Goal: Task Accomplishment & Management: Manage account settings

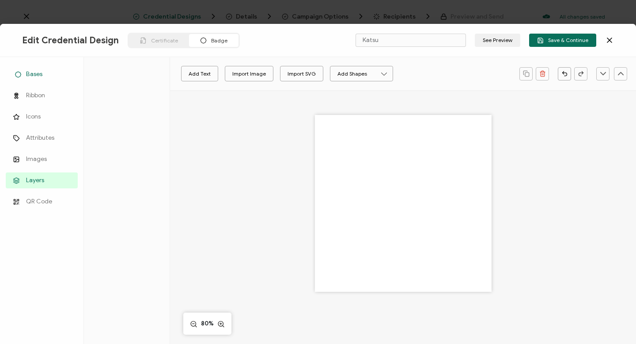
click at [35, 74] on span "Bases" at bounding box center [34, 74] width 16 height 9
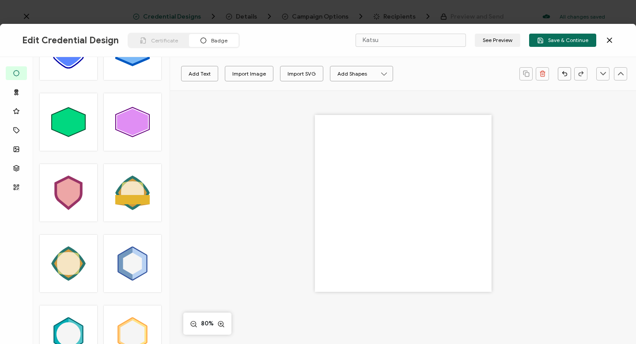
scroll to position [1455, 0]
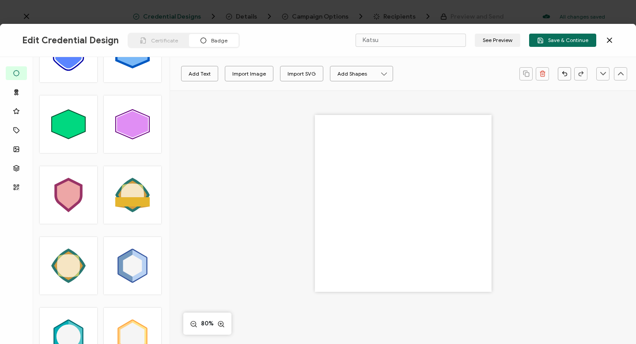
click at [133, 127] on polygon at bounding box center [132, 124] width 31 height 27
type input "Seita"
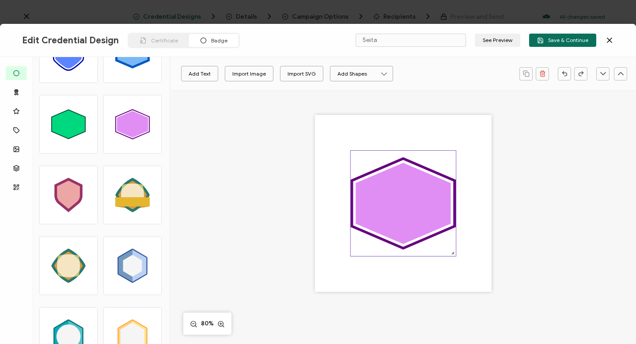
click at [298, 194] on polygon at bounding box center [403, 203] width 95 height 81
click at [214, 73] on icon "brush" at bounding box center [214, 74] width 6 height 6
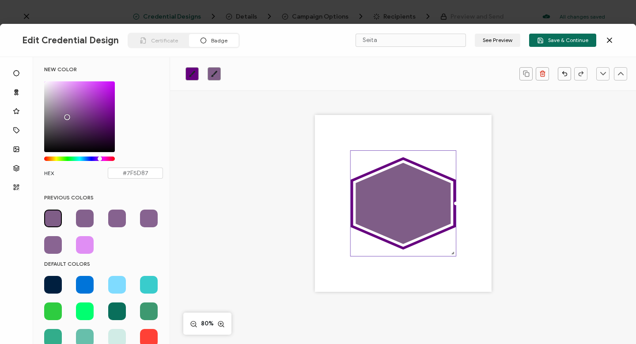
drag, startPoint x: 74, startPoint y: 86, endPoint x: 66, endPoint y: 115, distance: 30.2
click at [66, 115] on div "Chrome color picker" at bounding box center [67, 117] width 4 height 4
click at [298, 177] on icon ".uuid-dfa4a8b0-75b3-457d-8659-10f68ec50406{}.uuid-1a4602e0-54c3-4f6a-988b-a909d…" at bounding box center [402, 203] width 105 height 105
click at [298, 202] on polygon at bounding box center [403, 203] width 95 height 81
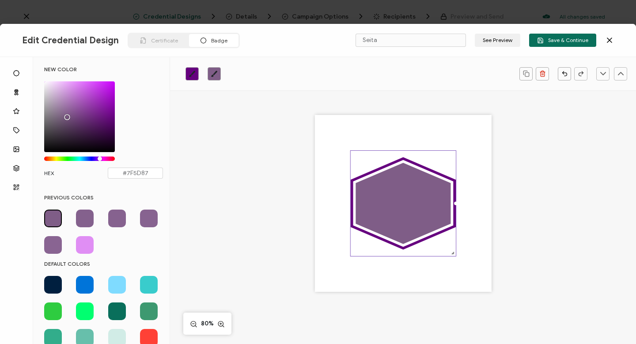
click at [193, 72] on icon "brush" at bounding box center [192, 74] width 6 height 6
click at [213, 74] on icon "brush" at bounding box center [214, 74] width 6 height 6
click at [191, 73] on icon "brush" at bounding box center [192, 73] width 7 height 7
click at [115, 286] on span at bounding box center [117, 285] width 18 height 18
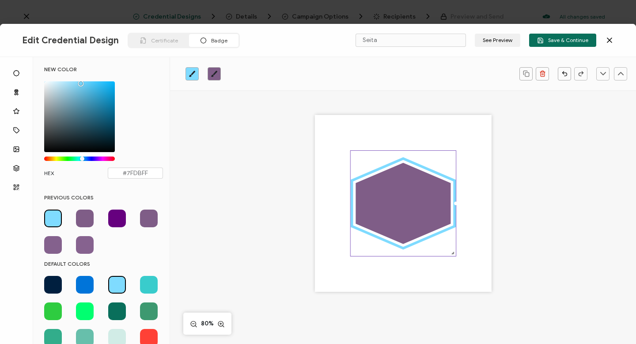
click at [147, 284] on span at bounding box center [149, 285] width 18 height 18
type input "#39CCCC"
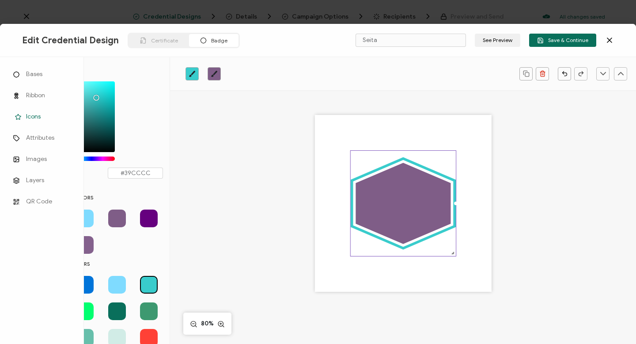
click at [31, 116] on span "Icons" at bounding box center [33, 116] width 15 height 9
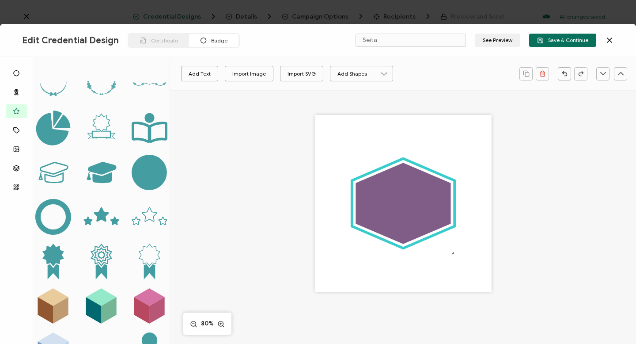
scroll to position [225, 0]
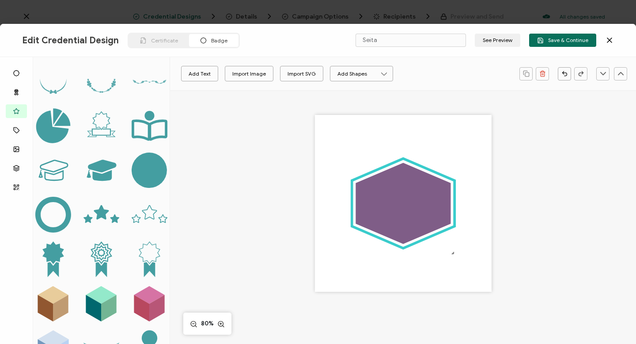
click at [147, 204] on icon ".preview .f93a0ca4-74dc-4855-b451-98db82deb6fe{fill:#449ea1;}" at bounding box center [150, 215] width 36 height 36
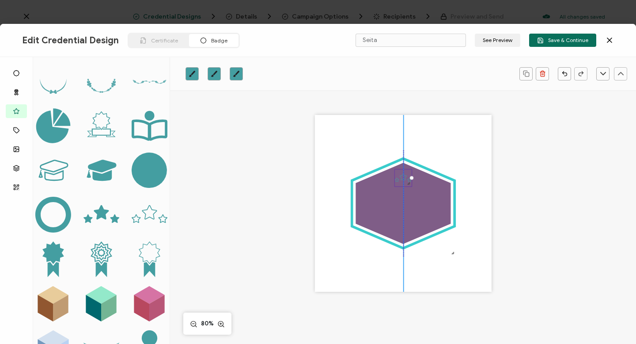
drag, startPoint x: 359, startPoint y: 157, endPoint x: 403, endPoint y: 175, distance: 47.9
click at [298, 175] on icon at bounding box center [402, 176] width 7 height 7
click at [298, 145] on div ".uuid-dfa4a8b0-75b3-457d-8659-10f68ec50406{}.uuid-1a4602e0-54c3-4f6a-988b-a909d…" at bounding box center [403, 203] width 177 height 177
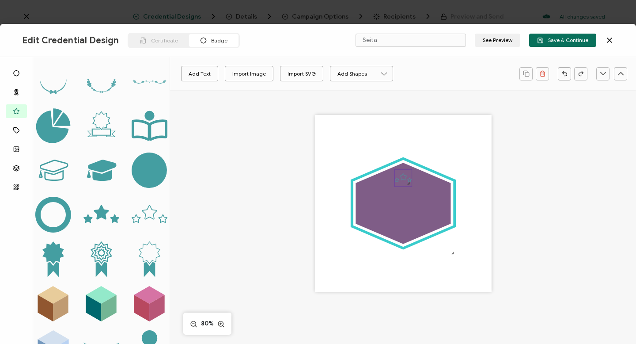
click at [298, 181] on icon ".preview .f93a0ca4-74dc-4855-b451-98db82deb6fe{}" at bounding box center [402, 177] width 17 height 17
click at [298, 179] on icon ".preview .f93a0ca4-74dc-4855-b451-98db82deb6fe{}" at bounding box center [402, 177] width 17 height 17
click at [298, 72] on icon at bounding box center [384, 74] width 8 height 8
click at [278, 118] on div ".uuid-dfa4a8b0-75b3-457d-8659-10f68ec50406{}.uuid-1a4602e0-54c3-4f6a-988b-a909d…" at bounding box center [403, 215] width 373 height 251
click at [100, 205] on icon at bounding box center [101, 212] width 15 height 15
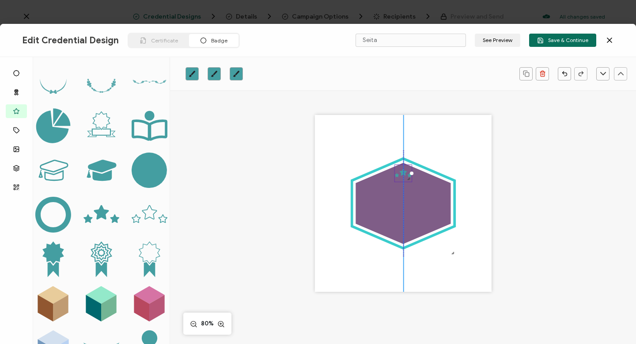
drag, startPoint x: 357, startPoint y: 155, endPoint x: 403, endPoint y: 170, distance: 47.6
click at [298, 170] on icon ".preview .aa835fc3-cf79-4142-bdaf-f814d65d1884{}" at bounding box center [402, 173] width 17 height 17
click at [298, 125] on div ".uuid-dfa4a8b0-75b3-457d-8659-10f68ec50406{}.uuid-1a4602e0-54c3-4f6a-988b-a909d…" at bounding box center [403, 203] width 177 height 177
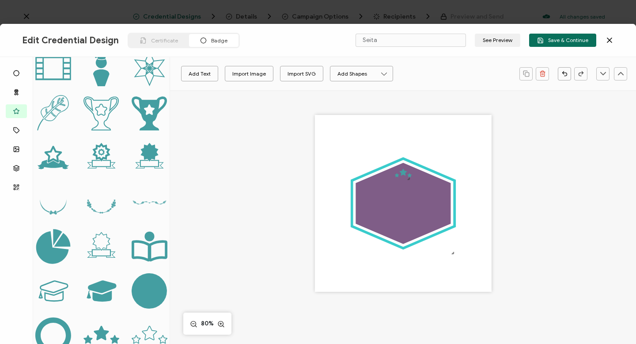
scroll to position [104, 0]
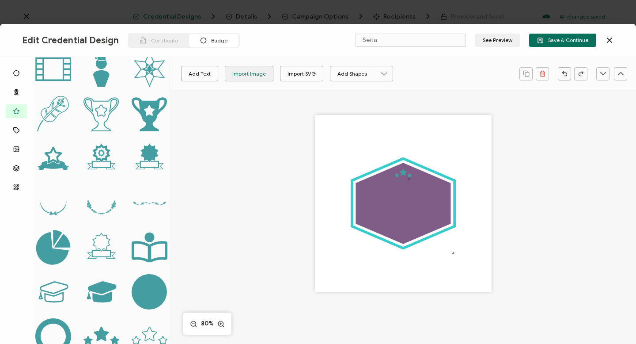
click at [244, 72] on div "Import Image" at bounding box center [249, 73] width 34 height 15
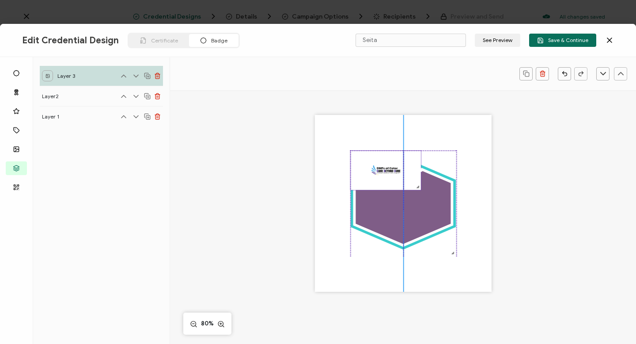
drag, startPoint x: 452, startPoint y: 209, endPoint x: 409, endPoint y: 134, distance: 86.3
click at [298, 134] on div ".uuid-dfa4a8b0-75b3-457d-8659-10f68ec50406{}.uuid-1a4602e0-54c3-4f6a-988b-a909d…" at bounding box center [403, 203] width 177 height 177
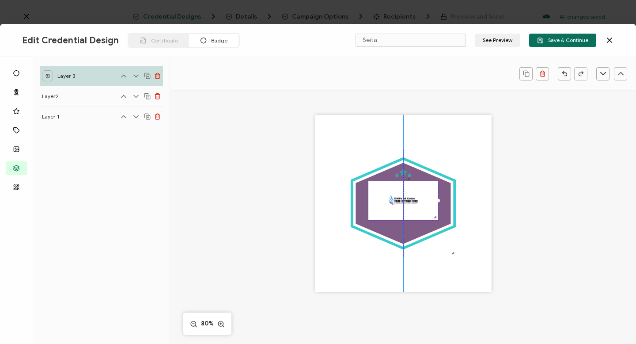
drag, startPoint x: 379, startPoint y: 163, endPoint x: 398, endPoint y: 193, distance: 35.7
click at [298, 193] on img at bounding box center [403, 200] width 70 height 39
drag, startPoint x: 435, startPoint y: 219, endPoint x: 424, endPoint y: 203, distance: 19.3
click at [298, 203] on div at bounding box center [398, 198] width 61 height 34
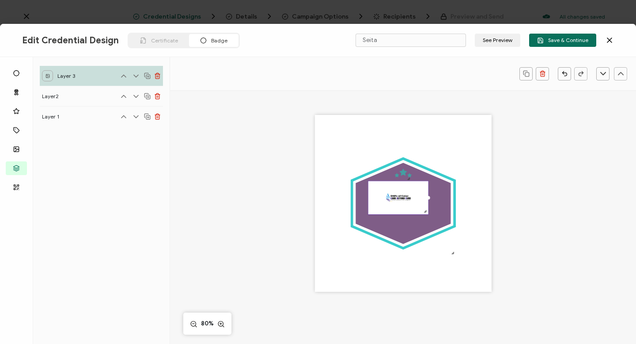
click at [298, 201] on img at bounding box center [398, 197] width 60 height 33
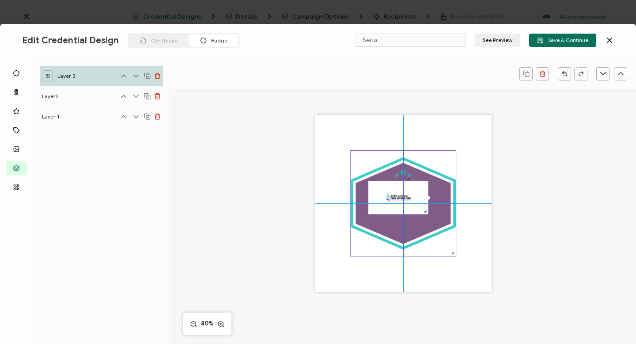
click at [298, 226] on polygon at bounding box center [403, 203] width 95 height 81
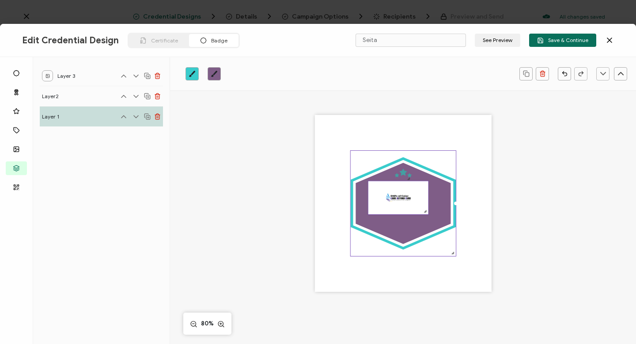
click at [298, 195] on img at bounding box center [398, 197] width 60 height 33
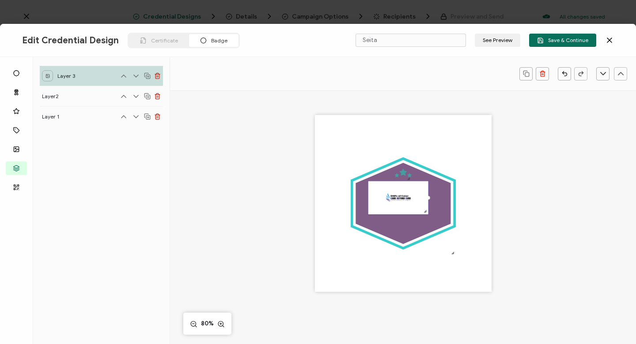
click at [298, 197] on img at bounding box center [398, 197] width 60 height 33
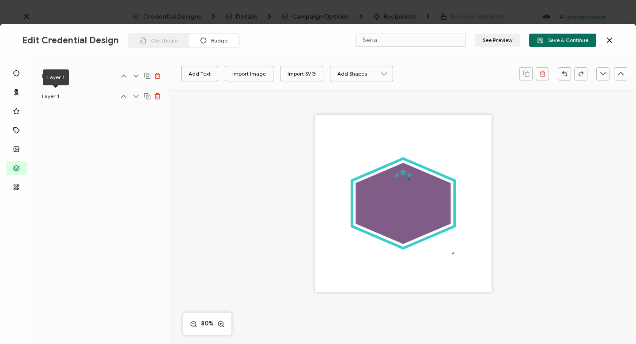
click at [48, 95] on span "Layer 1" at bounding box center [55, 96] width 27 height 11
click at [52, 95] on span "Layer 1" at bounding box center [55, 96] width 27 height 11
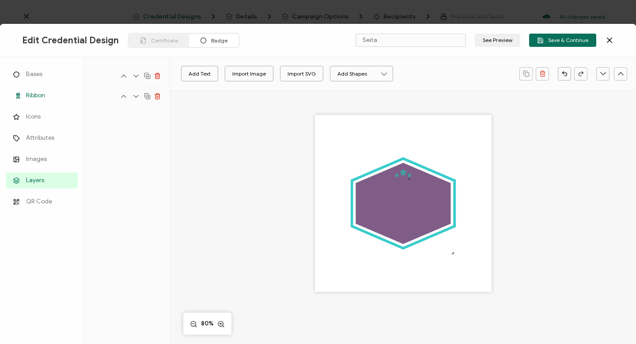
click at [35, 93] on span "Ribbon" at bounding box center [35, 95] width 19 height 9
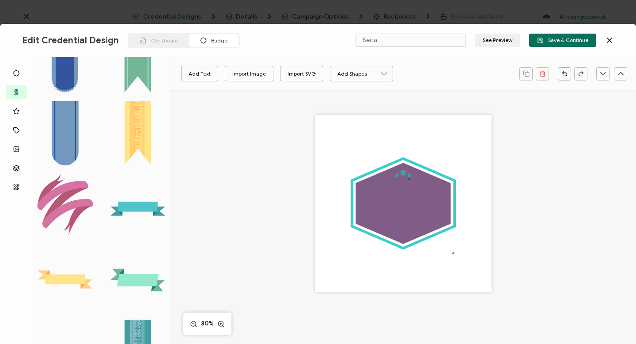
scroll to position [703, 0]
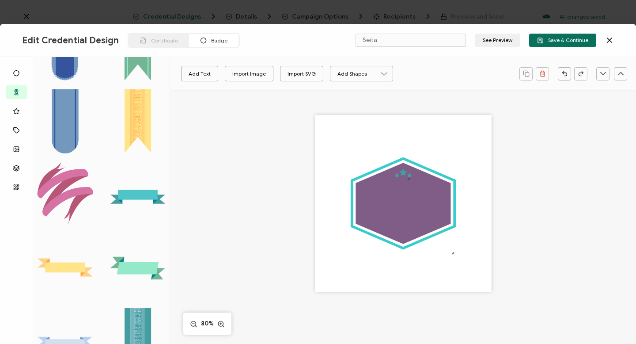
click at [131, 189] on rect at bounding box center [138, 194] width 40 height 10
click at [298, 161] on icon ".eb3d4f13-6c53-4b88-82d0-1eb54875a895{}.ac2cfd11-26b2-4077-9cd1-2fd463eb6ca3{}.…" at bounding box center [358, 159] width 17 height 17
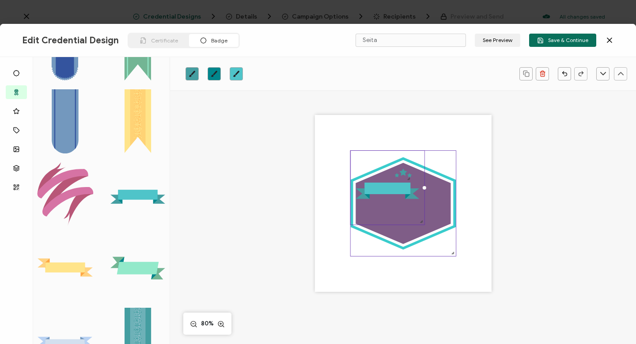
drag, startPoint x: 364, startPoint y: 164, endPoint x: 450, endPoint y: 240, distance: 114.9
click at [298, 239] on div ".uuid-dfa4a8b0-75b3-457d-8659-10f68ec50406{}.uuid-1a4602e0-54c3-4f6a-988b-a909d…" at bounding box center [403, 203] width 177 height 177
drag, startPoint x: 392, startPoint y: 190, endPoint x: 417, endPoint y: 214, distance: 35.0
click at [298, 214] on icon ".eb3d4f13-6c53-4b88-82d0-1eb54875a895{}.ac2cfd11-26b2-4077-9cd1-2fd463eb6ca3{}.…" at bounding box center [388, 189] width 77 height 77
drag, startPoint x: 387, startPoint y: 189, endPoint x: 402, endPoint y: 208, distance: 24.1
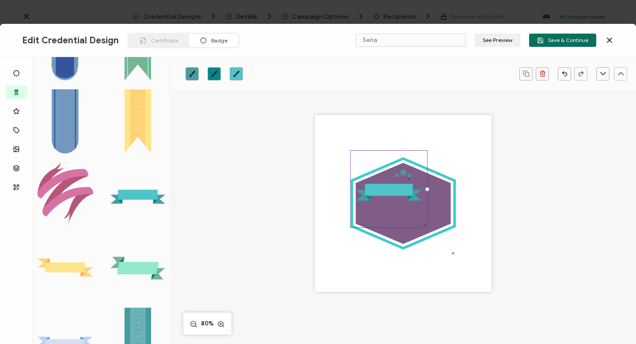
click at [298, 208] on icon ".eb3d4f13-6c53-4b88-82d0-1eb54875a895{}.ac2cfd11-26b2-4077-9cd1-2fd463eb6ca3{}.…" at bounding box center [388, 189] width 77 height 77
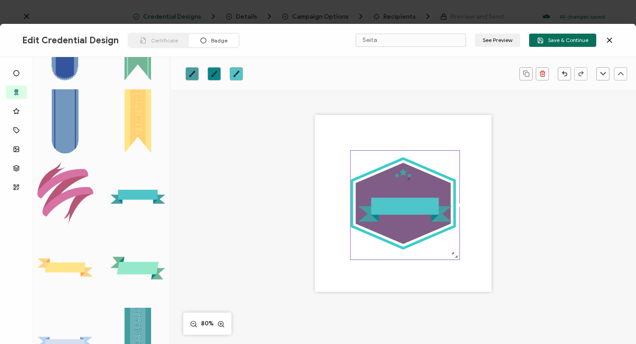
drag, startPoint x: 425, startPoint y: 188, endPoint x: 466, endPoint y: 209, distance: 46.4
click at [298, 209] on div ".uuid-dfa4a8b0-75b3-457d-8659-10f68ec50406{}.uuid-1a4602e0-54c3-4f6a-988b-a909d…" at bounding box center [403, 203] width 177 height 177
drag, startPoint x: 406, startPoint y: 208, endPoint x: 397, endPoint y: 209, distance: 9.4
click at [298, 209] on rect at bounding box center [405, 206] width 68 height 17
drag, startPoint x: 397, startPoint y: 209, endPoint x: 397, endPoint y: 215, distance: 5.7
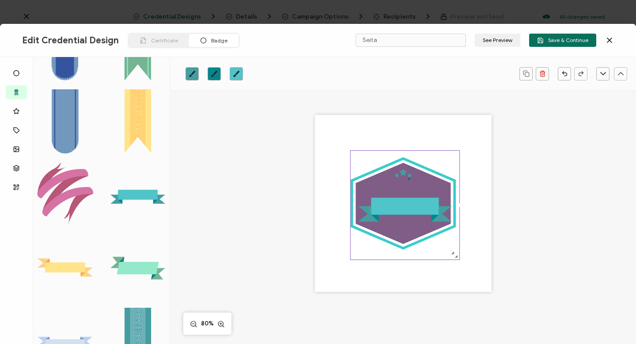
click at [298, 215] on icon ".eb3d4f13-6c53-4b88-82d0-1eb54875a895{}.ac2cfd11-26b2-4077-9cd1-2fd463eb6ca3{}.…" at bounding box center [404, 205] width 109 height 109
drag, startPoint x: 404, startPoint y: 186, endPoint x: 405, endPoint y: 178, distance: 8.0
click at [298, 178] on icon ".eb3d4f13-6c53-4b88-82d0-1eb54875a895{}.ac2cfd11-26b2-4077-9cd1-2fd463eb6ca3{}.…" at bounding box center [404, 205] width 109 height 109
click at [298, 137] on div ".uuid-dfa4a8b0-75b3-457d-8659-10f68ec50406{}.uuid-1a4602e0-54c3-4f6a-988b-a909d…" at bounding box center [403, 203] width 177 height 177
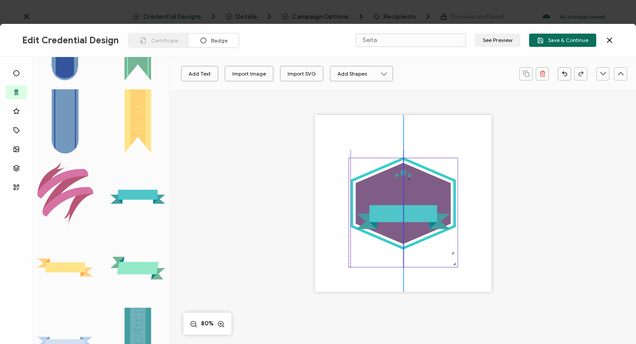
drag, startPoint x: 401, startPoint y: 173, endPoint x: 400, endPoint y: 181, distance: 7.6
click at [298, 181] on icon ".eb3d4f13-6c53-4b88-82d0-1eb54875a895{}.ac2cfd11-26b2-4077-9cd1-2fd463eb6ca3{}.…" at bounding box center [403, 212] width 109 height 109
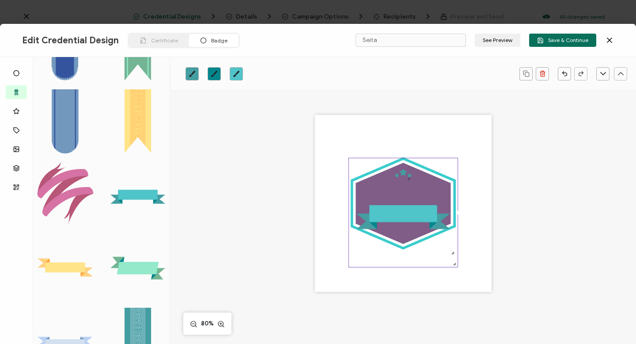
click at [298, 213] on rect at bounding box center [403, 213] width 68 height 17
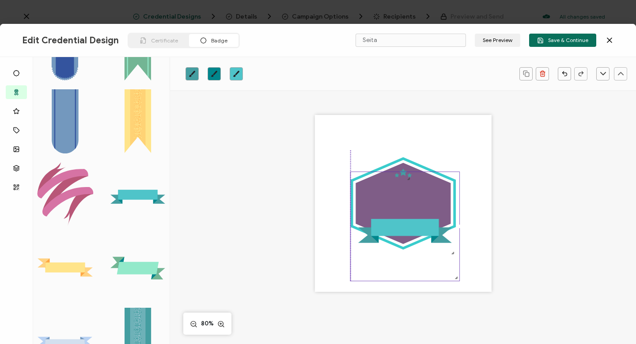
drag, startPoint x: 383, startPoint y: 212, endPoint x: 385, endPoint y: 226, distance: 13.9
click at [298, 226] on rect at bounding box center [405, 227] width 68 height 17
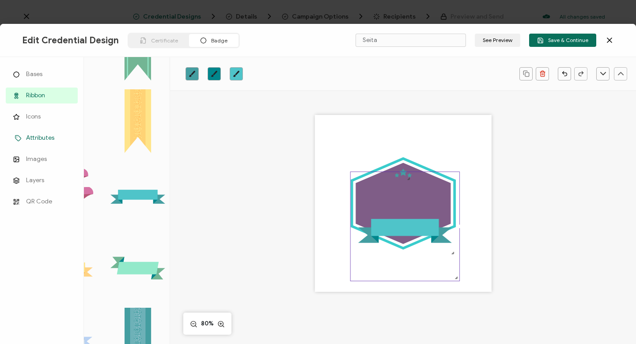
click at [31, 141] on span "Attributes" at bounding box center [40, 137] width 28 height 9
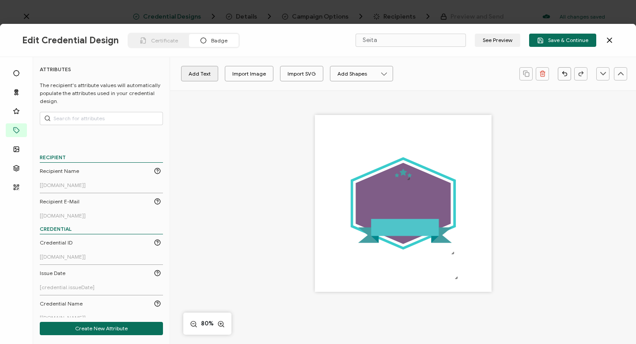
click at [198, 71] on button "Add Text" at bounding box center [199, 73] width 37 height 15
click at [298, 205] on pre "Edit this text" at bounding box center [403, 203] width 51 height 12
click at [298, 203] on pre "Edit this text" at bounding box center [403, 203] width 51 height 12
click at [298, 203] on div "IEdit this text" at bounding box center [403, 204] width 106 height 14
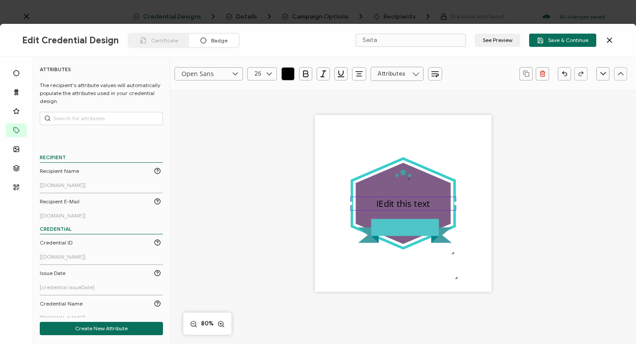
click at [298, 204] on pre "IEdit this text" at bounding box center [403, 203] width 54 height 12
drag, startPoint x: 411, startPoint y: 202, endPoint x: 445, endPoint y: 204, distance: 34.0
click at [298, 204] on div "Introduction this text" at bounding box center [403, 204] width 106 height 14
drag, startPoint x: 411, startPoint y: 197, endPoint x: 410, endPoint y: 205, distance: 7.5
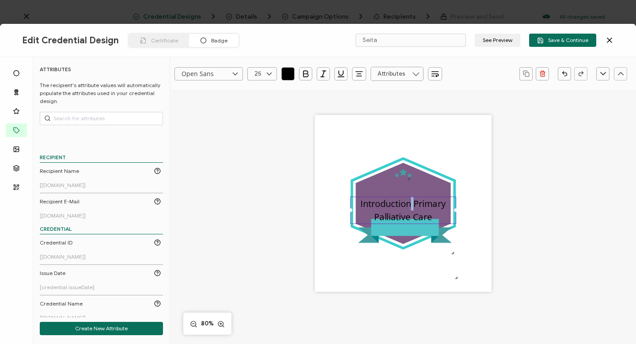
click at [298, 205] on pre "Introduction Primary Palliative Care" at bounding box center [403, 209] width 87 height 25
click at [298, 197] on div "Introduction Primary Palliative Care" at bounding box center [403, 210] width 106 height 27
drag, startPoint x: 397, startPoint y: 197, endPoint x: 396, endPoint y: 207, distance: 10.2
click at [298, 207] on div "Introduction Primary Palliative Care" at bounding box center [403, 210] width 106 height 27
click at [298, 197] on div "Introduction Primary Palliative Care" at bounding box center [403, 210] width 106 height 27
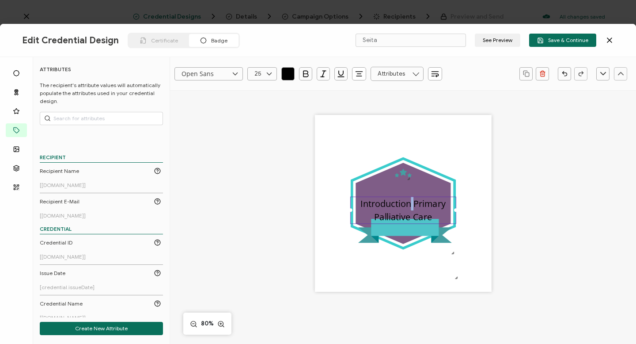
drag, startPoint x: 392, startPoint y: 197, endPoint x: 392, endPoint y: 207, distance: 10.2
click at [298, 207] on div "Introduction Primary Palliative Care" at bounding box center [403, 210] width 106 height 27
drag, startPoint x: 434, startPoint y: 213, endPoint x: 434, endPoint y: 223, distance: 10.2
click at [298, 223] on div "Introduction Primary Palliative Care" at bounding box center [403, 210] width 106 height 27
click at [298, 212] on pre "Introduction Primary Palliative Care" at bounding box center [403, 209] width 87 height 25
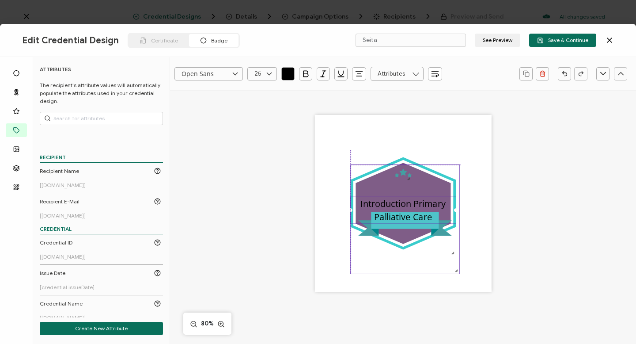
drag, startPoint x: 452, startPoint y: 253, endPoint x: 453, endPoint y: 245, distance: 8.0
click at [298, 245] on icon ".eb3d4f13-6c53-4b88-82d0-1eb54875a895{}.ac2cfd11-26b2-4077-9cd1-2fd463eb6ca3{}.…" at bounding box center [404, 219] width 109 height 109
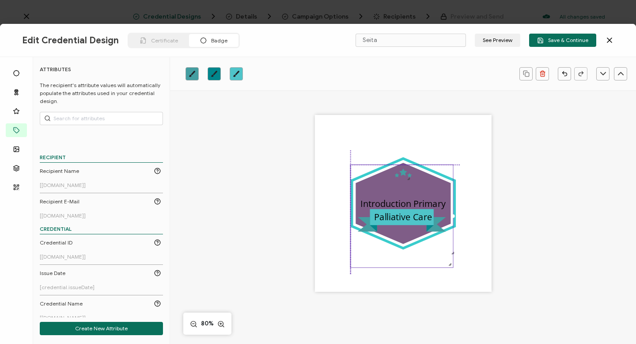
drag, startPoint x: 455, startPoint y: 269, endPoint x: 460, endPoint y: 263, distance: 8.8
click at [298, 263] on div ".uuid-dfa4a8b0-75b3-457d-8659-10f68ec50406{}.uuid-1a4602e0-54c3-4f6a-988b-a909d…" at bounding box center [403, 203] width 177 height 177
drag, startPoint x: 449, startPoint y: 264, endPoint x: 456, endPoint y: 267, distance: 7.9
click at [298, 267] on div ".uuid-dfa4a8b0-75b3-457d-8659-10f68ec50406{}.uuid-1a4602e0-54c3-4f6a-988b-a909d…" at bounding box center [403, 203] width 177 height 177
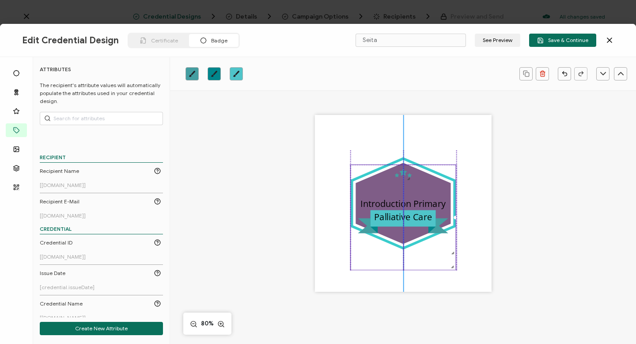
click at [298, 253] on icon ".eb3d4f13-6c53-4b88-82d0-1eb54875a895{}.ac2cfd11-26b2-4077-9cd1-2fd463eb6ca3{}.…" at bounding box center [403, 217] width 105 height 105
click at [298, 203] on pre "Introduction Primary Palliative Care" at bounding box center [403, 209] width 87 height 25
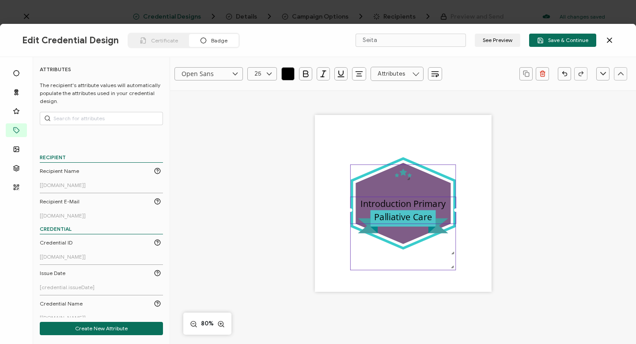
click at [298, 188] on icon ".eb3d4f13-6c53-4b88-82d0-1eb54875a895{}.ac2cfd11-26b2-4077-9cd1-2fd463eb6ca3{}.…" at bounding box center [403, 217] width 105 height 105
click at [298, 201] on pre "Introduction Primary Palliative Care" at bounding box center [403, 209] width 87 height 25
click at [271, 73] on icon at bounding box center [269, 73] width 11 height 13
click at [263, 120] on li "20" at bounding box center [264, 119] width 32 height 15
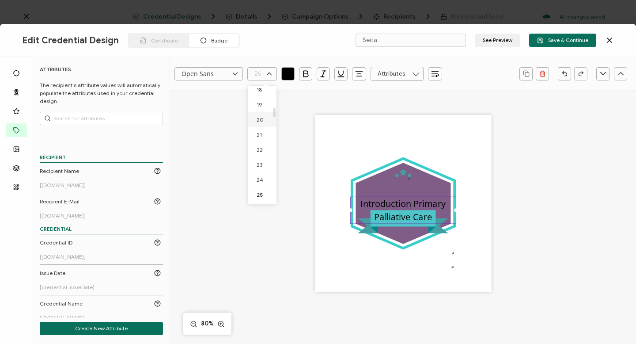
type input "20"
click at [298, 201] on pre "Introduction Primary Palliative Care" at bounding box center [404, 207] width 101 height 20
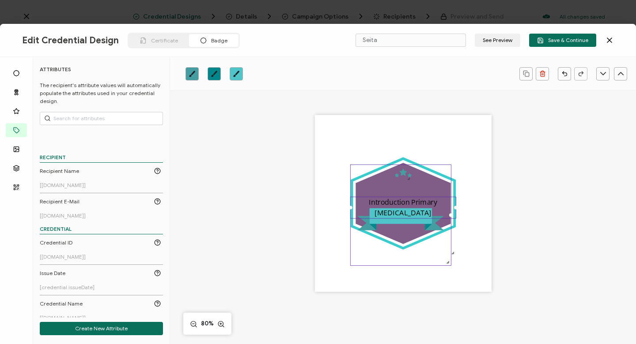
drag, startPoint x: 451, startPoint y: 265, endPoint x: 451, endPoint y: 261, distance: 4.9
click at [298, 261] on div ".uuid-dfa4a8b0-75b3-457d-8659-10f68ec50406{}.uuid-1a4602e0-54c3-4f6a-988b-a909d…" at bounding box center [403, 203] width 177 height 177
drag, startPoint x: 421, startPoint y: 258, endPoint x: 431, endPoint y: 257, distance: 9.8
click at [298, 257] on icon ".eb3d4f13-6c53-4b88-82d0-1eb54875a895{}.ac2cfd11-26b2-4077-9cd1-2fd463eb6ca3{}.…" at bounding box center [401, 215] width 100 height 100
drag, startPoint x: 447, startPoint y: 262, endPoint x: 460, endPoint y: 264, distance: 13.4
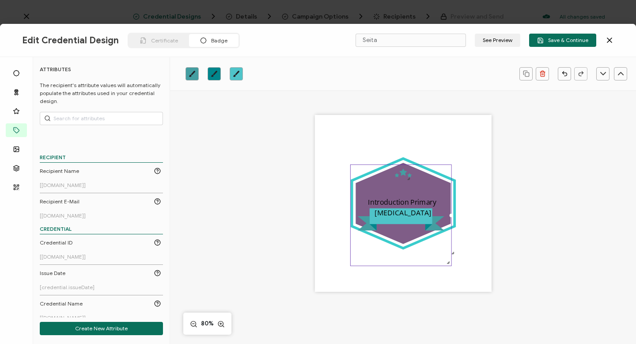
click at [298, 264] on div ".uuid-dfa4a8b0-75b3-457d-8659-10f68ec50406{}.uuid-1a4602e0-54c3-4f6a-988b-a909d…" at bounding box center [403, 203] width 177 height 177
click at [298, 266] on div ".uuid-dfa4a8b0-75b3-457d-8659-10f68ec50406{}.uuid-1a4602e0-54c3-4f6a-988b-a909d…" at bounding box center [403, 203] width 177 height 177
click at [298, 254] on div ".uuid-dfa4a8b0-75b3-457d-8659-10f68ec50406{}.uuid-1a4602e0-54c3-4f6a-988b-a909d…" at bounding box center [403, 203] width 177 height 177
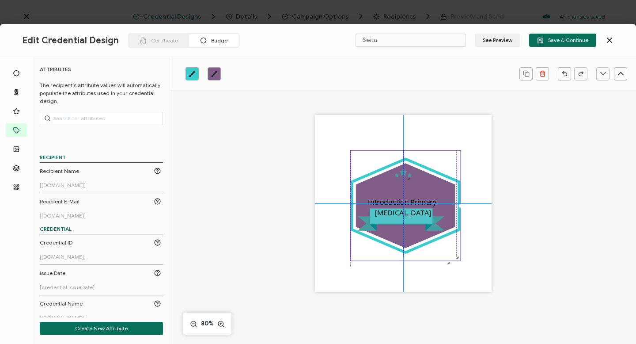
drag, startPoint x: 452, startPoint y: 254, endPoint x: 457, endPoint y: 260, distance: 8.5
click at [298, 260] on div at bounding box center [458, 257] width 6 height 6
click at [298, 201] on pre "Introduction Primary [MEDICAL_DATA]" at bounding box center [403, 209] width 70 height 20
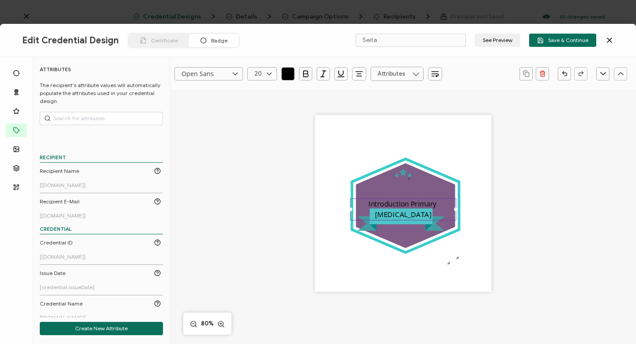
click at [298, 181] on div ".uuid-dfa4a8b0-75b3-457d-8659-10f68ec50406{}.uuid-1a4602e0-54c3-4f6a-988b-a909d…" at bounding box center [403, 203] width 177 height 177
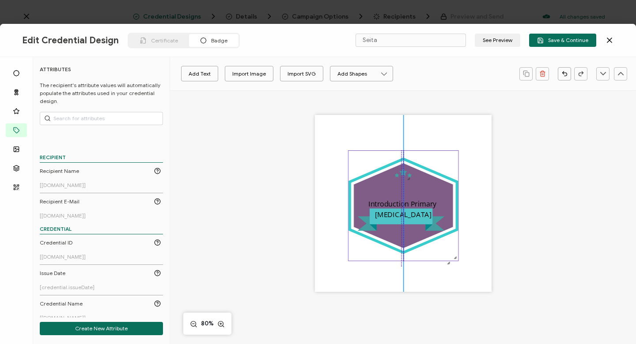
click at [298, 190] on icon ".uuid-dfa4a8b0-75b3-457d-8659-10f68ec50406{}.uuid-1a4602e0-54c3-4f6a-988b-a909d…" at bounding box center [404, 206] width 110 height 110
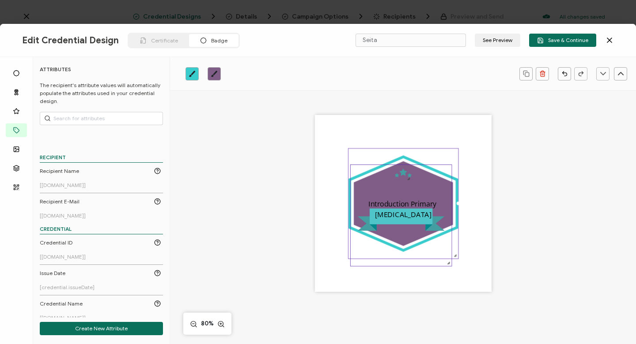
click at [298, 253] on icon ".eb3d4f13-6c53-4b88-82d0-1eb54875a895{}.ac2cfd11-26b2-4077-9cd1-2fd463eb6ca3{}.…" at bounding box center [401, 215] width 101 height 101
drag, startPoint x: 448, startPoint y: 263, endPoint x: 477, endPoint y: 265, distance: 29.2
click at [298, 265] on div ".uuid-dfa4a8b0-75b3-457d-8659-10f68ec50406{}.uuid-1a4602e0-54c3-4f6a-988b-a909d…" at bounding box center [403, 203] width 177 height 177
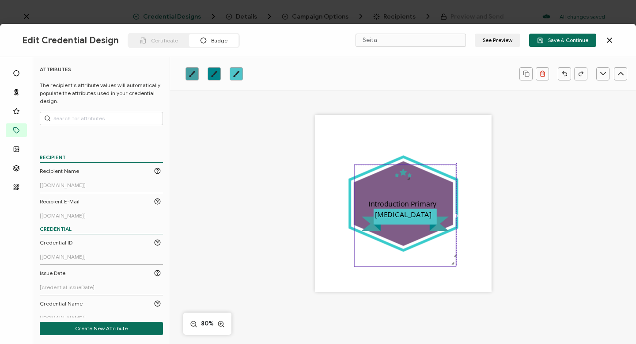
click at [298, 246] on icon ".eb3d4f13-6c53-4b88-82d0-1eb54875a895{}.ac2cfd11-26b2-4077-9cd1-2fd463eb6ca3{}.…" at bounding box center [406, 216] width 102 height 102
click at [298, 188] on div ".uuid-dfa4a8b0-75b3-457d-8659-10f68ec50406{}.uuid-1a4602e0-54c3-4f6a-988b-a909d…" at bounding box center [403, 203] width 177 height 177
click at [298, 183] on icon ".eb3d4f13-6c53-4b88-82d0-1eb54875a895{}.ac2cfd11-26b2-4077-9cd1-2fd463eb6ca3{}.…" at bounding box center [406, 216] width 102 height 102
click at [298, 170] on div ".uuid-dfa4a8b0-75b3-457d-8659-10f68ec50406{}.uuid-1a4602e0-54c3-4f6a-988b-a909d…" at bounding box center [403, 215] width 373 height 251
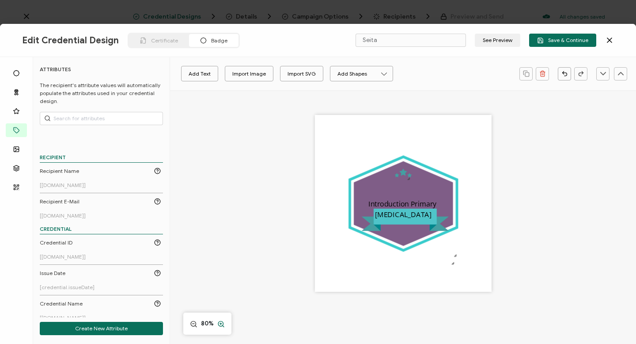
click at [222, 296] on icon at bounding box center [221, 323] width 8 height 9
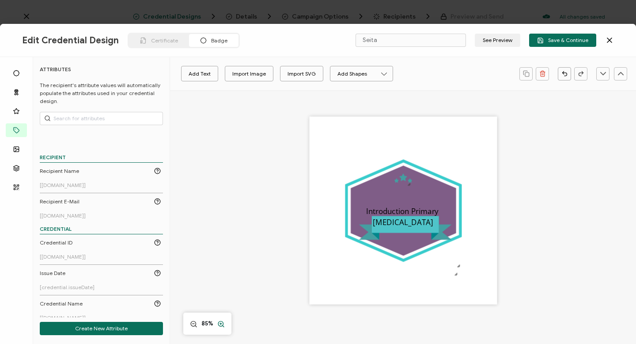
click at [222, 296] on icon at bounding box center [221, 323] width 8 height 9
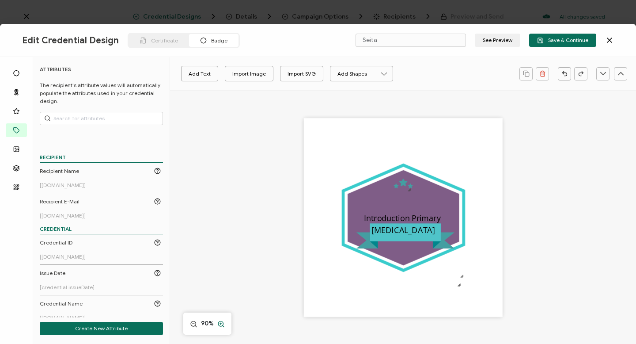
click at [222, 296] on icon at bounding box center [221, 323] width 8 height 9
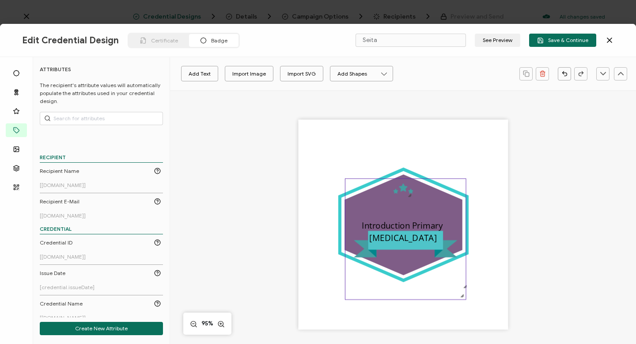
click at [298, 194] on icon ".eb3d4f13-6c53-4b88-82d0-1eb54875a895{}.ac2cfd11-26b2-4077-9cd1-2fd463eb6ca3{}.…" at bounding box center [405, 239] width 121 height 121
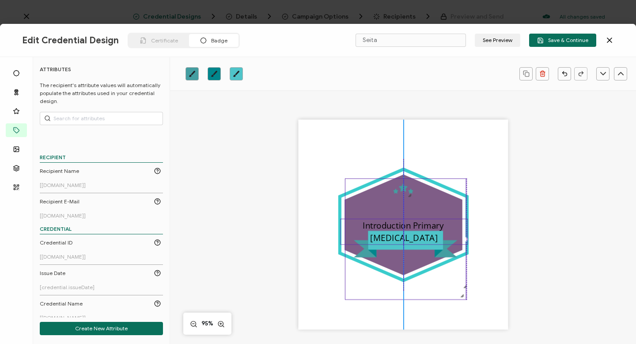
click at [298, 239] on div at bounding box center [467, 231] width 3 height 25
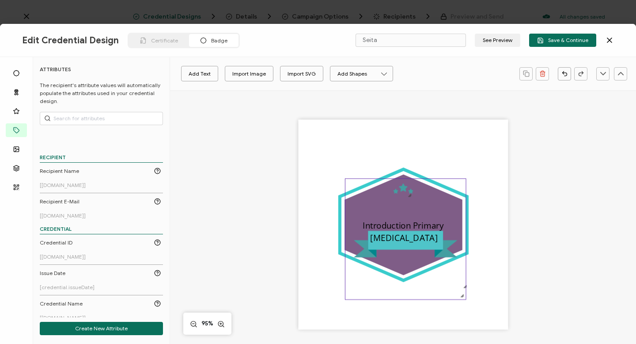
click at [298, 193] on icon ".eb3d4f13-6c53-4b88-82d0-1eb54875a895{}.ac2cfd11-26b2-4077-9cd1-2fd463eb6ca3{}.…" at bounding box center [405, 239] width 121 height 121
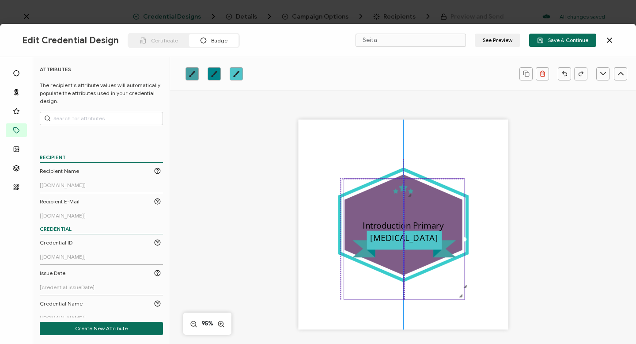
click at [298, 193] on icon ".eb3d4f13-6c53-4b88-82d0-1eb54875a895{}.ac2cfd11-26b2-4077-9cd1-2fd463eb6ca3{}.…" at bounding box center [404, 239] width 121 height 121
click at [298, 184] on icon ".eb3d4f13-6c53-4b88-82d0-1eb54875a895{}.ac2cfd11-26b2-4077-9cd1-2fd463eb6ca3{}.…" at bounding box center [404, 239] width 121 height 121
click at [298, 120] on div ".uuid-dfa4a8b0-75b3-457d-8659-10f68ec50406{}.uuid-1a4602e0-54c3-4f6a-988b-a909d…" at bounding box center [403, 225] width 210 height 210
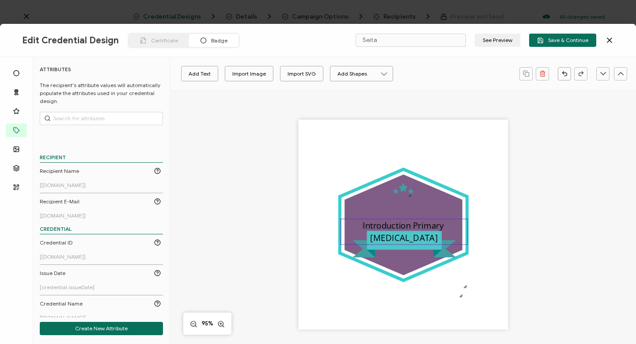
click at [298, 225] on pre "Introduction Primary [MEDICAL_DATA]" at bounding box center [404, 232] width 83 height 24
click at [236, 70] on icon at bounding box center [235, 73] width 11 height 13
click at [190, 137] on span "Muli" at bounding box center [189, 135] width 10 height 7
click at [234, 72] on icon at bounding box center [235, 73] width 11 height 13
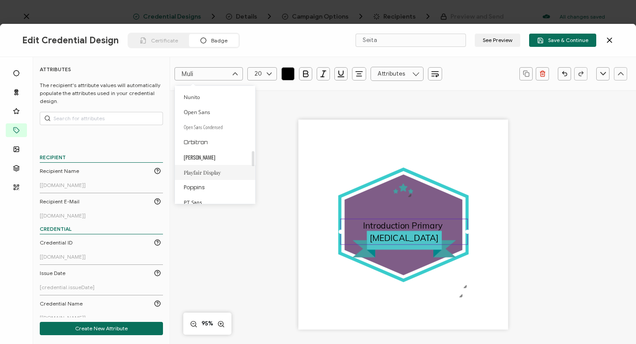
scroll to position [496, 0]
click at [193, 153] on span "[PERSON_NAME]" at bounding box center [200, 156] width 32 height 8
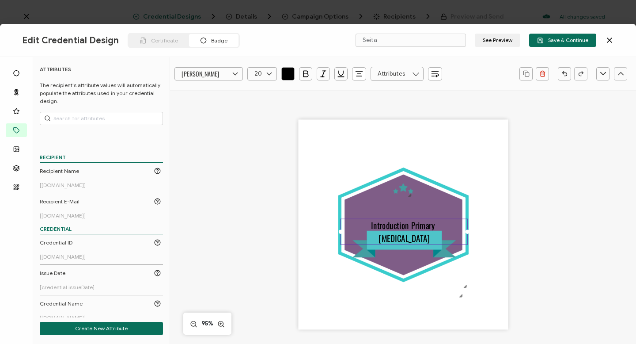
click at [236, 72] on icon at bounding box center [235, 73] width 11 height 13
click at [189, 162] on span "Red Hat Display" at bounding box center [202, 162] width 37 height 7
click at [235, 72] on icon at bounding box center [235, 73] width 11 height 13
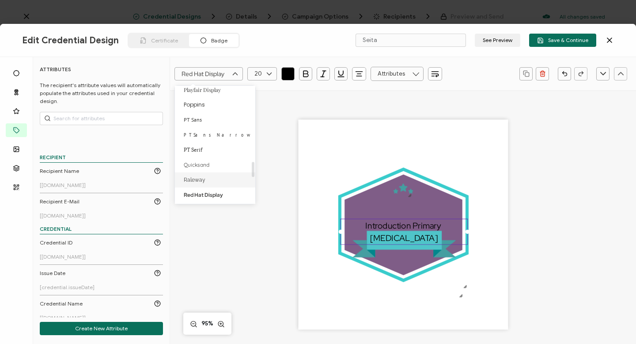
click at [199, 178] on span "Raleway" at bounding box center [195, 180] width 22 height 6
click at [233, 73] on icon at bounding box center [235, 73] width 11 height 13
click at [197, 148] on span "Ubuntu" at bounding box center [208, 151] width 48 height 7
type input "Ubuntu"
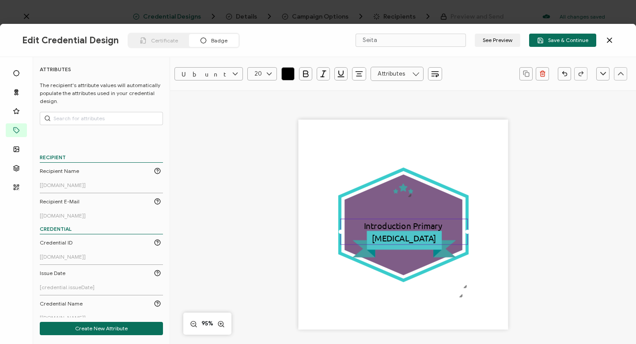
click at [268, 71] on icon at bounding box center [269, 73] width 11 height 13
click at [261, 134] on li "16" at bounding box center [264, 134] width 32 height 15
type input "16"
drag, startPoint x: 385, startPoint y: 220, endPoint x: 387, endPoint y: 229, distance: 9.0
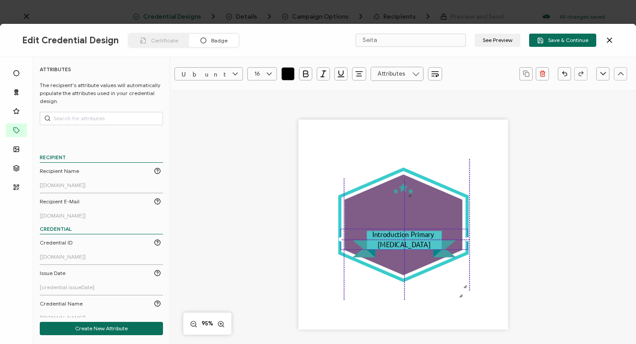
click at [298, 229] on div "Introduction Primary [MEDICAL_DATA]" at bounding box center [404, 238] width 128 height 21
click at [298, 161] on div ".uuid-dfa4a8b0-75b3-457d-8659-10f68ec50406{}.uuid-1a4602e0-54c3-4f6a-988b-a909d…" at bounding box center [403, 225] width 210 height 210
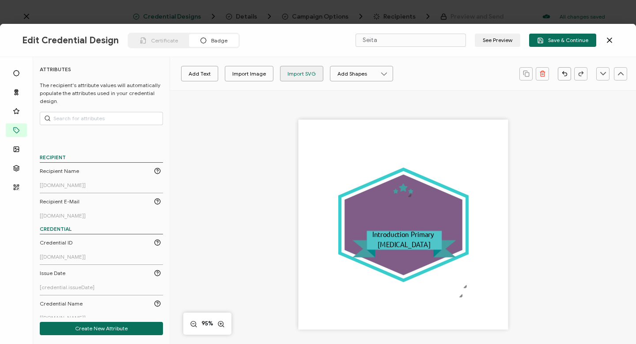
click at [298, 72] on div "Import SVG" at bounding box center [302, 73] width 28 height 15
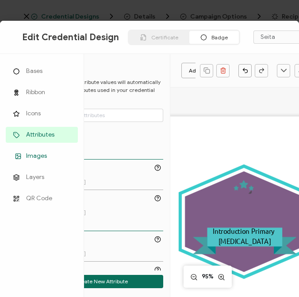
click at [37, 155] on span "Images" at bounding box center [36, 156] width 21 height 9
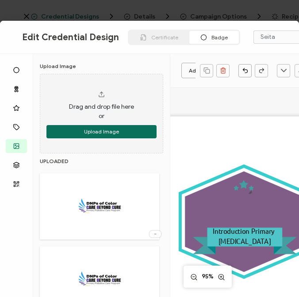
click at [152, 233] on icon at bounding box center [155, 234] width 9 height 2
click at [140, 249] on li "Delete Image" at bounding box center [137, 253] width 47 height 14
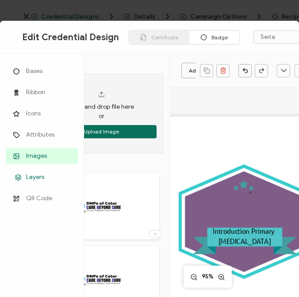
click at [35, 176] on span "Layers" at bounding box center [35, 177] width 18 height 9
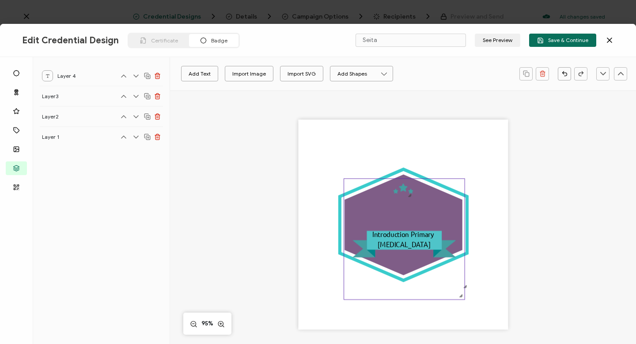
click at [298, 211] on icon ".eb3d4f13-6c53-4b88-82d0-1eb54875a895{}.ac2cfd11-26b2-4077-9cd1-2fd463eb6ca3{}.…" at bounding box center [404, 239] width 121 height 121
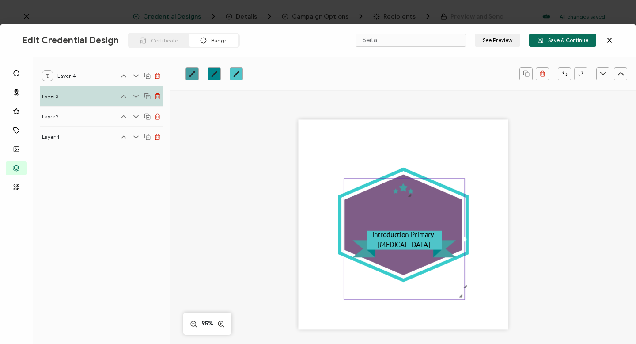
click at [298, 137] on div ".uuid-dfa4a8b0-75b3-457d-8659-10f68ec50406{}.uuid-1a4602e0-54c3-4f6a-988b-a909d…" at bounding box center [403, 225] width 210 height 210
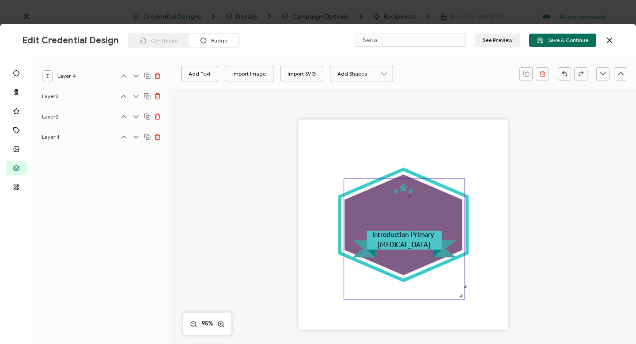
click at [298, 213] on icon ".eb3d4f13-6c53-4b88-82d0-1eb54875a895{}.ac2cfd11-26b2-4077-9cd1-2fd463eb6ca3{}.…" at bounding box center [404, 239] width 121 height 121
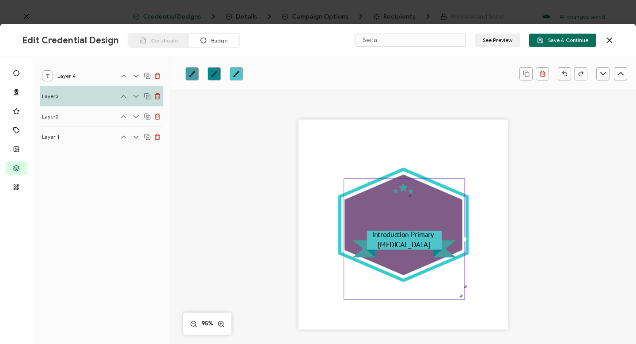
click at [298, 145] on div ".uuid-dfa4a8b0-75b3-457d-8659-10f68ec50406{}.uuid-1a4602e0-54c3-4f6a-988b-a909d…" at bounding box center [403, 225] width 210 height 210
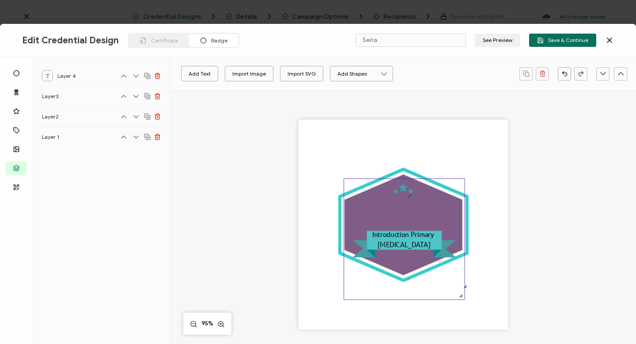
click at [298, 191] on icon ".eb3d4f13-6c53-4b88-82d0-1eb54875a895{}.ac2cfd11-26b2-4077-9cd1-2fd463eb6ca3{}.…" at bounding box center [404, 239] width 121 height 121
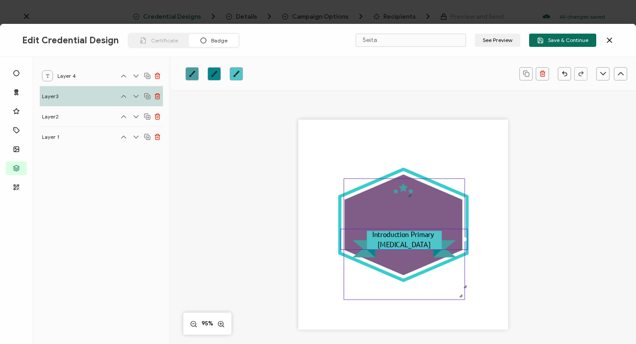
click at [298, 239] on div "Introduction Primary [MEDICAL_DATA]" at bounding box center [404, 238] width 128 height 21
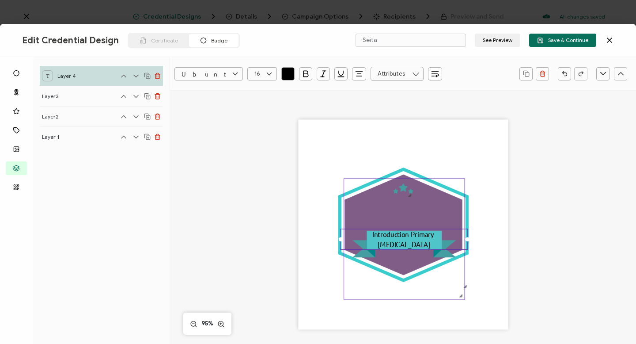
click at [298, 291] on icon ".eb3d4f13-6c53-4b88-82d0-1eb54875a895{}.ac2cfd11-26b2-4077-9cd1-2fd463eb6ca3{}.…" at bounding box center [404, 239] width 121 height 121
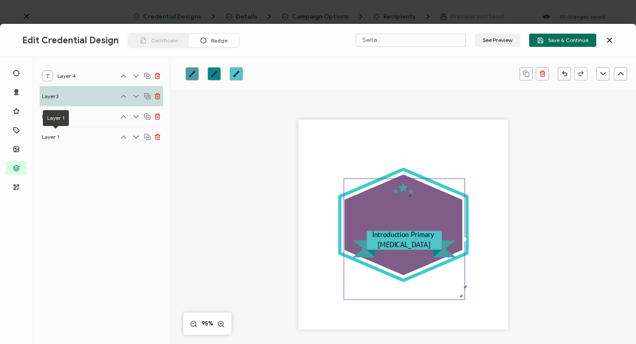
click at [52, 135] on span "Layer 1" at bounding box center [55, 136] width 27 height 11
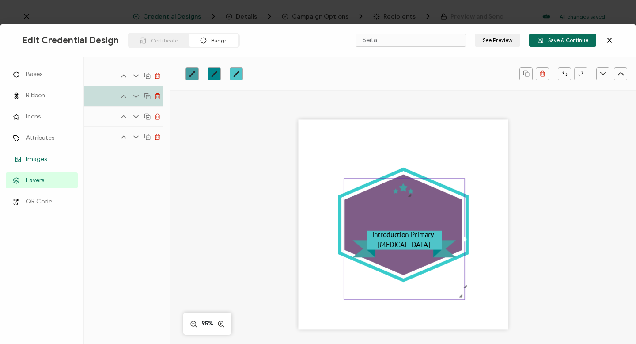
click at [35, 159] on span "Images" at bounding box center [36, 159] width 21 height 9
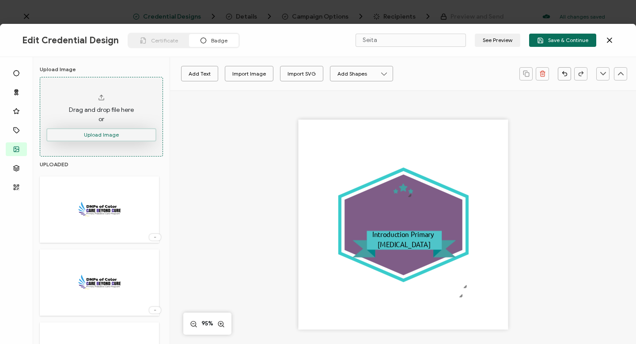
click at [102, 134] on button "Upload Image" at bounding box center [101, 134] width 110 height 13
click at [102, 136] on button "Upload Image" at bounding box center [101, 134] width 110 height 13
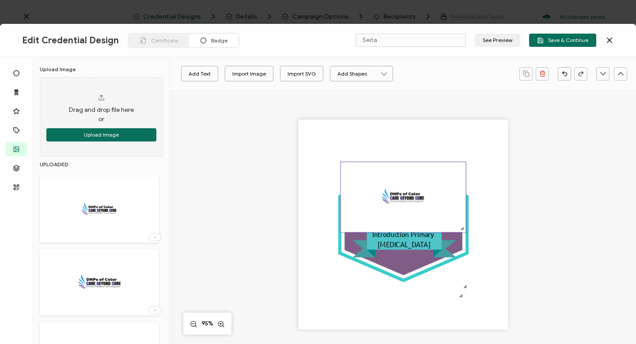
click at [298, 231] on div at bounding box center [403, 232] width 125 height 3
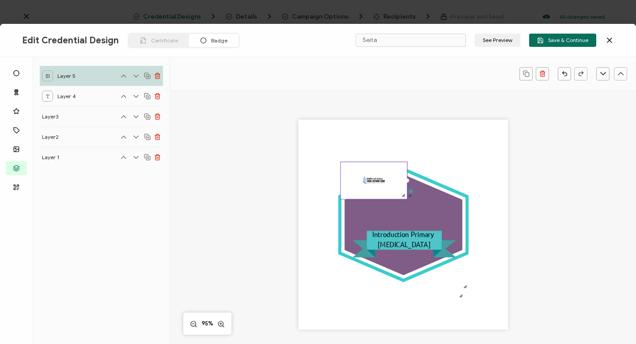
drag, startPoint x: 462, startPoint y: 229, endPoint x: 401, endPoint y: 187, distance: 73.4
click at [298, 187] on div at bounding box center [373, 181] width 67 height 38
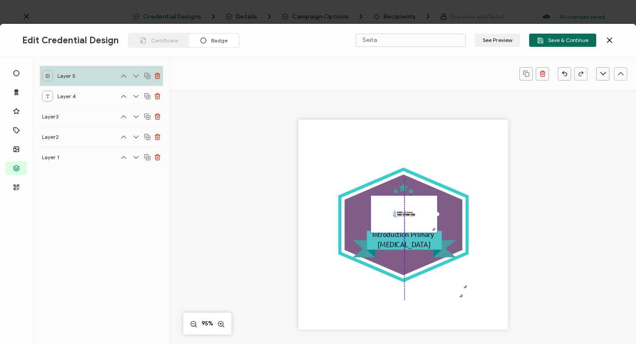
drag, startPoint x: 368, startPoint y: 178, endPoint x: 400, endPoint y: 211, distance: 46.2
click at [298, 211] on img at bounding box center [404, 214] width 66 height 37
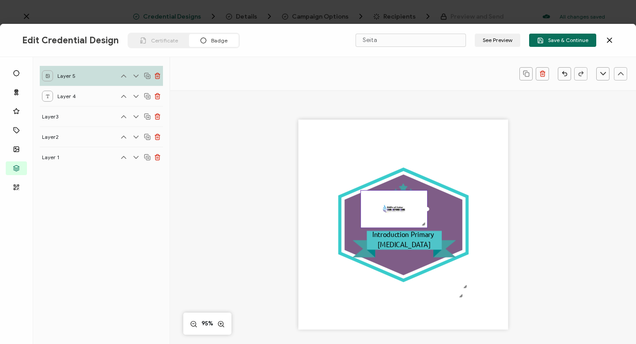
drag, startPoint x: 429, startPoint y: 222, endPoint x: 419, endPoint y: 217, distance: 11.3
click at [298, 217] on img at bounding box center [394, 209] width 66 height 37
drag, startPoint x: 423, startPoint y: 224, endPoint x: 414, endPoint y: 217, distance: 11.0
click at [298, 217] on div at bounding box center [414, 218] width 7 height 7
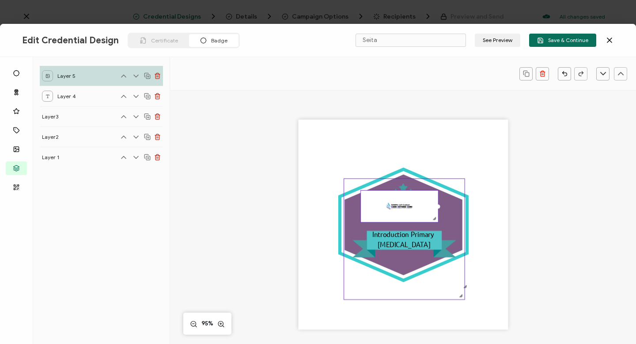
drag, startPoint x: 417, startPoint y: 205, endPoint x: 439, endPoint y: 208, distance: 22.3
click at [298, 208] on div ".uuid-dfa4a8b0-75b3-457d-8659-10f68ec50406{}.uuid-1a4602e0-54c3-4f6a-988b-a909d…" at bounding box center [403, 225] width 210 height 210
click at [298, 194] on img at bounding box center [399, 206] width 77 height 30
drag, startPoint x: 434, startPoint y: 217, endPoint x: 442, endPoint y: 233, distance: 17.6
click at [298, 233] on div ".uuid-dfa4a8b0-75b3-457d-8659-10f68ec50406{}.uuid-1a4602e0-54c3-4f6a-988b-a909d…" at bounding box center [403, 225] width 210 height 210
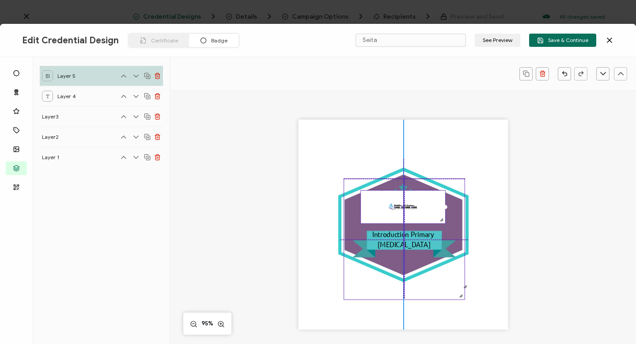
click at [298, 277] on icon ".eb3d4f13-6c53-4b88-82d0-1eb54875a895{}.ac2cfd11-26b2-4077-9cd1-2fd463eb6ca3{}.…" at bounding box center [404, 239] width 121 height 121
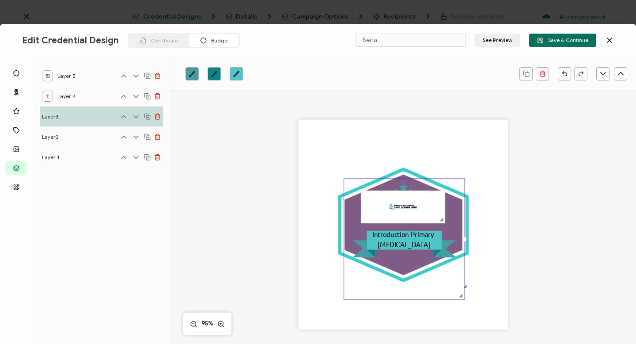
click at [298, 224] on icon ".eb3d4f13-6c53-4b88-82d0-1eb54875a895{}.ac2cfd11-26b2-4077-9cd1-2fd463eb6ca3{}.…" at bounding box center [404, 239] width 121 height 121
click at [298, 239] on div ".uuid-dfa4a8b0-75b3-457d-8659-10f68ec50406{}.uuid-1a4602e0-54c3-4f6a-988b-a909d…" at bounding box center [403, 225] width 210 height 210
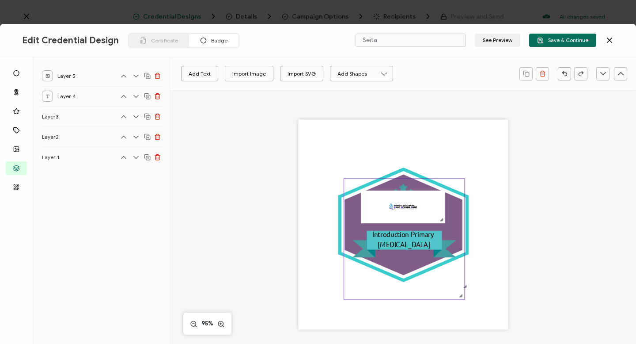
click at [298, 222] on icon ".eb3d4f13-6c53-4b88-82d0-1eb54875a895{}.ac2cfd11-26b2-4077-9cd1-2fd463eb6ca3{}.…" at bounding box center [404, 239] width 121 height 121
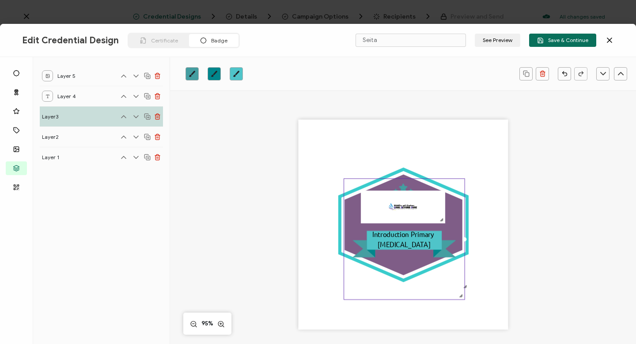
click at [298, 221] on icon ".eb3d4f13-6c53-4b88-82d0-1eb54875a895{}.ac2cfd11-26b2-4077-9cd1-2fd463eb6ca3{}.…" at bounding box center [404, 239] width 121 height 121
click at [298, 261] on div ".uuid-dfa4a8b0-75b3-457d-8659-10f68ec50406{}.uuid-1a4602e0-54c3-4f6a-988b-a909d…" at bounding box center [403, 225] width 210 height 210
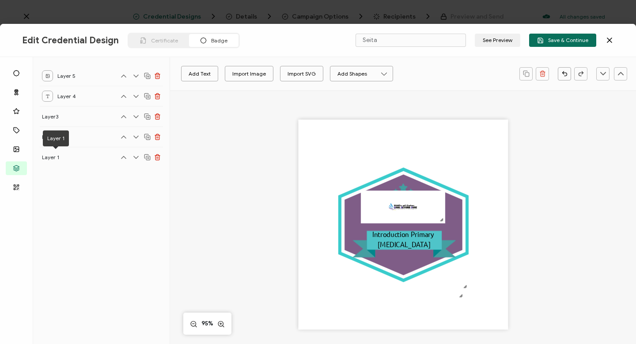
click at [55, 155] on span "Layer 1" at bounding box center [55, 157] width 27 height 11
click at [53, 136] on span "Layer2" at bounding box center [55, 136] width 27 height 11
click at [46, 114] on span "Layer3" at bounding box center [55, 116] width 27 height 11
click at [52, 73] on div at bounding box center [47, 75] width 11 height 11
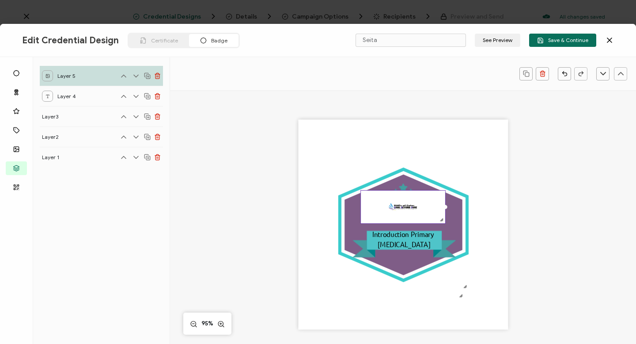
click at [57, 95] on div "Layer 4" at bounding box center [63, 96] width 42 height 11
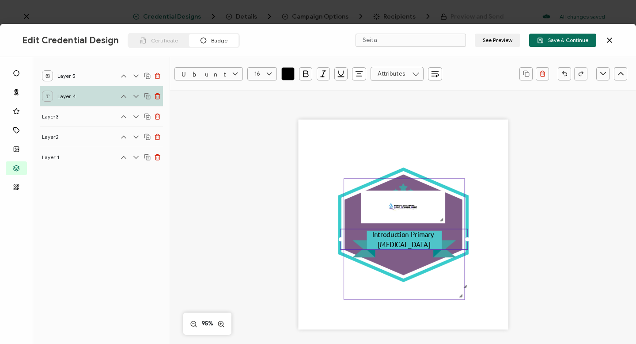
click at [298, 285] on icon ".eb3d4f13-6c53-4b88-82d0-1eb54875a895{}.ac2cfd11-26b2-4077-9cd1-2fd463eb6ca3{}.…" at bounding box center [404, 239] width 121 height 121
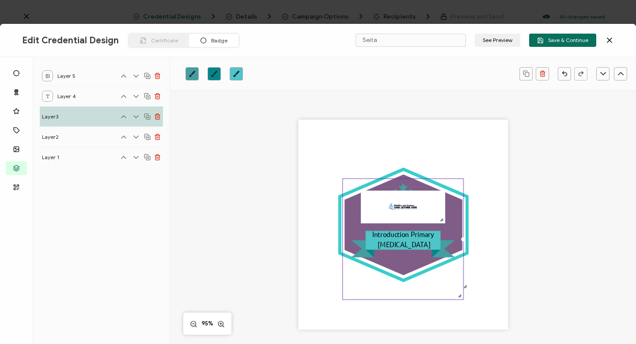
click at [298, 216] on icon ".eb3d4f13-6c53-4b88-82d0-1eb54875a895{}.ac2cfd11-26b2-4077-9cd1-2fd463eb6ca3{}.…" at bounding box center [403, 239] width 121 height 121
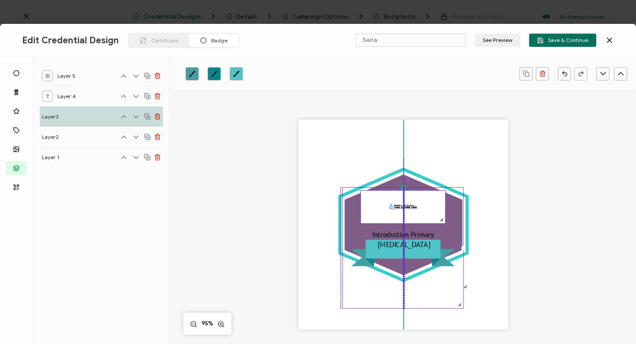
drag, startPoint x: 425, startPoint y: 183, endPoint x: 425, endPoint y: 192, distance: 8.8
click at [298, 192] on div ".uuid-dfa4a8b0-75b3-457d-8659-10f68ec50406{}.uuid-1a4602e0-54c3-4f6a-988b-a909d…" at bounding box center [403, 225] width 210 height 210
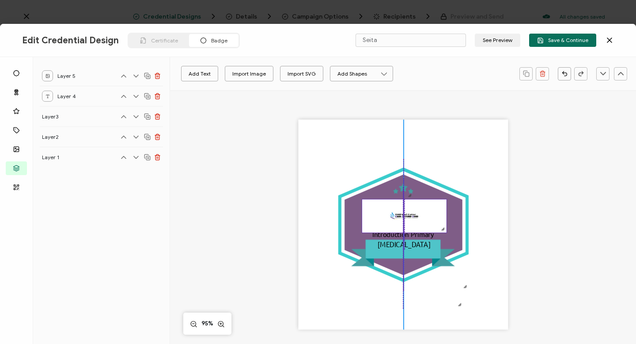
drag, startPoint x: 425, startPoint y: 192, endPoint x: 427, endPoint y: 201, distance: 8.9
click at [298, 201] on img at bounding box center [404, 216] width 84 height 33
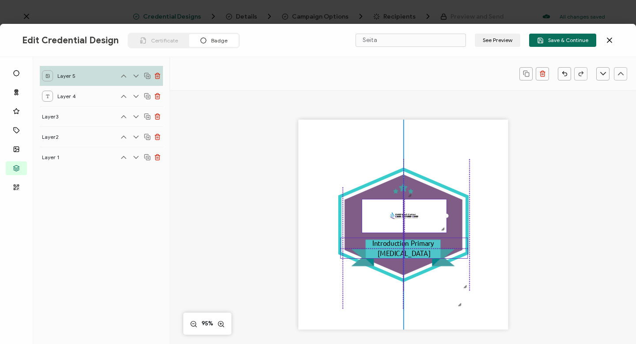
drag, startPoint x: 406, startPoint y: 246, endPoint x: 406, endPoint y: 254, distance: 8.4
click at [298, 254] on pre "Introduction Primary [MEDICAL_DATA]" at bounding box center [403, 248] width 63 height 19
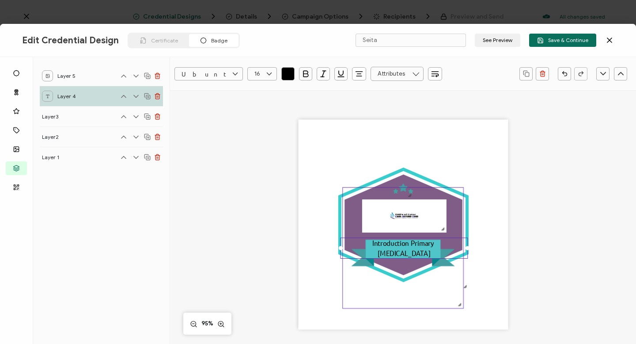
click at [298, 215] on icon ".eb3d4f13-6c53-4b88-82d0-1eb54875a895{}.ac2cfd11-26b2-4077-9cd1-2fd463eb6ca3{}.…" at bounding box center [403, 248] width 121 height 121
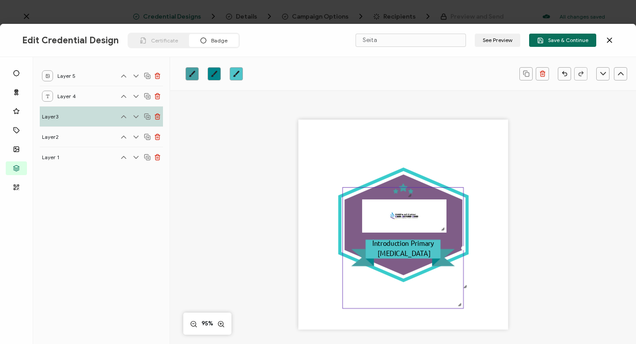
click at [298, 224] on icon ".eb3d4f13-6c53-4b88-82d0-1eb54875a895{}.ac2cfd11-26b2-4077-9cd1-2fd463eb6ca3{}.…" at bounding box center [403, 248] width 121 height 121
click at [298, 277] on icon ".eb3d4f13-6c53-4b88-82d0-1eb54875a895{}.ac2cfd11-26b2-4077-9cd1-2fd463eb6ca3{}.…" at bounding box center [403, 248] width 121 height 121
click at [298, 182] on polygon at bounding box center [404, 224] width 118 height 101
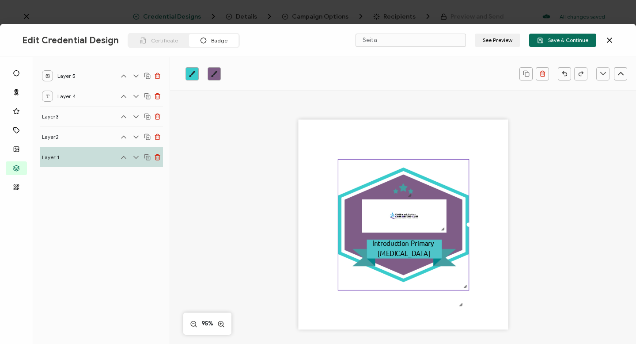
click at [214, 76] on icon "brush" at bounding box center [214, 73] width 7 height 7
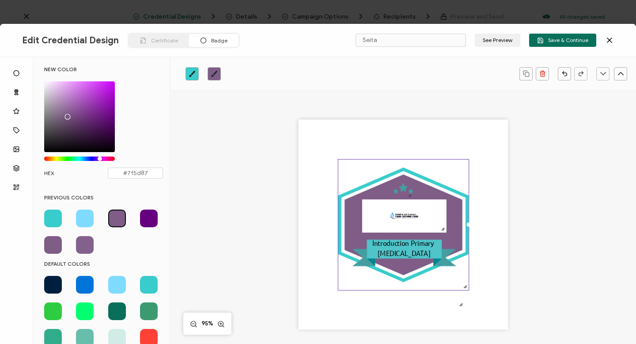
click at [116, 296] on span at bounding box center [117, 338] width 18 height 18
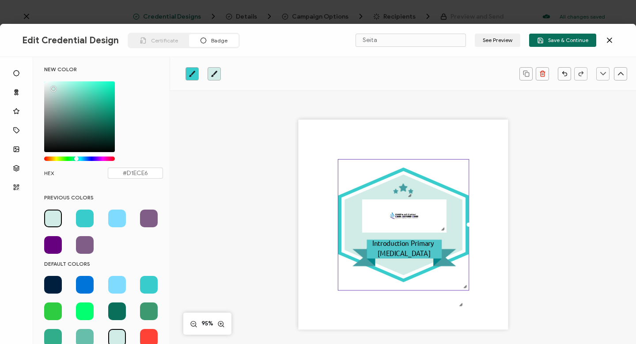
click at [52, 213] on span at bounding box center [53, 218] width 18 height 18
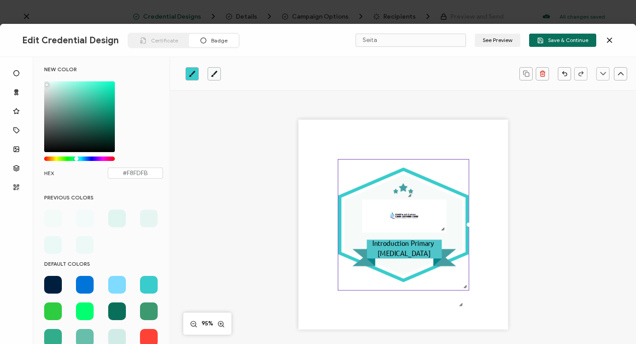
type input "#F9FDFC"
drag, startPoint x: 54, startPoint y: 87, endPoint x: 45, endPoint y: 82, distance: 9.9
click at [45, 82] on div "Chrome color picker" at bounding box center [46, 84] width 4 height 4
click at [298, 296] on div at bounding box center [404, 308] width 121 height 3
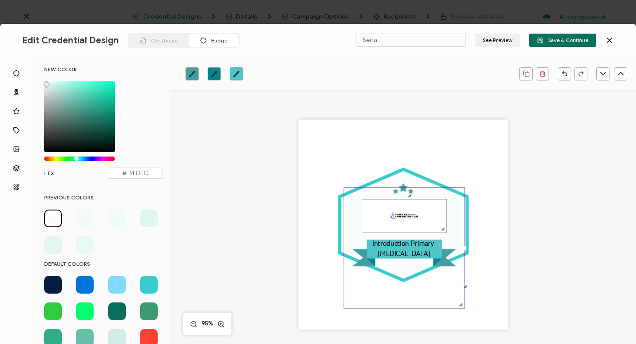
click at [298, 219] on img at bounding box center [404, 216] width 84 height 33
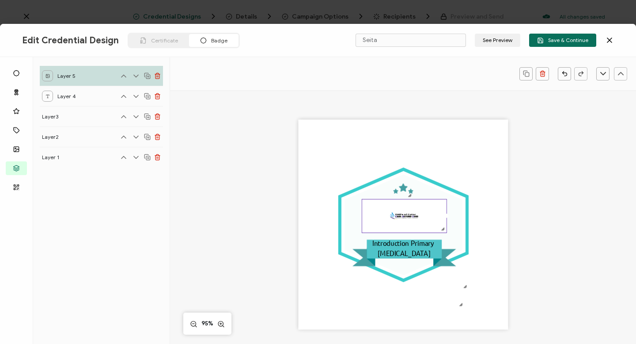
click at [298, 231] on img at bounding box center [404, 216] width 84 height 33
click at [298, 232] on div at bounding box center [403, 219] width 85 height 34
click at [298, 194] on icon ".eb3d4f13-6c53-4b88-82d0-1eb54875a895{}.ac2cfd11-26b2-4077-9cd1-2fd463eb6ca3{}.…" at bounding box center [404, 248] width 121 height 121
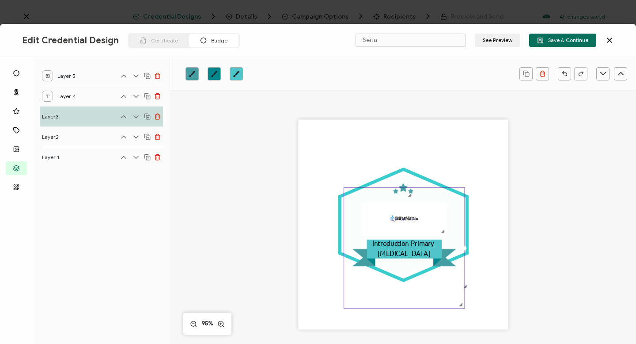
click at [298, 140] on div ".uuid-dfa4a8b0-75b3-457d-8659-10f68ec50406{}.uuid-1a4602e0-54c3-4f6a-988b-a909d…" at bounding box center [403, 225] width 210 height 210
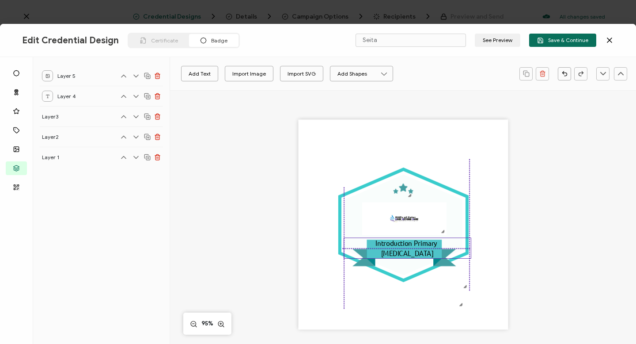
click at [298, 246] on pre "Introduction Primary [MEDICAL_DATA]" at bounding box center [406, 248] width 63 height 19
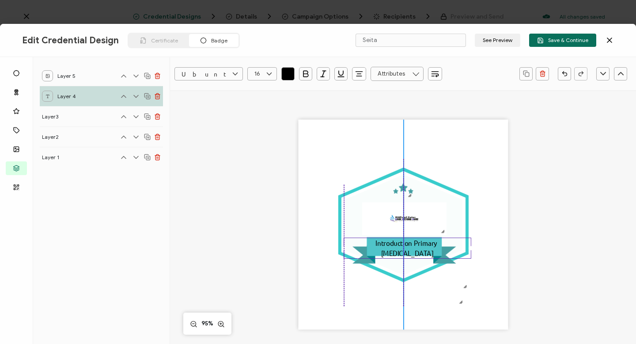
click at [298, 258] on div ".uuid-dfa4a8b0-75b3-457d-8659-10f68ec50406{}.uuid-1a4602e0-54c3-4f6a-988b-a909d…" at bounding box center [403, 225] width 210 height 210
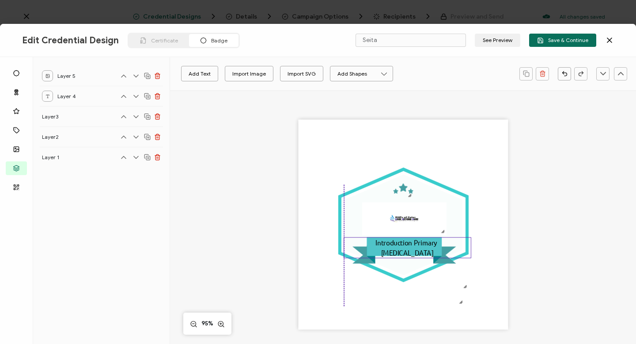
click at [298, 254] on pre "Introduction Primary [MEDICAL_DATA]" at bounding box center [406, 247] width 63 height 19
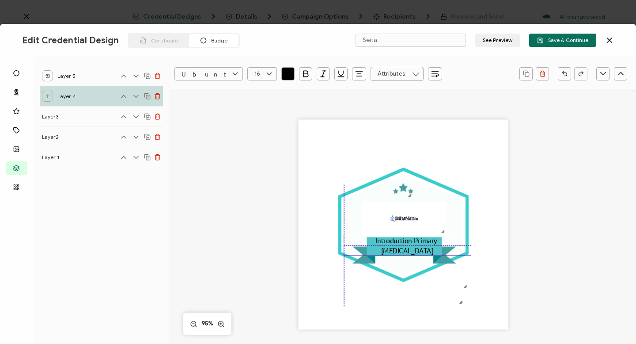
click at [298, 242] on pre "Introduction Primary [MEDICAL_DATA]" at bounding box center [406, 245] width 63 height 19
click at [298, 265] on icon ".eb3d4f13-6c53-4b88-82d0-1eb54875a895{}.ac2cfd11-26b2-4077-9cd1-2fd463eb6ca3{}.…" at bounding box center [404, 245] width 121 height 121
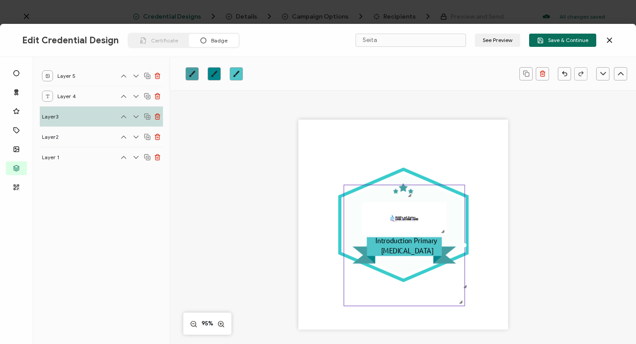
drag, startPoint x: 437, startPoint y: 255, endPoint x: 437, endPoint y: 262, distance: 7.1
click at [298, 262] on div ".uuid-dfa4a8b0-75b3-457d-8659-10f68ec50406{}.uuid-1a4602e0-54c3-4f6a-988b-a909d…" at bounding box center [403, 225] width 210 height 210
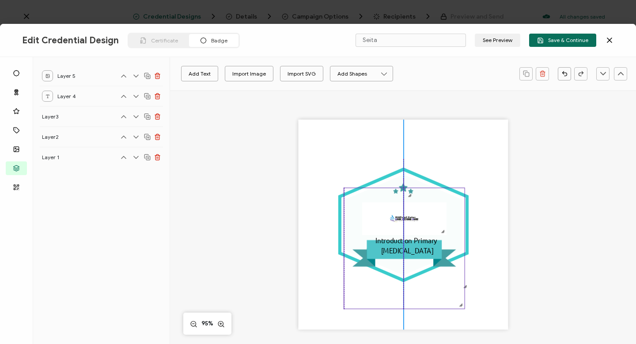
click at [298, 265] on icon at bounding box center [404, 258] width 104 height 17
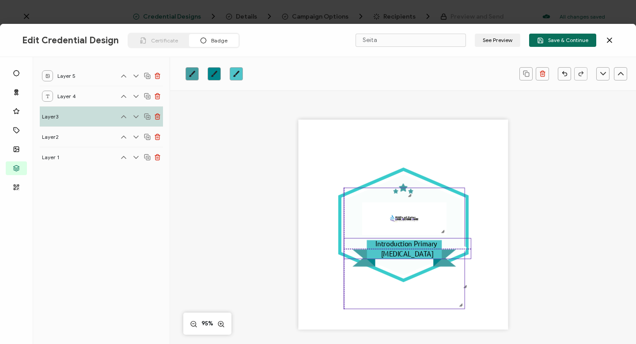
click at [298, 252] on pre "Introduction Primary [MEDICAL_DATA]" at bounding box center [406, 248] width 63 height 19
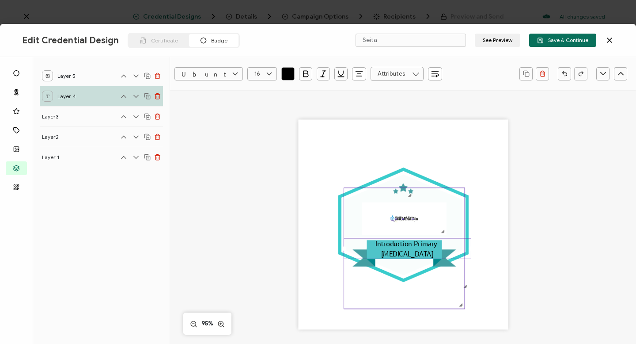
click at [298, 188] on icon ".eb3d4f13-6c53-4b88-82d0-1eb54875a895{}.ac2cfd11-26b2-4077-9cd1-2fd463eb6ca3{}.…" at bounding box center [404, 248] width 121 height 121
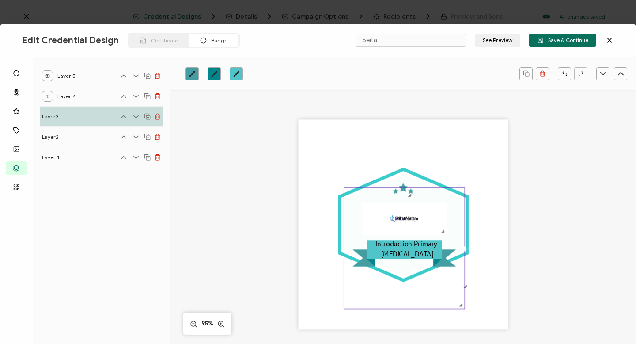
click at [298, 188] on icon ".eb3d4f13-6c53-4b88-82d0-1eb54875a895{}.ac2cfd11-26b2-4077-9cd1-2fd463eb6ca3{}.…" at bounding box center [404, 248] width 121 height 121
click at [298, 187] on icon at bounding box center [403, 188] width 8 height 8
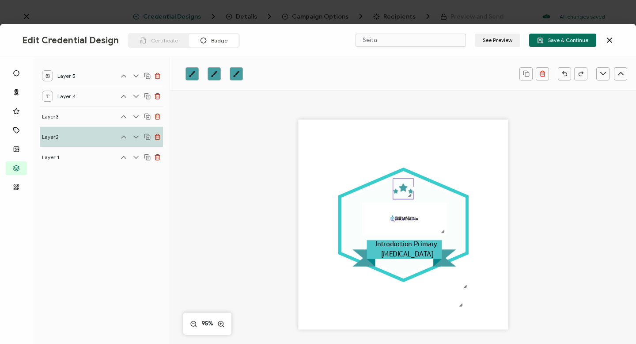
click at [298, 187] on icon at bounding box center [403, 188] width 8 height 8
click at [190, 73] on icon "brush" at bounding box center [192, 73] width 7 height 7
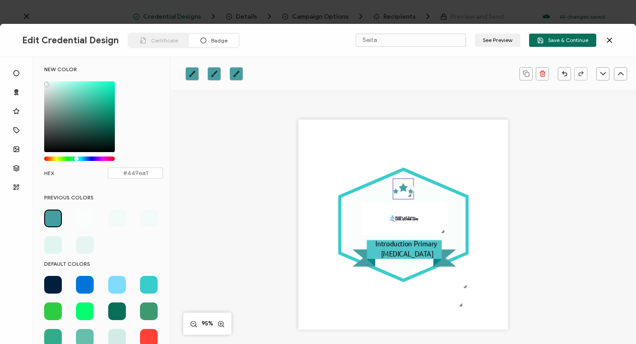
click at [82, 284] on span at bounding box center [85, 285] width 18 height 18
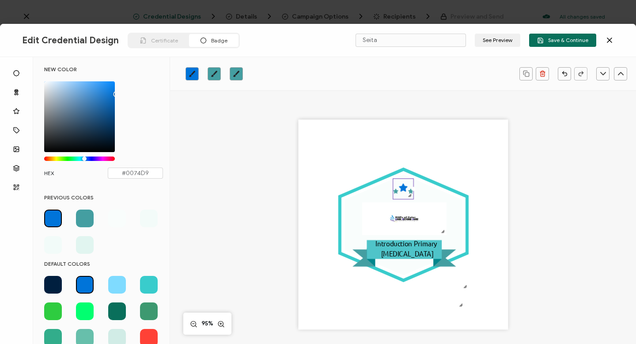
click at [51, 285] on span at bounding box center [53, 285] width 18 height 18
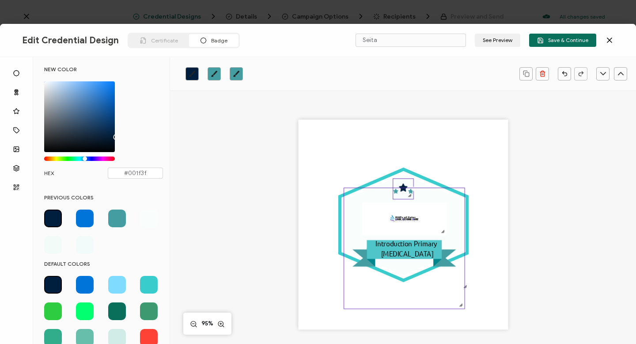
click at [298, 191] on icon ".eb3d4f13-6c53-4b88-82d0-1eb54875a895{}.ac2cfd11-26b2-4077-9cd1-2fd463eb6ca3{}.…" at bounding box center [404, 248] width 121 height 121
click at [240, 74] on link at bounding box center [236, 73] width 13 height 13
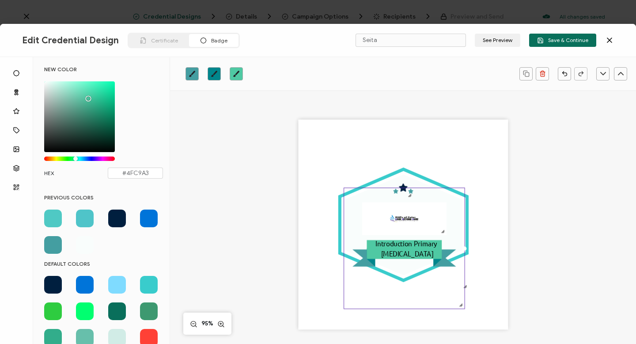
click at [76, 157] on div "Chrome color picker" at bounding box center [75, 158] width 4 height 4
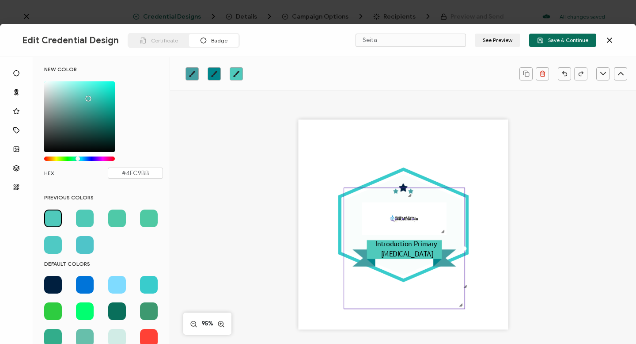
click at [78, 157] on div "Chrome color picker" at bounding box center [78, 158] width 4 height 4
click at [52, 217] on span at bounding box center [53, 218] width 18 height 18
click at [298, 192] on icon ".eb3d4f13-6c53-4b88-82d0-1eb54875a895{}.ac2cfd11-26b2-4077-9cd1-2fd463eb6ca3{}.…" at bounding box center [404, 248] width 121 height 121
click at [298, 187] on div at bounding box center [413, 189] width 3 height 20
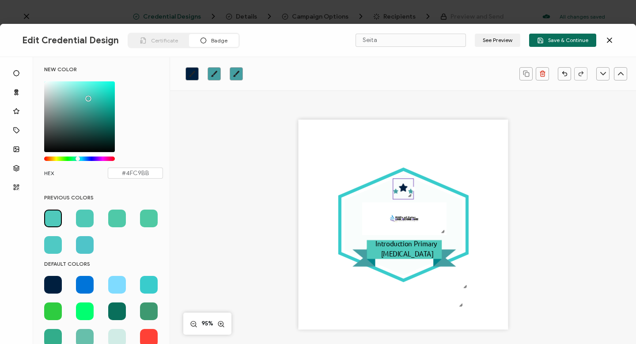
click at [239, 72] on icon "brush" at bounding box center [236, 74] width 6 height 6
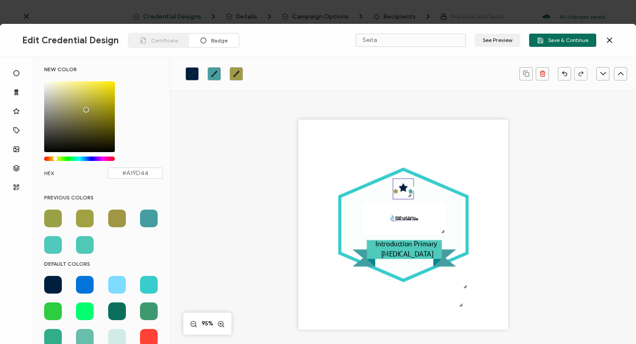
drag, startPoint x: 80, startPoint y: 158, endPoint x: 56, endPoint y: 159, distance: 24.3
click at [56, 159] on div "Chrome color picker" at bounding box center [55, 158] width 4 height 4
type input "#E8E133"
drag, startPoint x: 85, startPoint y: 108, endPoint x: 100, endPoint y: 88, distance: 24.9
click at [99, 88] on div "Chrome color picker" at bounding box center [101, 89] width 4 height 4
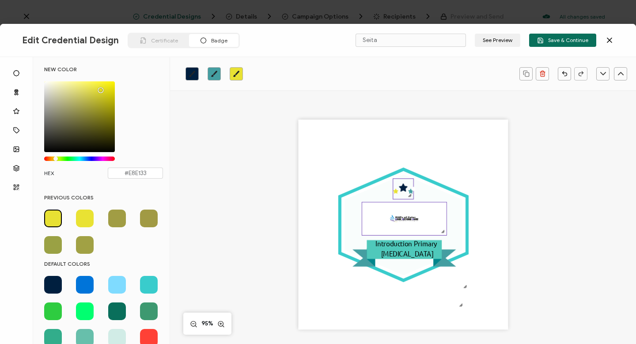
click at [298, 220] on img at bounding box center [404, 218] width 84 height 33
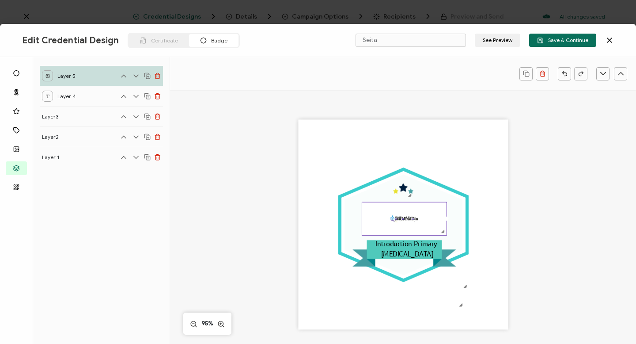
click at [298, 155] on div ".uuid-dfa4a8b0-75b3-457d-8659-10f68ec50406{}.uuid-1a4602e0-54c3-4f6a-988b-a909d…" at bounding box center [403, 225] width 210 height 210
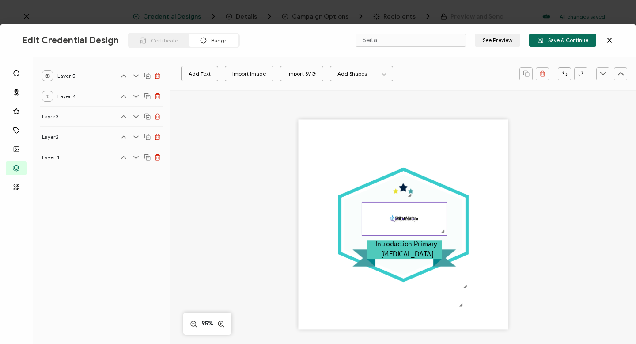
click at [298, 216] on img at bounding box center [404, 218] width 84 height 33
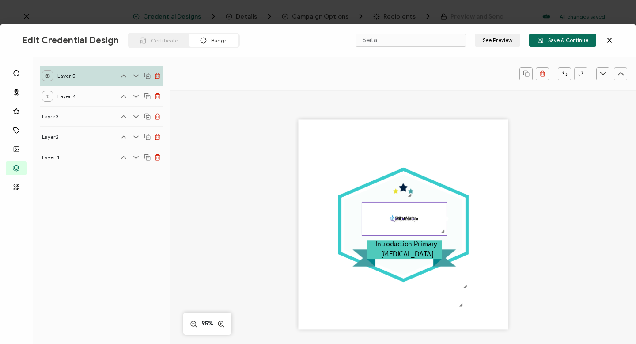
click at [298, 233] on div at bounding box center [442, 231] width 7 height 7
drag, startPoint x: 443, startPoint y: 233, endPoint x: 451, endPoint y: 240, distance: 10.6
click at [298, 240] on div ".uuid-dfa4a8b0-75b3-457d-8659-10f68ec50406{}.uuid-1a4602e0-54c3-4f6a-988b-a909d…" at bounding box center [403, 225] width 210 height 210
drag, startPoint x: 451, startPoint y: 235, endPoint x: 447, endPoint y: 232, distance: 5.4
click at [298, 232] on div at bounding box center [407, 220] width 92 height 36
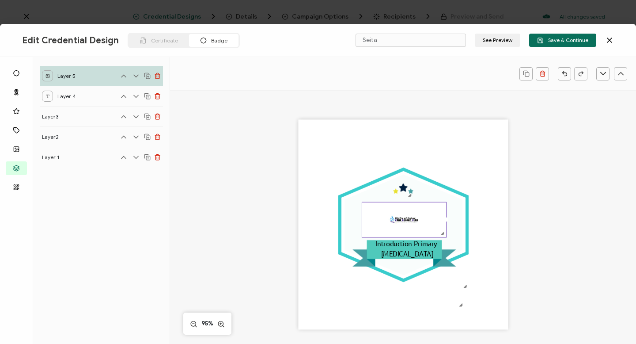
drag, startPoint x: 450, startPoint y: 221, endPoint x: 443, endPoint y: 221, distance: 6.6
click at [298, 221] on div at bounding box center [446, 220] width 4 height 4
click at [298, 227] on icon ".eb3d4f13-6c53-4b88-82d0-1eb54875a895{}.ac2cfd11-26b2-4077-9cd1-2fd463eb6ca3{}.…" at bounding box center [404, 248] width 121 height 121
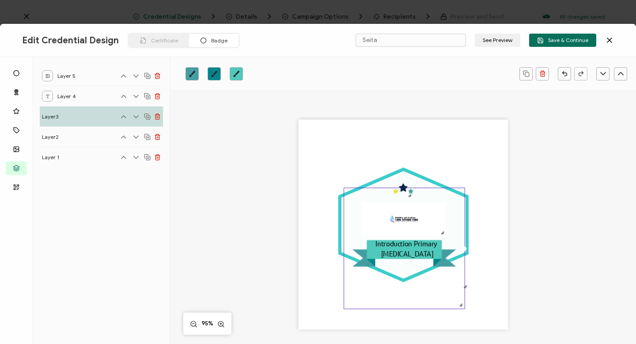
click at [298, 246] on div ".uuid-dfa4a8b0-75b3-457d-8659-10f68ec50406{}.uuid-1a4602e0-54c3-4f6a-988b-a909d…" at bounding box center [403, 225] width 210 height 210
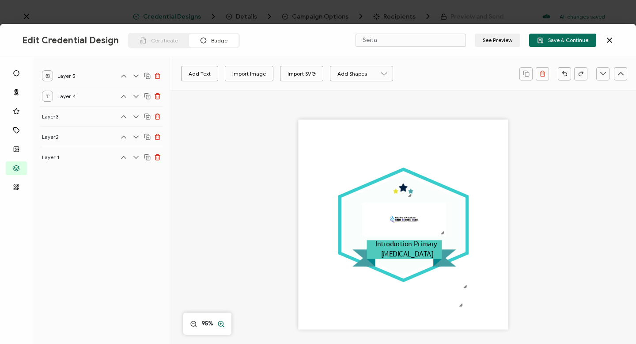
click at [221, 296] on icon at bounding box center [221, 323] width 8 height 9
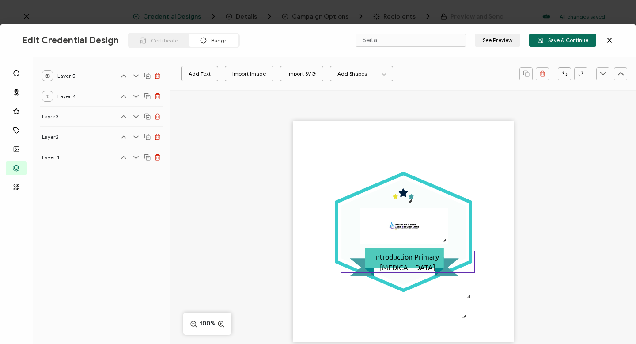
drag, startPoint x: 387, startPoint y: 253, endPoint x: 387, endPoint y: 258, distance: 4.9
click at [298, 258] on pre "Introduction Primary [MEDICAL_DATA]" at bounding box center [407, 261] width 67 height 19
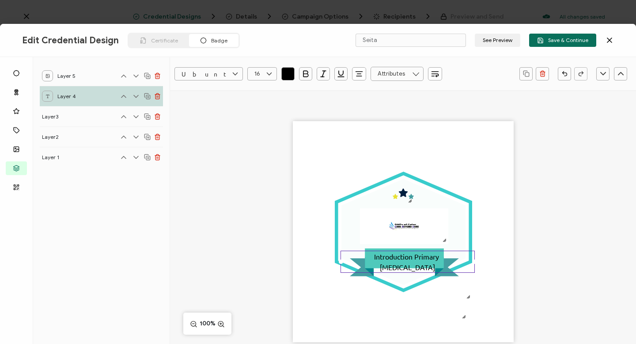
click at [298, 254] on pre "Introduction Primary [MEDICAL_DATA]" at bounding box center [407, 261] width 67 height 19
click at [298, 258] on pre "Introduction Primary [MEDICAL_DATA]" at bounding box center [407, 261] width 67 height 19
drag, startPoint x: 394, startPoint y: 260, endPoint x: 394, endPoint y: 253, distance: 7.5
click at [298, 253] on div "Introduction Primary [MEDICAL_DATA]" at bounding box center [408, 261] width 134 height 22
drag, startPoint x: 470, startPoint y: 271, endPoint x: 469, endPoint y: 264, distance: 7.2
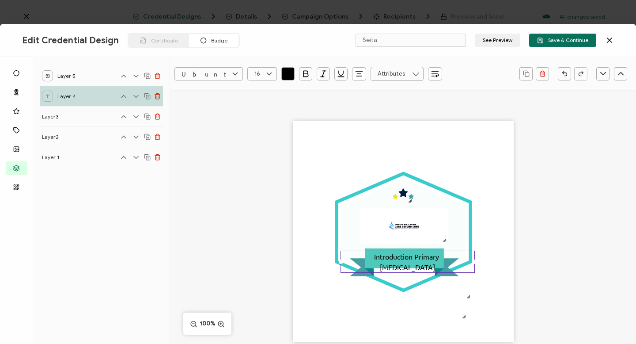
click at [298, 264] on div "Introduction Primary [MEDICAL_DATA]" at bounding box center [408, 261] width 134 height 22
drag, startPoint x: 473, startPoint y: 271, endPoint x: 469, endPoint y: 266, distance: 6.6
click at [298, 266] on div ".uuid-dfa4a8b0-75b3-457d-8659-10f68ec50406{}.uuid-1a4602e0-54c3-4f6a-988b-a909d…" at bounding box center [403, 231] width 221 height 221
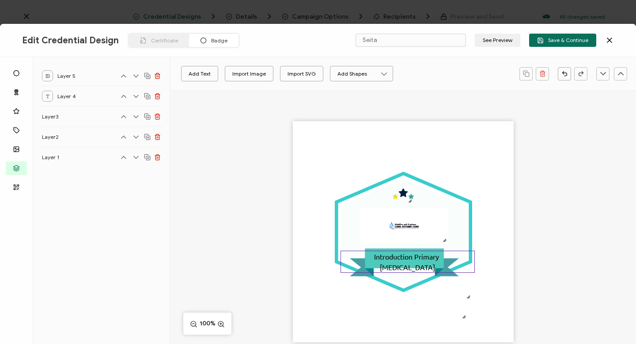
click at [298, 261] on div "Introduction Primary [MEDICAL_DATA]" at bounding box center [408, 261] width 134 height 22
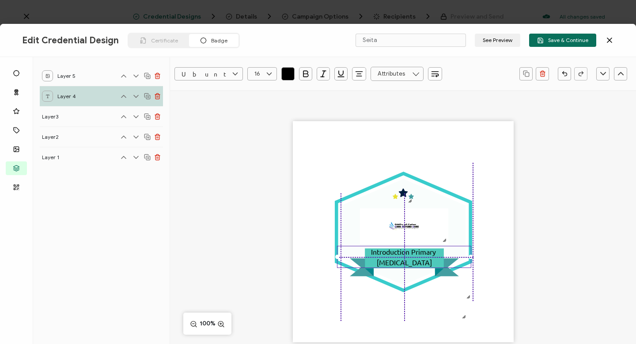
drag, startPoint x: 420, startPoint y: 260, endPoint x: 418, endPoint y: 256, distance: 4.6
click at [298, 256] on div "Introduction Primary [MEDICAL_DATA]" at bounding box center [404, 257] width 134 height 22
click at [298, 269] on div ".uuid-dfa4a8b0-75b3-457d-8659-10f68ec50406{}.uuid-1a4602e0-54c3-4f6a-988b-a909d…" at bounding box center [403, 231] width 221 height 221
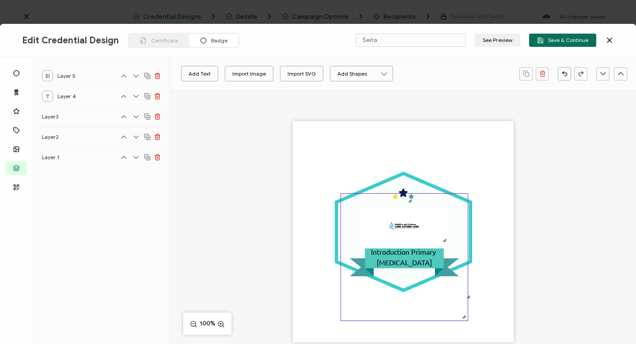
click at [298, 273] on icon at bounding box center [404, 267] width 109 height 18
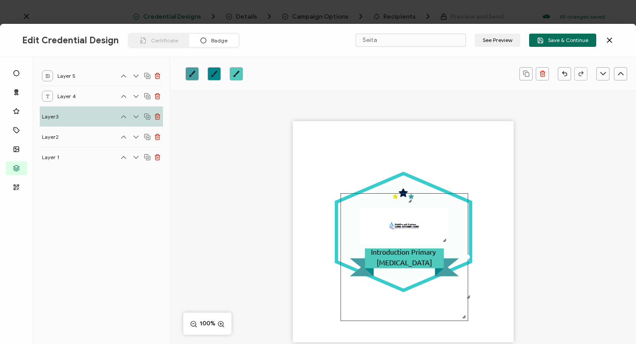
click at [214, 74] on icon "brush" at bounding box center [214, 74] width 6 height 6
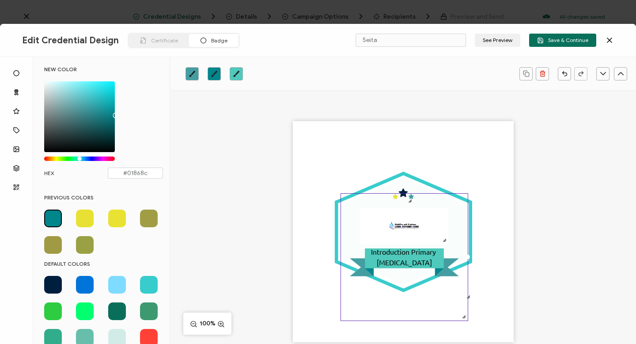
click at [56, 282] on span at bounding box center [53, 285] width 18 height 18
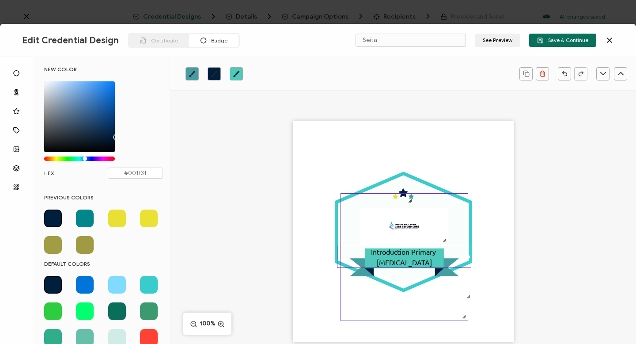
click at [298, 263] on div "Introduction Primary [MEDICAL_DATA]" at bounding box center [404, 257] width 134 height 22
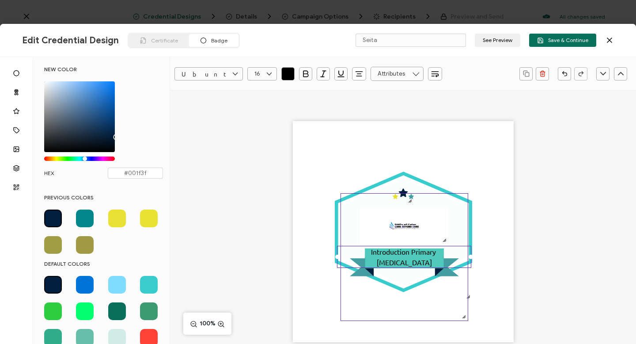
click at [298, 272] on icon at bounding box center [404, 267] width 109 height 18
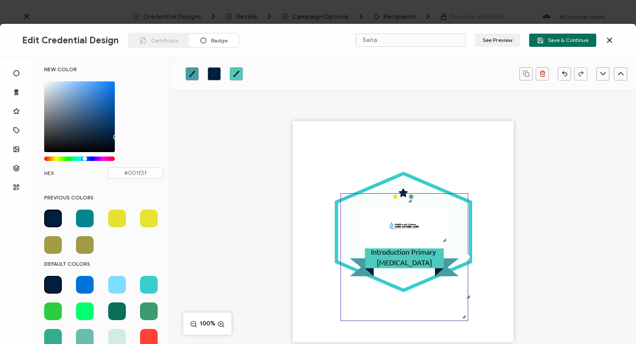
click at [191, 72] on icon "brush" at bounding box center [192, 73] width 7 height 7
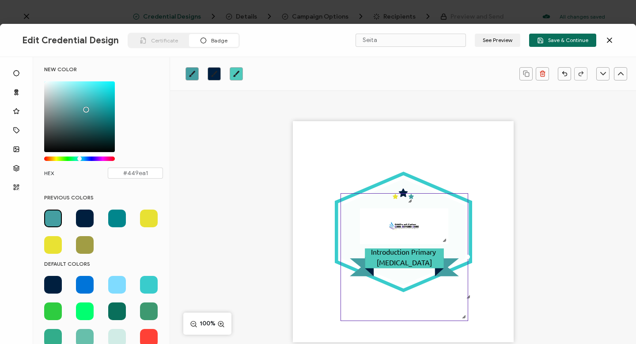
click at [83, 215] on span at bounding box center [85, 218] width 18 height 18
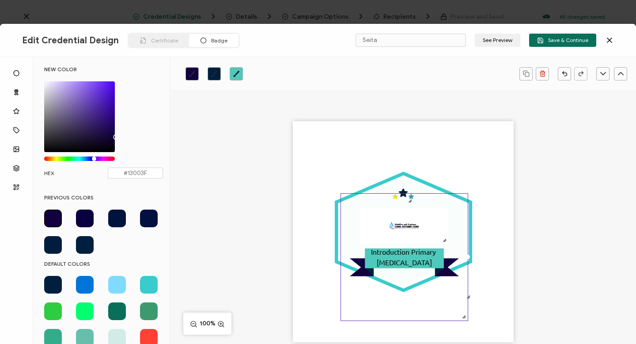
drag, startPoint x: 85, startPoint y: 159, endPoint x: 95, endPoint y: 160, distance: 9.4
click at [95, 160] on div "Chrome color picker" at bounding box center [94, 158] width 4 height 4
drag, startPoint x: 96, startPoint y: 142, endPoint x: 88, endPoint y: 125, distance: 18.0
click at [88, 125] on div "Chrome color picker" at bounding box center [79, 116] width 71 height 71
click at [52, 217] on span at bounding box center [53, 218] width 18 height 18
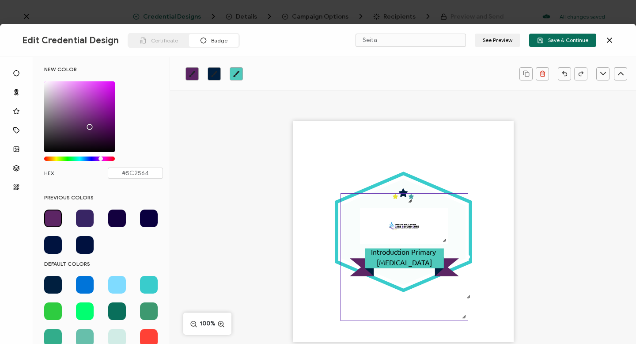
drag, startPoint x: 95, startPoint y: 159, endPoint x: 101, endPoint y: 158, distance: 6.2
click at [101, 158] on div "Chrome color picker" at bounding box center [101, 158] width 4 height 4
click at [298, 195] on icon ".eb3d4f13-6c53-4b88-82d0-1eb54875a895{}.ac2cfd11-26b2-4077-9cd1-2fd463eb6ca3{}.…" at bounding box center [404, 256] width 127 height 127
click at [298, 193] on icon ".eb3d4f13-6c53-4b88-82d0-1eb54875a895{}.ac2cfd11-26b2-4077-9cd1-2fd463eb6ca3{}.…" at bounding box center [404, 256] width 127 height 127
click at [298, 186] on icon ".preview .aa835fc3-cf79-4142-bdaf-f814d65d1884{}" at bounding box center [403, 193] width 21 height 21
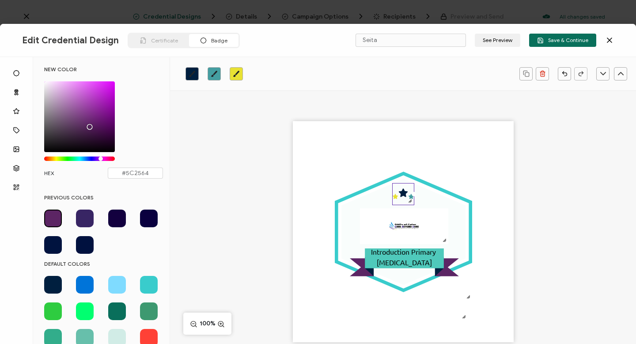
click at [298, 192] on icon at bounding box center [402, 193] width 9 height 8
click at [53, 214] on span at bounding box center [53, 218] width 18 height 18
click at [191, 71] on icon "brush" at bounding box center [192, 73] width 7 height 7
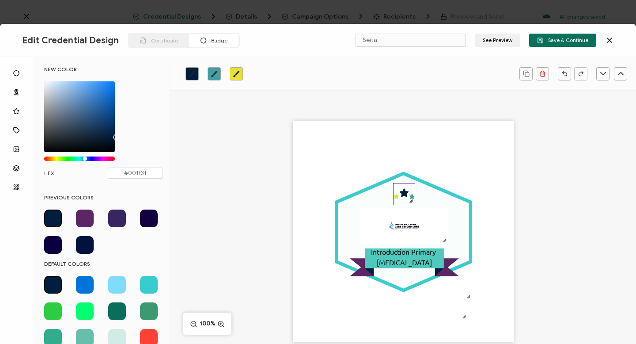
click at [84, 216] on span at bounding box center [85, 218] width 18 height 18
type input "#5C2564"
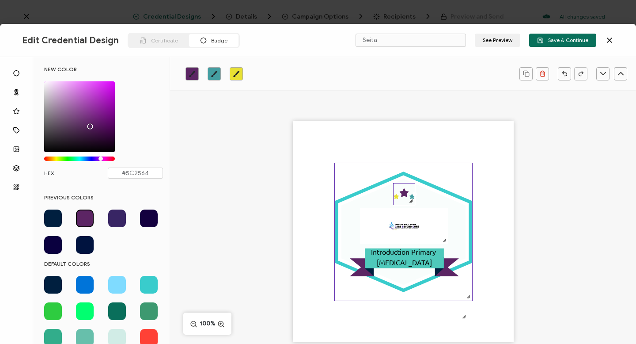
click at [298, 174] on icon ".uuid-dfa4a8b0-75b3-457d-8659-10f68ec50406{}.uuid-1a4602e0-54c3-4f6a-988b-a909d…" at bounding box center [403, 231] width 137 height 137
click at [298, 176] on icon ".uuid-dfa4a8b0-75b3-457d-8659-10f68ec50406{}.uuid-1a4602e0-54c3-4f6a-988b-a909d…" at bounding box center [404, 231] width 137 height 137
click at [298, 296] on div ".uuid-dfa4a8b0-75b3-457d-8659-10f68ec50406{}.uuid-1a4602e0-54c3-4f6a-988b-a909d…" at bounding box center [403, 231] width 221 height 221
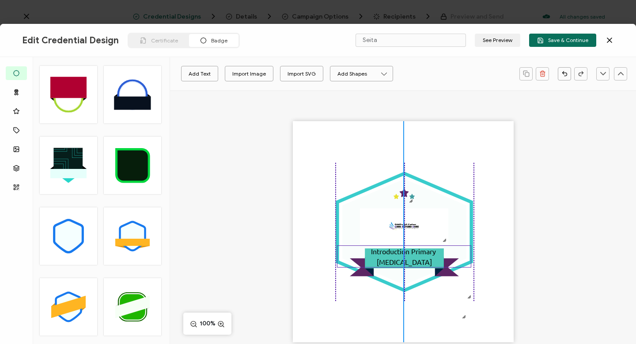
click at [298, 265] on pre "Introduction Primary [MEDICAL_DATA]" at bounding box center [404, 255] width 67 height 19
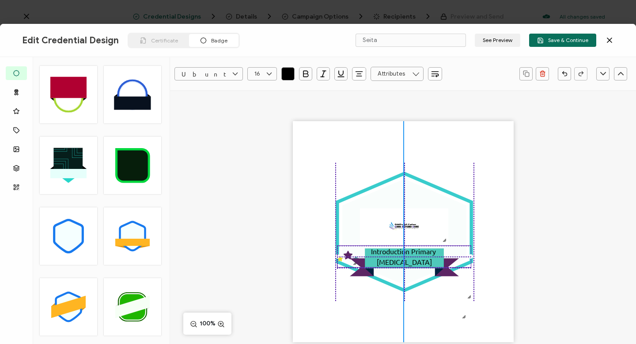
click at [298, 262] on pre "Introduction Primary [MEDICAL_DATA]" at bounding box center [404, 255] width 67 height 19
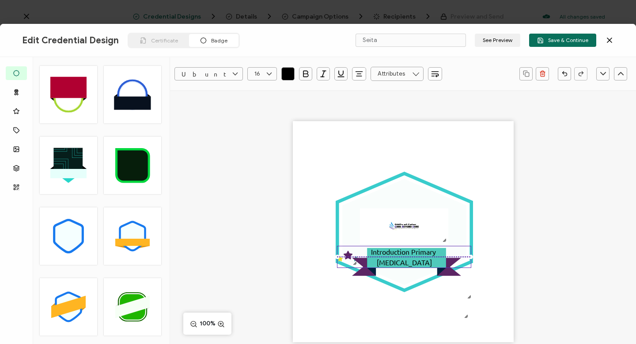
drag, startPoint x: 409, startPoint y: 313, endPoint x: 415, endPoint y: 260, distance: 53.8
click at [298, 260] on div ".uuid-dfa4a8b0-75b3-457d-8659-10f68ec50406{}.uuid-1a4602e0-54c3-4f6a-988b-a909d…" at bounding box center [403, 231] width 221 height 221
click at [298, 256] on div "Introduction Primary [MEDICAL_DATA]" at bounding box center [404, 257] width 134 height 22
drag, startPoint x: 345, startPoint y: 256, endPoint x: 345, endPoint y: 242, distance: 14.6
click at [298, 242] on div ".uuid-dfa4a8b0-75b3-457d-8659-10f68ec50406{}.uuid-1a4602e0-54c3-4f6a-988b-a909d…" at bounding box center [403, 231] width 221 height 221
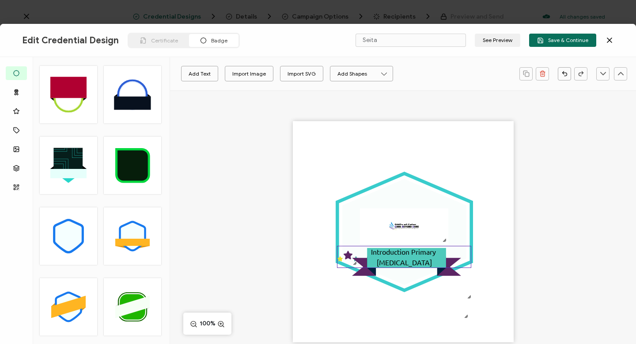
click at [298, 259] on div "Introduction Primary [MEDICAL_DATA]" at bounding box center [404, 257] width 134 height 22
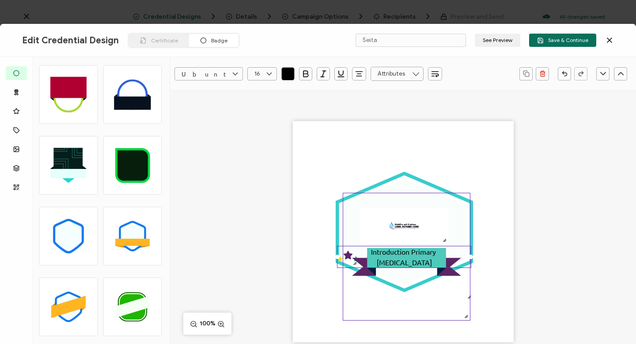
click at [298, 296] on div at bounding box center [470, 256] width 3 height 127
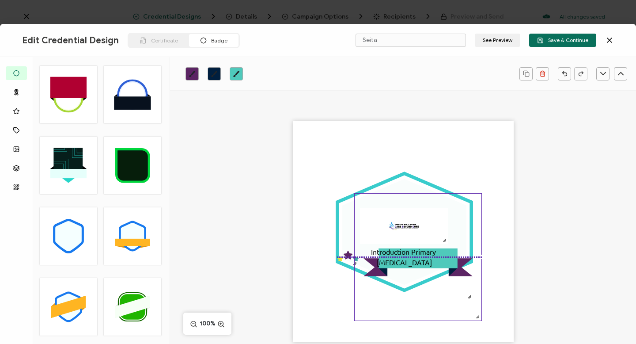
drag, startPoint x: 468, startPoint y: 297, endPoint x: 479, endPoint y: 296, distance: 11.6
click at [298, 296] on icon ".eb3d4f13-6c53-4b88-82d0-1eb54875a895{}.ac2cfd11-26b2-4077-9cd1-2fd463eb6ca3{}.…" at bounding box center [418, 256] width 127 height 127
click at [298, 258] on div "Introduction Primary [MEDICAL_DATA]" at bounding box center [404, 257] width 134 height 22
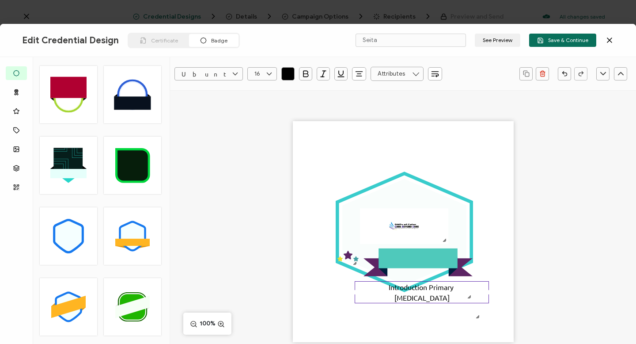
drag, startPoint x: 342, startPoint y: 258, endPoint x: 360, endPoint y: 294, distance: 39.9
click at [298, 294] on div "Introduction Primary [MEDICAL_DATA]" at bounding box center [422, 292] width 134 height 22
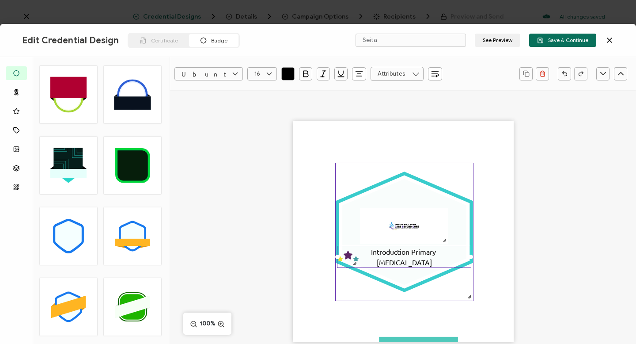
drag, startPoint x: 345, startPoint y: 258, endPoint x: 347, endPoint y: 239, distance: 19.2
click at [298, 239] on div ".uuid-dfa4a8b0-75b3-457d-8659-10f68ec50406{}.uuid-1a4602e0-54c3-4f6a-988b-a909d…" at bounding box center [403, 231] width 221 height 221
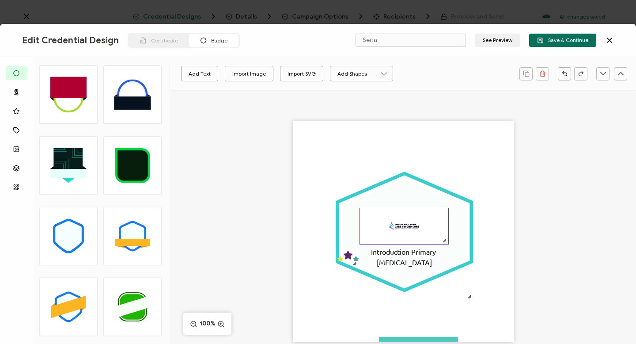
click at [298, 241] on div at bounding box center [444, 239] width 7 height 7
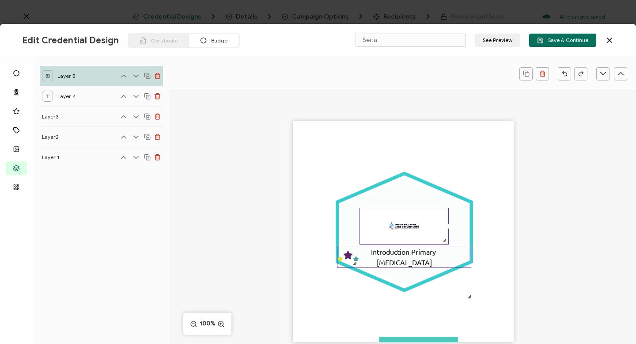
drag, startPoint x: 469, startPoint y: 298, endPoint x: 462, endPoint y: 252, distance: 46.9
click at [298, 252] on div ".uuid-dfa4a8b0-75b3-457d-8659-10f68ec50406{}.uuid-1a4602e0-54c3-4f6a-988b-a909d…" at bounding box center [403, 231] width 221 height 221
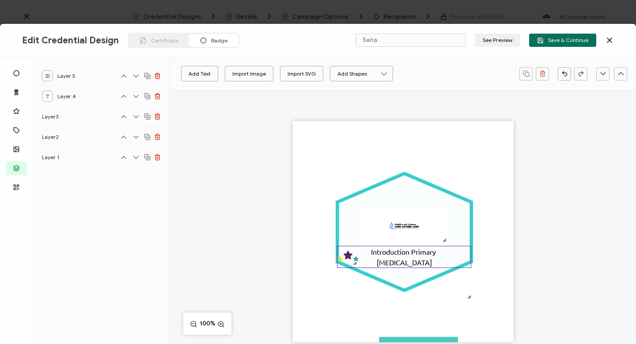
click at [298, 255] on div "Introduction Primary [MEDICAL_DATA]" at bounding box center [404, 257] width 134 height 22
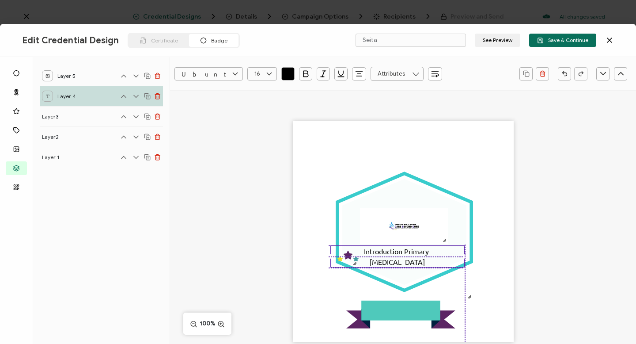
drag, startPoint x: 348, startPoint y: 256, endPoint x: 339, endPoint y: 255, distance: 8.5
click at [298, 255] on div "Introduction Primary [MEDICAL_DATA]" at bounding box center [397, 256] width 134 height 22
click at [298, 263] on div ".uuid-dfa4a8b0-75b3-457d-8659-10f68ec50406{}.uuid-1a4602e0-54c3-4f6a-988b-a909d…" at bounding box center [403, 231] width 221 height 221
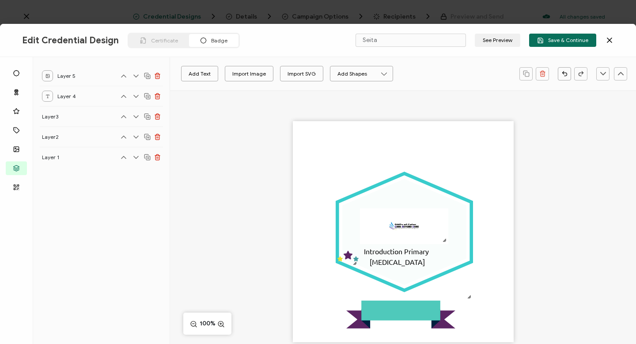
click at [298, 277] on div ".uuid-dfa4a8b0-75b3-457d-8659-10f68ec50406{}.uuid-1a4602e0-54c3-4f6a-988b-a909d…" at bounding box center [403, 231] width 221 height 221
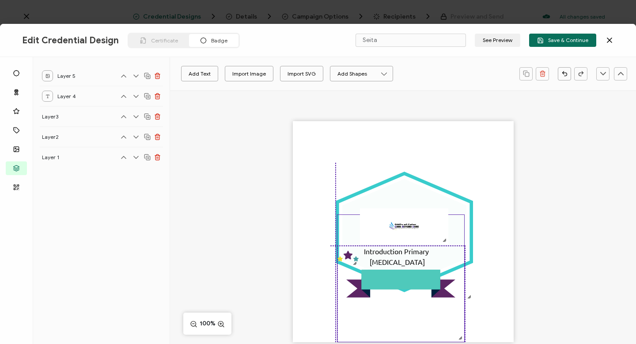
click at [298, 280] on icon ".eb3d4f13-6c53-4b88-82d0-1eb54875a895{}.ac2cfd11-26b2-4077-9cd1-2fd463eb6ca3{}.…" at bounding box center [400, 278] width 127 height 127
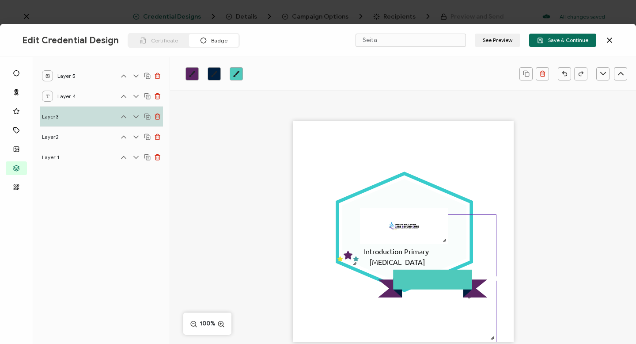
drag, startPoint x: 340, startPoint y: 270, endPoint x: 372, endPoint y: 273, distance: 32.4
click at [298, 273] on icon ".eb3d4f13-6c53-4b88-82d0-1eb54875a895{}.ac2cfd11-26b2-4077-9cd1-2fd463eb6ca3{}.…" at bounding box center [432, 278] width 127 height 127
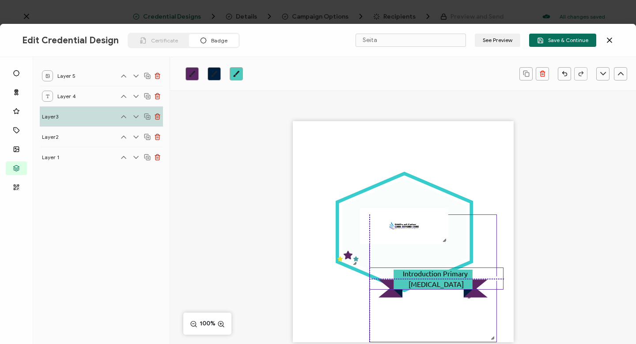
drag, startPoint x: 340, startPoint y: 257, endPoint x: 382, endPoint y: 280, distance: 47.8
click at [298, 280] on div "Introduction Primary [MEDICAL_DATA]" at bounding box center [436, 278] width 134 height 22
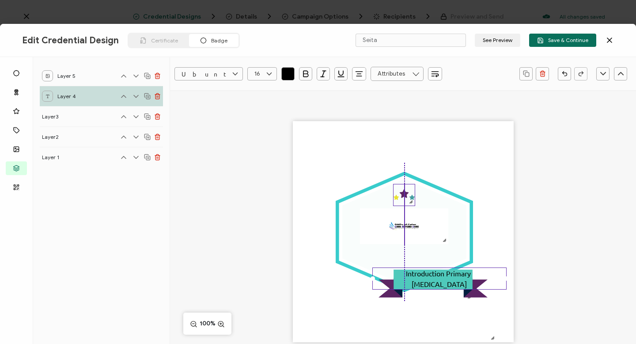
drag, startPoint x: 346, startPoint y: 257, endPoint x: 405, endPoint y: 196, distance: 84.4
click at [298, 195] on icon at bounding box center [403, 193] width 9 height 8
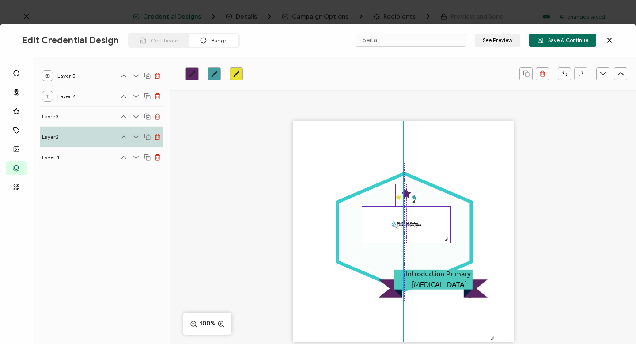
click at [298, 228] on img at bounding box center [406, 225] width 88 height 36
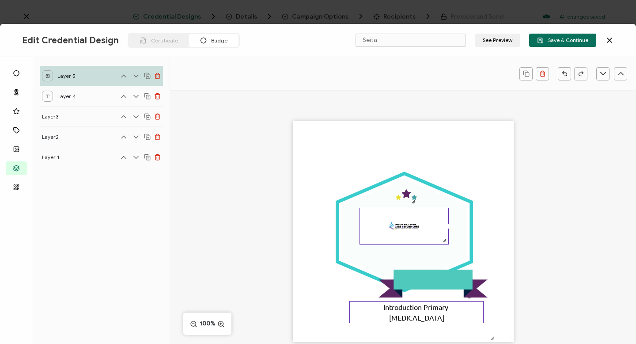
drag, startPoint x: 456, startPoint y: 216, endPoint x: 440, endPoint y: 321, distance: 105.8
click at [298, 296] on div "Introduction Primary [MEDICAL_DATA]" at bounding box center [416, 312] width 134 height 22
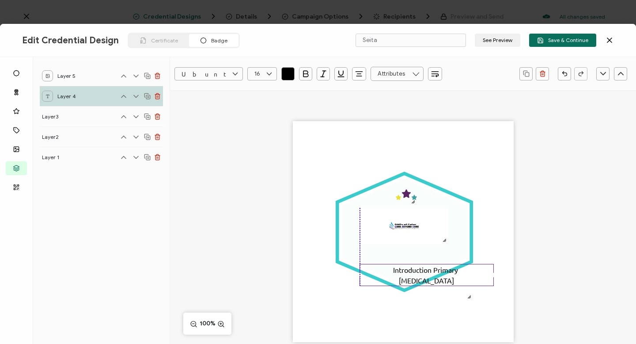
drag, startPoint x: 470, startPoint y: 217, endPoint x: 469, endPoint y: 293, distance: 76.0
click at [298, 286] on div "Introduction Primary [MEDICAL_DATA]" at bounding box center [427, 275] width 134 height 22
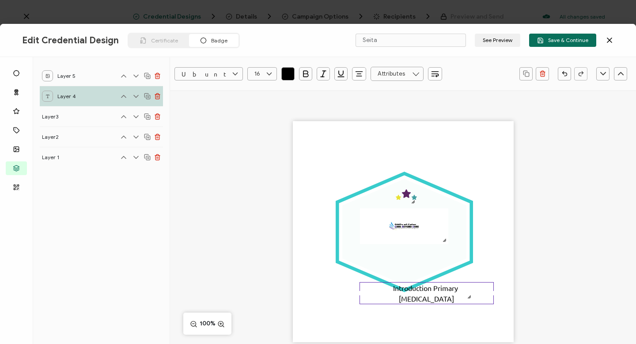
scroll to position [60, 0]
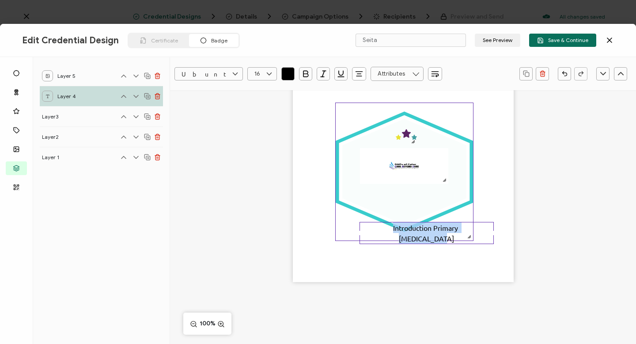
drag, startPoint x: 437, startPoint y: 241, endPoint x: 438, endPoint y: 220, distance: 20.8
click at [298, 220] on div ".uuid-dfa4a8b0-75b3-457d-8659-10f68ec50406{}.uuid-1a4602e0-54c3-4f6a-988b-a909d…" at bounding box center [403, 171] width 221 height 221
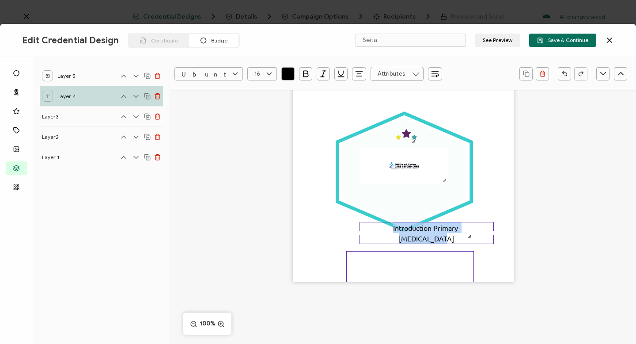
click at [298, 261] on icon ".eb3d4f13-6c53-4b88-82d0-1eb54875a895{}.ac2cfd11-26b2-4077-9cd1-2fd463eb6ca3{}.…" at bounding box center [410, 314] width 127 height 127
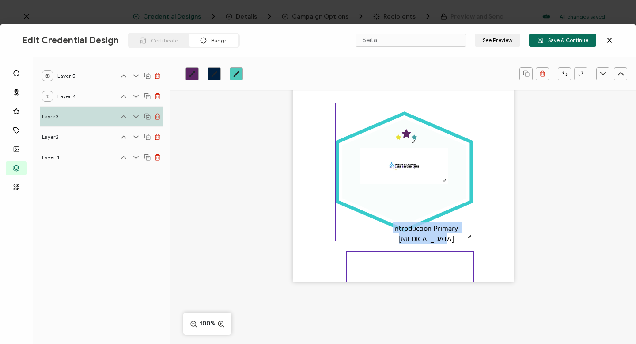
click at [298, 200] on polygon at bounding box center [404, 172] width 124 height 106
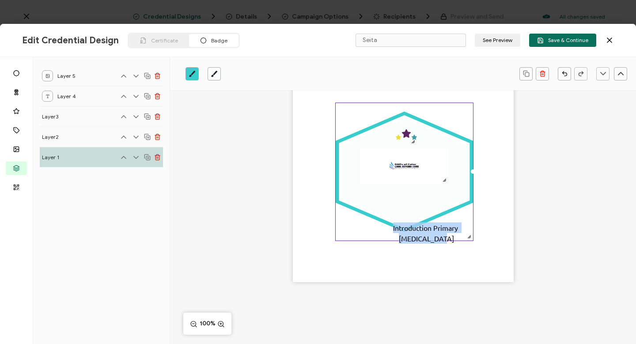
drag, startPoint x: 466, startPoint y: 236, endPoint x: 431, endPoint y: 205, distance: 47.0
click at [298, 205] on div ".uuid-dfa4a8b0-75b3-457d-8659-10f68ec50406{}.uuid-1a4602e0-54c3-4f6a-988b-a909d…" at bounding box center [403, 171] width 221 height 221
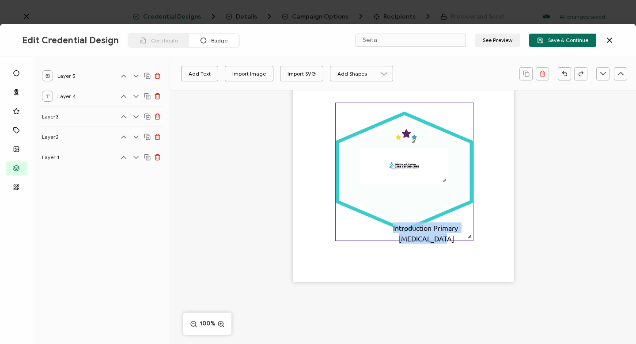
drag, startPoint x: 418, startPoint y: 233, endPoint x: 396, endPoint y: 216, distance: 27.7
click at [298, 216] on div ".uuid-dfa4a8b0-75b3-457d-8659-10f68ec50406{}.uuid-1a4602e0-54c3-4f6a-988b-a909d…" at bounding box center [403, 171] width 221 height 221
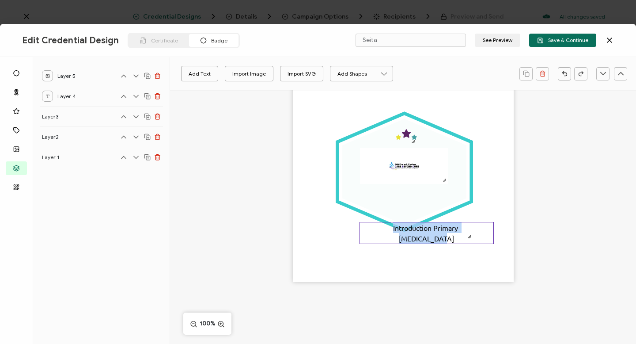
drag, startPoint x: 470, startPoint y: 237, endPoint x: 464, endPoint y: 223, distance: 15.3
click at [298, 223] on div "Introduction Primary [MEDICAL_DATA]" at bounding box center [427, 233] width 134 height 22
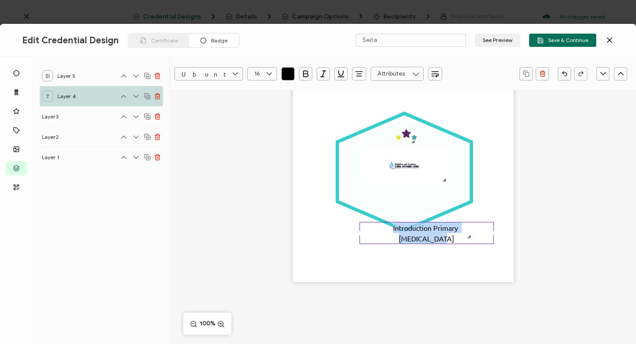
drag, startPoint x: 491, startPoint y: 242, endPoint x: 493, endPoint y: 246, distance: 4.8
click at [298, 246] on div ".uuid-dfa4a8b0-75b3-457d-8659-10f68ec50406{}.uuid-1a4602e0-54c3-4f6a-988b-a909d…" at bounding box center [403, 171] width 221 height 221
click at [298, 230] on div ".uuid-dfa4a8b0-75b3-457d-8659-10f68ec50406{}.uuid-1a4602e0-54c3-4f6a-988b-a909d…" at bounding box center [403, 171] width 221 height 221
click at [298, 223] on div "Introduction Primary [MEDICAL_DATA]" at bounding box center [427, 233] width 134 height 22
click at [298, 225] on div "are" at bounding box center [427, 227] width 134 height 11
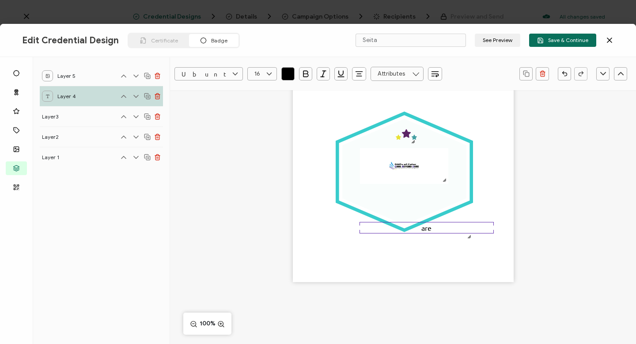
click at [298, 225] on div "are" at bounding box center [427, 227] width 134 height 11
click at [298, 228] on div at bounding box center [360, 227] width 4 height 4
drag, startPoint x: 362, startPoint y: 229, endPoint x: 367, endPoint y: 231, distance: 4.8
click at [298, 231] on div "are" at bounding box center [427, 227] width 134 height 11
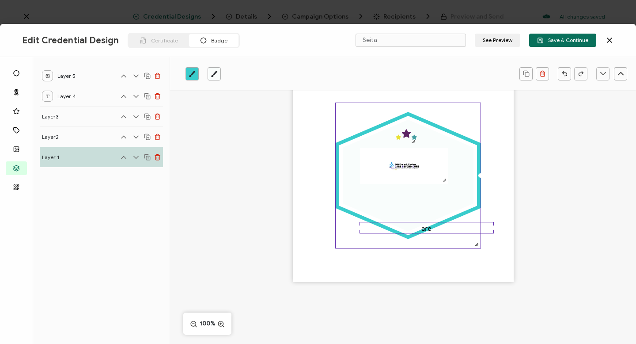
drag, startPoint x: 469, startPoint y: 236, endPoint x: 487, endPoint y: 244, distance: 19.8
click at [298, 244] on div ".uuid-dfa4a8b0-75b3-457d-8659-10f68ec50406{}.uuid-1a4602e0-54c3-4f6a-988b-a909d…" at bounding box center [403, 171] width 221 height 221
click at [298, 227] on div "are" at bounding box center [427, 227] width 134 height 11
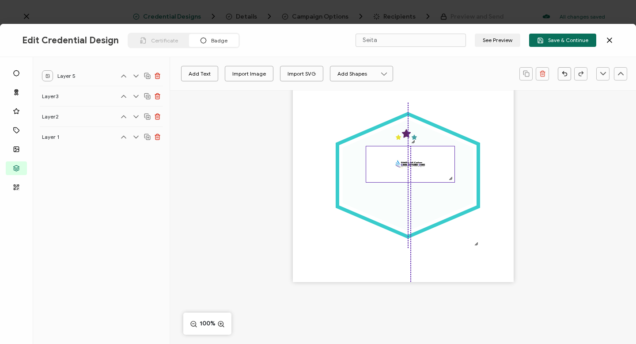
drag, startPoint x: 406, startPoint y: 170, endPoint x: 411, endPoint y: 169, distance: 5.2
click at [298, 169] on img at bounding box center [410, 164] width 88 height 36
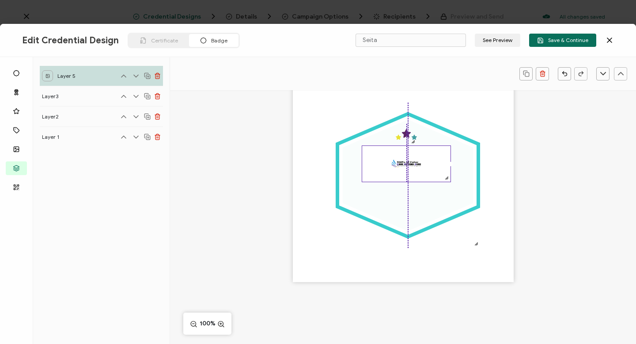
click at [298, 168] on img at bounding box center [406, 164] width 88 height 36
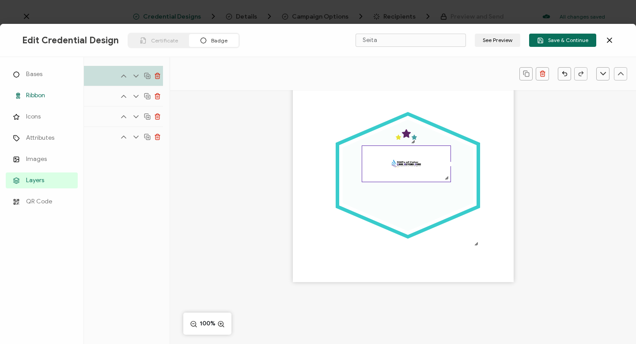
click at [29, 94] on span "Ribbon" at bounding box center [35, 95] width 19 height 9
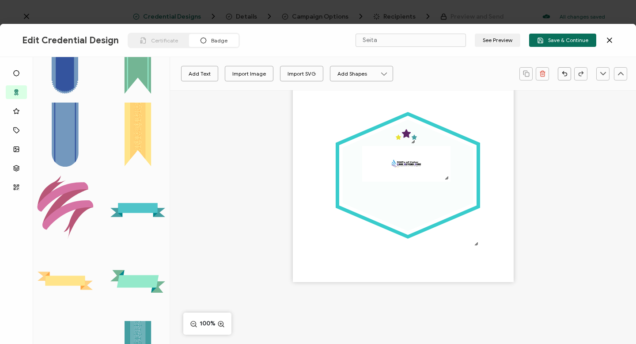
scroll to position [694, 0]
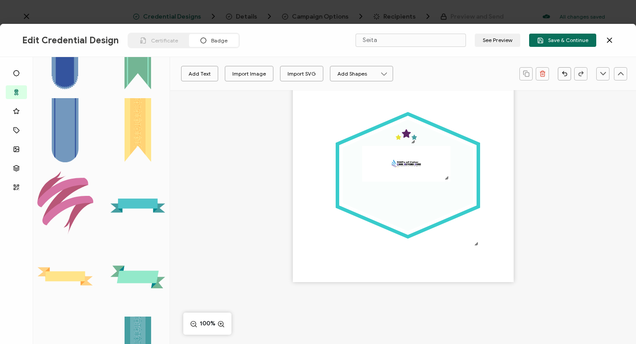
click at [133, 198] on rect at bounding box center [138, 203] width 40 height 10
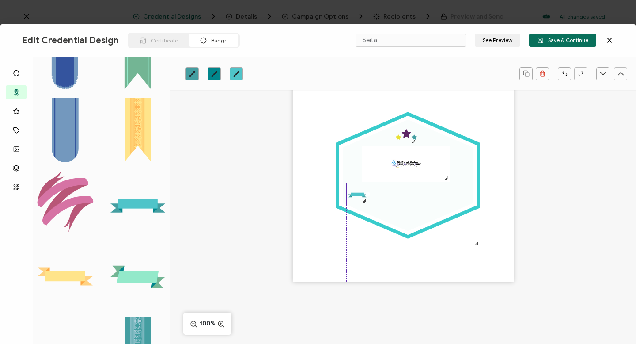
drag, startPoint x: 350, startPoint y: 112, endPoint x: 360, endPoint y: 190, distance: 78.4
click at [298, 190] on icon ".eb3d4f13-6c53-4b88-82d0-1eb54875a895{}.ac2cfd11-26b2-4077-9cd1-2fd463eb6ca3{}.…" at bounding box center [357, 193] width 21 height 21
click at [298, 187] on icon ".eb3d4f13-6c53-4b88-82d0-1eb54875a895{}.ac2cfd11-26b2-4077-9cd1-2fd463eb6ca3{}.…" at bounding box center [357, 193] width 21 height 21
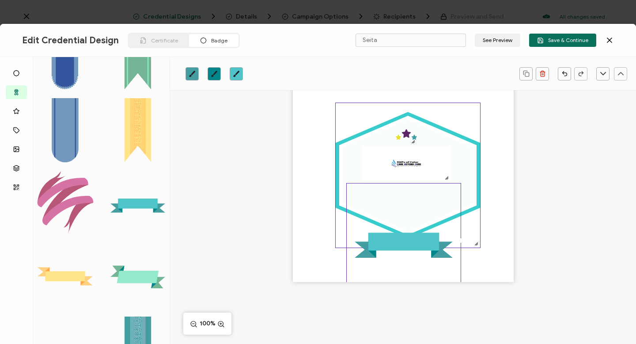
drag, startPoint x: 367, startPoint y: 195, endPoint x: 460, endPoint y: 196, distance: 93.6
click at [298, 196] on div ".uuid-dfa4a8b0-75b3-457d-8659-10f68ec50406{}.uuid-1a4602e0-54c3-4f6a-988b-a909d…" at bounding box center [403, 171] width 221 height 221
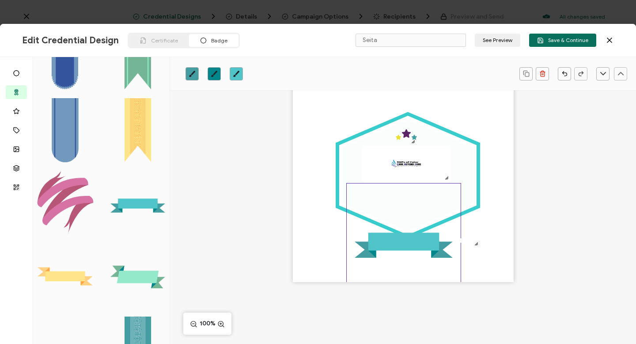
drag, startPoint x: 409, startPoint y: 209, endPoint x: 420, endPoint y: 182, distance: 29.0
click at [298, 182] on div ".uuid-dfa4a8b0-75b3-457d-8659-10f68ec50406{}.uuid-1a4602e0-54c3-4f6a-988b-a909d…" at bounding box center [403, 171] width 221 height 221
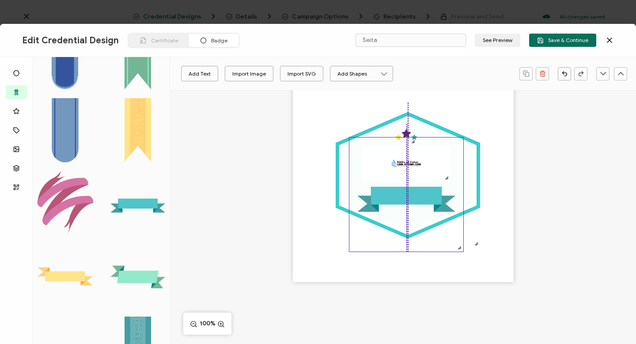
drag, startPoint x: 419, startPoint y: 244, endPoint x: 423, endPoint y: 199, distance: 45.6
click at [298, 198] on rect at bounding box center [406, 196] width 71 height 18
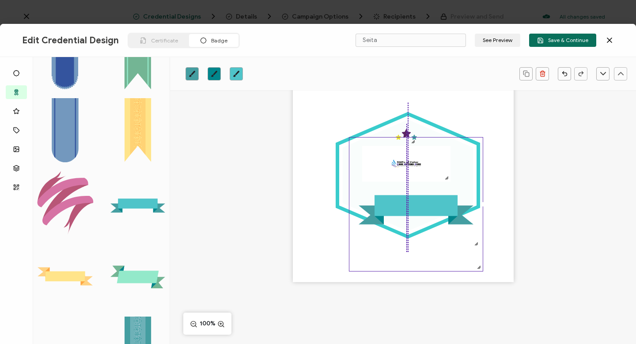
drag, startPoint x: 458, startPoint y: 246, endPoint x: 505, endPoint y: 267, distance: 51.4
click at [298, 267] on div ".uuid-dfa4a8b0-75b3-457d-8659-10f68ec50406{}.uuid-1a4602e0-54c3-4f6a-988b-a909d…" at bounding box center [403, 171] width 221 height 221
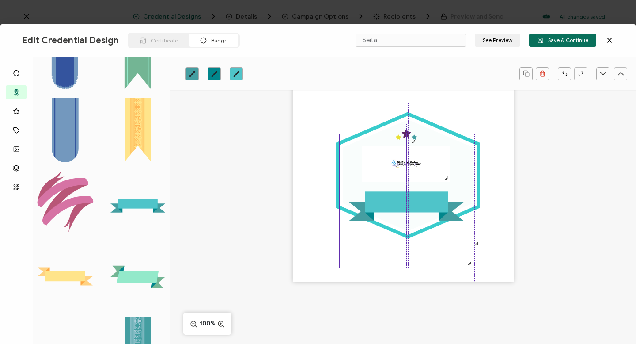
drag, startPoint x: 384, startPoint y: 205, endPoint x: 375, endPoint y: 202, distance: 9.9
click at [298, 202] on rect at bounding box center [406, 202] width 83 height 21
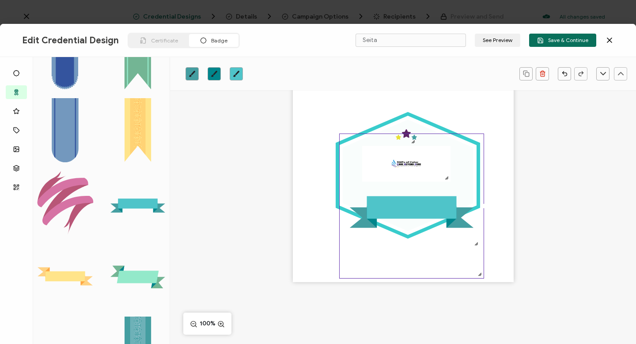
drag, startPoint x: 468, startPoint y: 263, endPoint x: 486, endPoint y: 274, distance: 21.4
click at [298, 274] on div ".uuid-dfa4a8b0-75b3-457d-8659-10f68ec50406{}.uuid-1a4602e0-54c3-4f6a-988b-a909d…" at bounding box center [403, 171] width 221 height 221
drag, startPoint x: 417, startPoint y: 208, endPoint x: 417, endPoint y: 192, distance: 16.8
click at [298, 191] on icon ".eb3d4f13-6c53-4b88-82d0-1eb54875a895{}.ac2cfd11-26b2-4077-9cd1-2fd463eb6ca3{}.…" at bounding box center [412, 206] width 144 height 144
drag, startPoint x: 460, startPoint y: 269, endPoint x: 459, endPoint y: 245, distance: 23.9
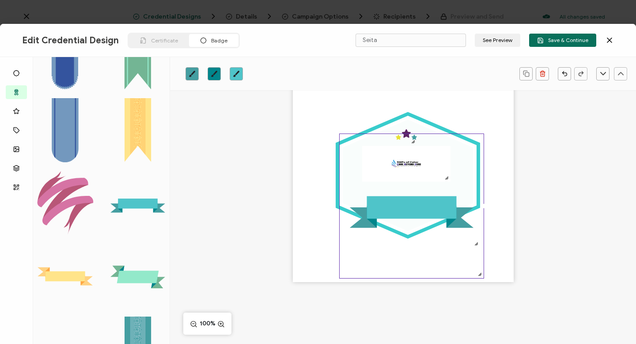
click at [298, 245] on icon ".eb3d4f13-6c53-4b88-82d0-1eb54875a895{}.ac2cfd11-26b2-4077-9cd1-2fd463eb6ca3{}.…" at bounding box center [412, 206] width 144 height 144
click at [298, 247] on icon ".eb3d4f13-6c53-4b88-82d0-1eb54875a895{}.ac2cfd11-26b2-4077-9cd1-2fd463eb6ca3{}.…" at bounding box center [412, 206] width 144 height 144
click at [298, 264] on div ".uuid-dfa4a8b0-75b3-457d-8659-10f68ec50406{}.uuid-1a4602e0-54c3-4f6a-988b-a909d…" at bounding box center [403, 171] width 221 height 221
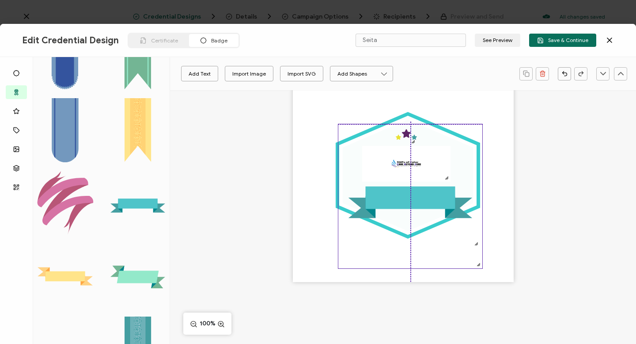
drag, startPoint x: 454, startPoint y: 260, endPoint x: 453, endPoint y: 249, distance: 11.5
click at [298, 248] on icon ".eb3d4f13-6c53-4b88-82d0-1eb54875a895{}.ac2cfd11-26b2-4077-9cd1-2fd463eb6ca3{}.…" at bounding box center [410, 196] width 144 height 144
click at [298, 200] on rect at bounding box center [410, 197] width 90 height 23
click at [298, 196] on rect at bounding box center [410, 197] width 90 height 23
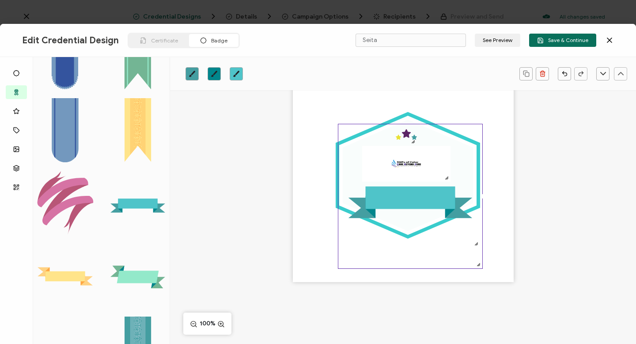
click at [298, 196] on rect at bounding box center [410, 197] width 90 height 23
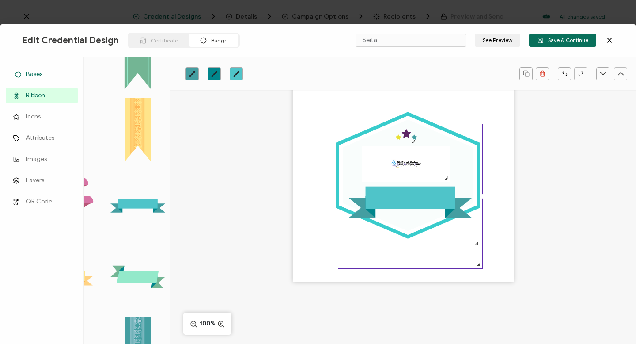
click at [38, 74] on span "Bases" at bounding box center [34, 74] width 16 height 9
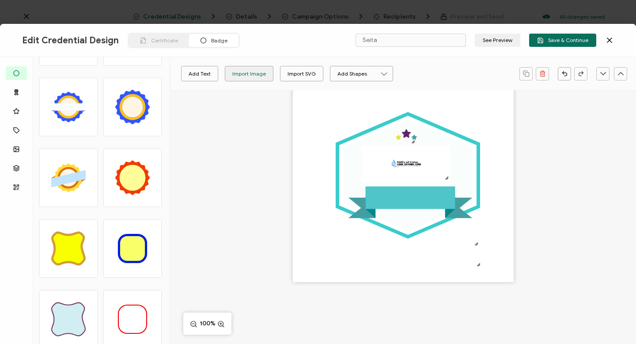
click at [246, 72] on div "Import Image" at bounding box center [249, 73] width 34 height 15
click at [197, 73] on button "Add Text" at bounding box center [199, 73] width 37 height 15
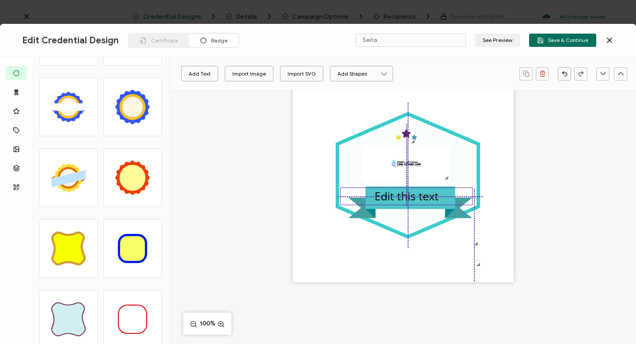
drag, startPoint x: 425, startPoint y: 170, endPoint x: 429, endPoint y: 196, distance: 25.9
click at [298, 196] on pre "Edit this text" at bounding box center [407, 195] width 64 height 15
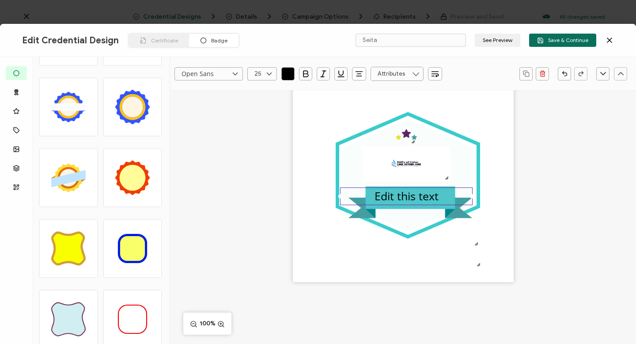
click at [271, 72] on icon at bounding box center [269, 73] width 11 height 13
type input "25"
click at [271, 72] on icon at bounding box center [269, 73] width 11 height 13
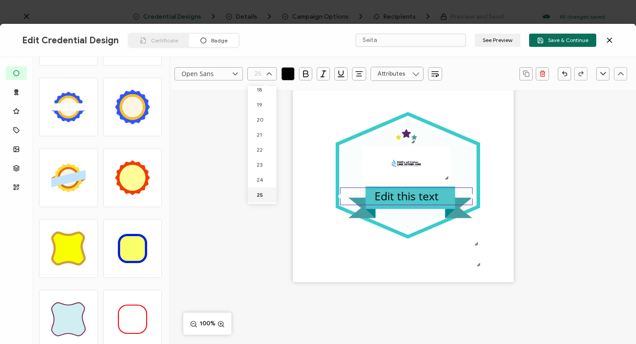
click at [271, 72] on icon at bounding box center [269, 73] width 11 height 13
type input "25"
click at [271, 72] on icon at bounding box center [269, 73] width 11 height 13
click at [260, 87] on span "18" at bounding box center [259, 89] width 5 height 7
type input "18"
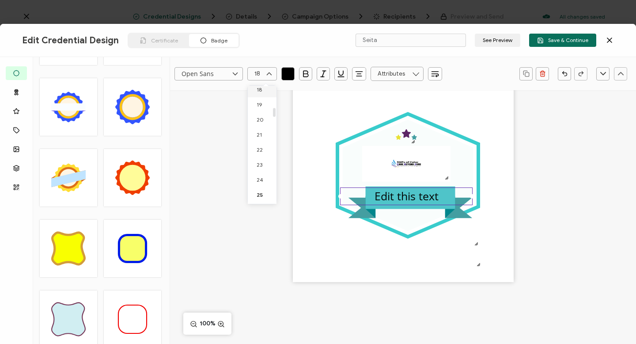
scroll to position [273, 0]
click at [298, 193] on pre "Edit this text" at bounding box center [406, 193] width 46 height 11
drag, startPoint x: 383, startPoint y: 193, endPoint x: 430, endPoint y: 193, distance: 47.7
click at [298, 193] on div "Edit this text" at bounding box center [406, 193] width 133 height 13
click at [298, 193] on pre "Introduction to Primary Palliative Care" at bounding box center [407, 199] width 125 height 23
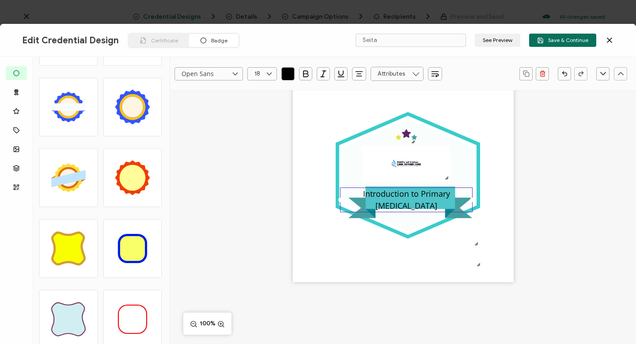
drag, startPoint x: 361, startPoint y: 192, endPoint x: 435, endPoint y: 205, distance: 74.8
click at [298, 205] on div "Introduction to Primary [MEDICAL_DATA]" at bounding box center [406, 199] width 133 height 25
click at [270, 72] on icon at bounding box center [269, 73] width 11 height 13
click at [261, 160] on li "16" at bounding box center [264, 164] width 32 height 15
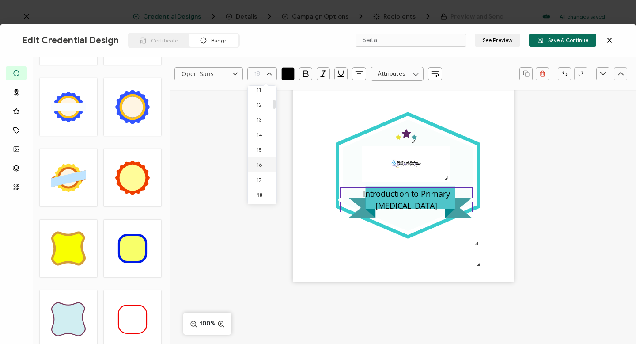
type input "16"
click at [234, 73] on icon at bounding box center [235, 73] width 11 height 13
click at [200, 182] on li "Nunito" at bounding box center [216, 179] width 83 height 15
click at [233, 74] on icon at bounding box center [235, 73] width 11 height 13
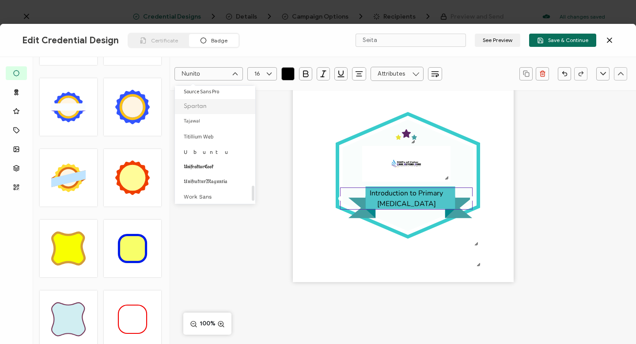
scroll to position [775, 0]
click at [200, 148] on span "Ubuntu" at bounding box center [208, 151] width 48 height 7
click at [235, 75] on icon at bounding box center [235, 73] width 11 height 13
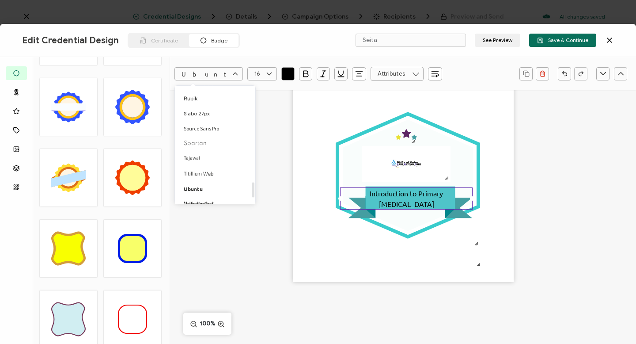
scroll to position [731, 0]
click at [197, 157] on li "Tajawal" at bounding box center [216, 160] width 83 height 15
click at [235, 73] on icon at bounding box center [235, 73] width 11 height 13
click at [193, 185] on span "Ubuntu" at bounding box center [208, 187] width 48 height 7
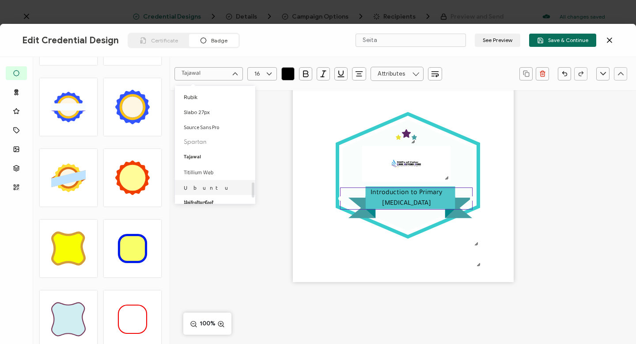
type input "Ubuntu"
click at [298, 195] on pre "Introduction to Primary [MEDICAL_DATA]" at bounding box center [406, 198] width 73 height 19
drag, startPoint x: 402, startPoint y: 188, endPoint x: 410, endPoint y: 189, distance: 8.4
click at [298, 189] on div "Introduction to Primary [MEDICAL_DATA]" at bounding box center [406, 198] width 133 height 22
click at [298, 196] on div "Introduction to Primary [MEDICAL_DATA]" at bounding box center [406, 198] width 133 height 22
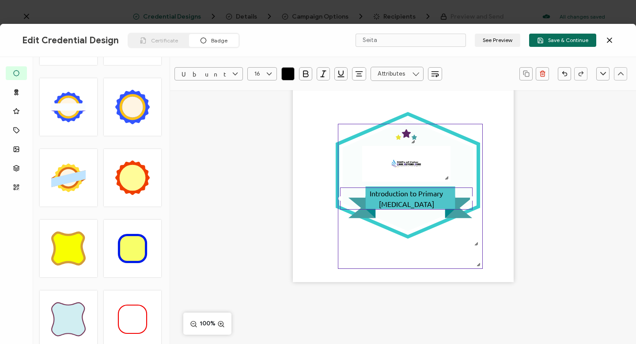
click at [298, 243] on icon ".eb3d4f13-6c53-4b88-82d0-1eb54875a895{}.ac2cfd11-26b2-4077-9cd1-2fd463eb6ca3{}.…" at bounding box center [410, 196] width 144 height 144
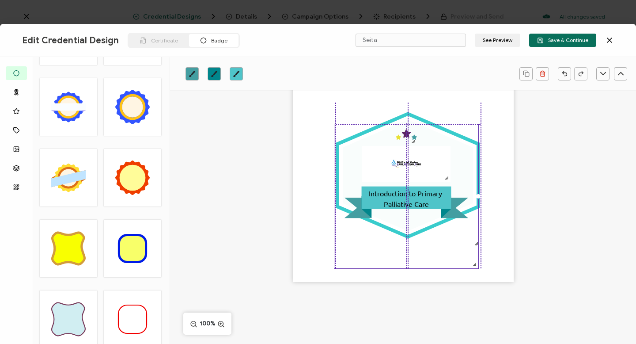
click at [298, 243] on icon ".eb3d4f13-6c53-4b88-82d0-1eb54875a895{}.ac2cfd11-26b2-4077-9cd1-2fd463eb6ca3{}.…" at bounding box center [406, 196] width 144 height 144
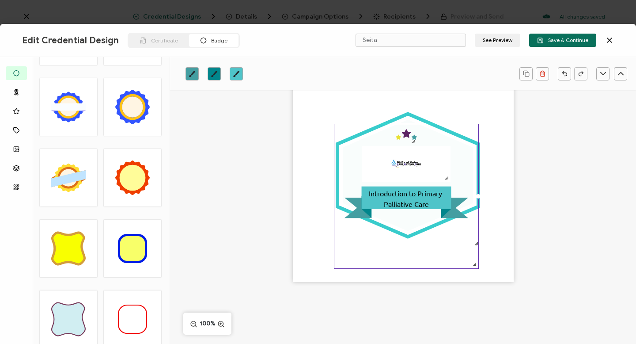
click at [298, 231] on icon ".eb3d4f13-6c53-4b88-82d0-1eb54875a895{}.ac2cfd11-26b2-4077-9cd1-2fd463eb6ca3{}.…" at bounding box center [406, 196] width 144 height 144
click at [298, 214] on icon at bounding box center [407, 207] width 124 height 20
click at [298, 192] on pre "Introduction to Primary Palliative Care" at bounding box center [406, 198] width 75 height 19
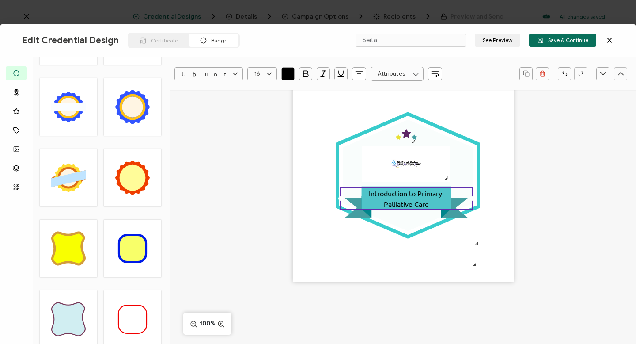
click at [287, 69] on icon "button" at bounding box center [288, 73] width 9 height 9
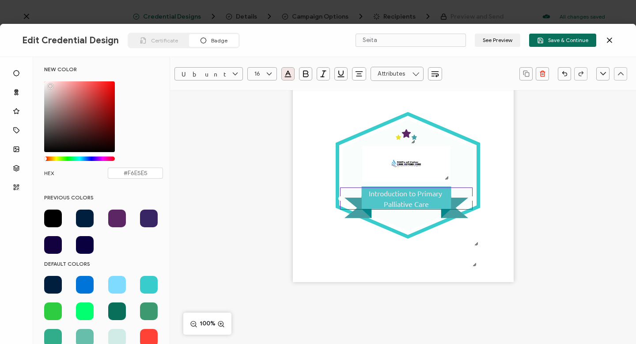
click at [49, 84] on div "Chrome color picker" at bounding box center [79, 116] width 71 height 71
type input "#FEFEFE"
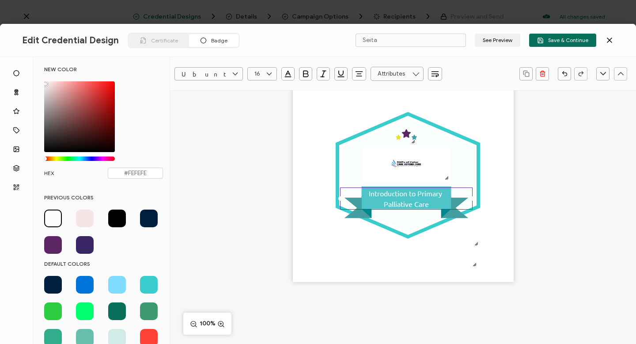
drag, startPoint x: 51, startPoint y: 84, endPoint x: 44, endPoint y: 82, distance: 7.5
click at [44, 82] on div "Chrome color picker" at bounding box center [45, 84] width 4 height 4
click at [298, 210] on icon at bounding box center [407, 207] width 90 height 22
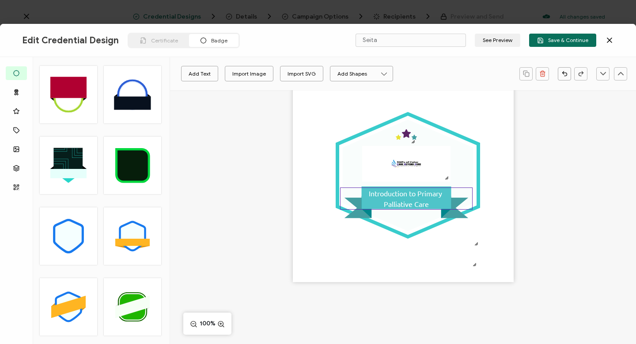
click at [298, 202] on div "Introduction to Primary Palliative Care" at bounding box center [406, 198] width 133 height 22
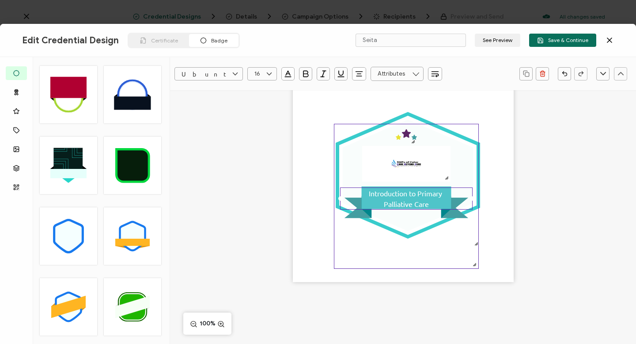
click at [298, 218] on icon ".eb3d4f13-6c53-4b88-82d0-1eb54875a895{}.ac2cfd11-26b2-4077-9cd1-2fd463eb6ca3{}.…" at bounding box center [406, 196] width 144 height 144
click at [298, 214] on icon at bounding box center [407, 207] width 124 height 20
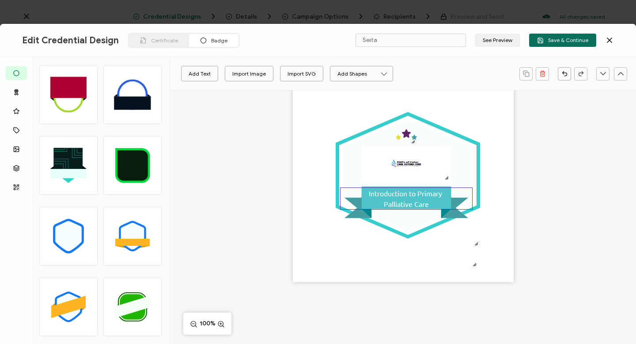
click at [298, 200] on div "Introduction to Primary Palliative Care" at bounding box center [406, 198] width 133 height 22
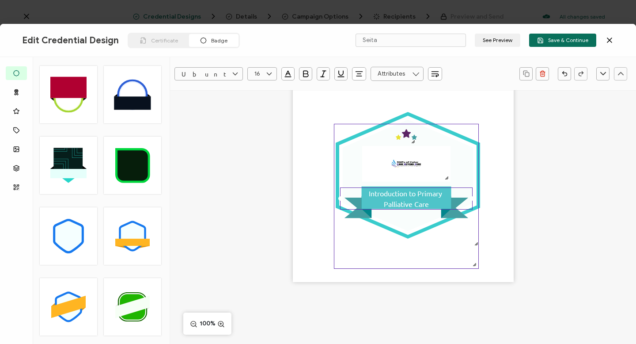
click at [298, 215] on icon at bounding box center [407, 207] width 124 height 20
click at [298, 253] on icon ".eb3d4f13-6c53-4b88-82d0-1eb54875a895{}.ac2cfd11-26b2-4077-9cd1-2fd463eb6ca3{}.…" at bounding box center [406, 196] width 144 height 144
click at [298, 243] on icon ".eb3d4f13-6c53-4b88-82d0-1eb54875a895{}.ac2cfd11-26b2-4077-9cd1-2fd463eb6ca3{}.…" at bounding box center [406, 196] width 144 height 144
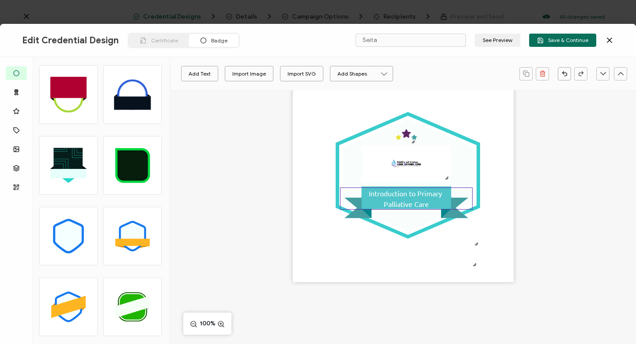
click at [298, 200] on div "Introduction to Primary Palliative Care" at bounding box center [406, 198] width 133 height 22
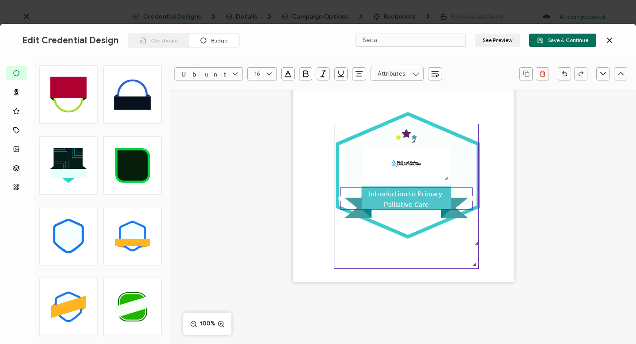
click at [298, 215] on icon at bounding box center [407, 207] width 124 height 20
click at [298, 213] on icon at bounding box center [407, 207] width 124 height 20
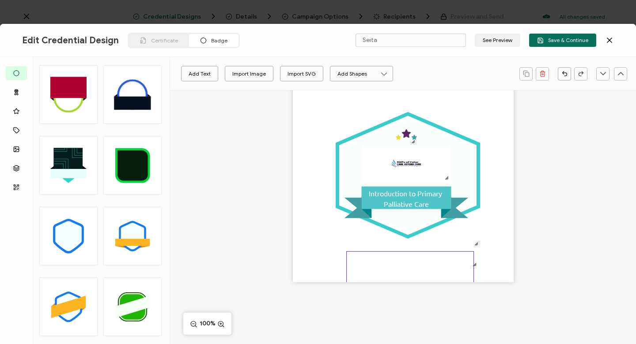
click at [298, 276] on icon ".eb3d4f13-6c53-4b88-82d0-1eb54875a895{}.ac2cfd11-26b2-4077-9cd1-2fd463eb6ca3{}.…" at bounding box center [410, 314] width 127 height 127
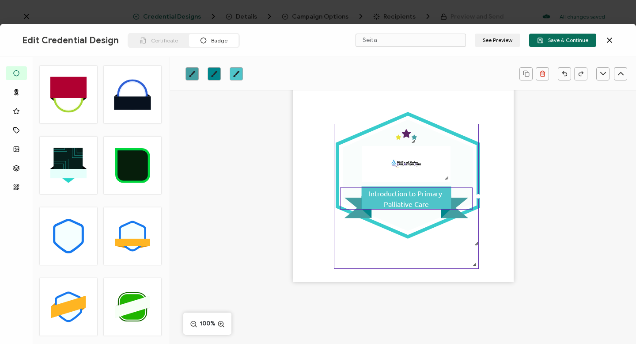
click at [298, 196] on pre "Introduction to Primary Palliative Care" at bounding box center [406, 198] width 75 height 19
click at [298, 212] on icon at bounding box center [407, 207] width 124 height 20
click at [191, 74] on icon "brush" at bounding box center [192, 73] width 7 height 7
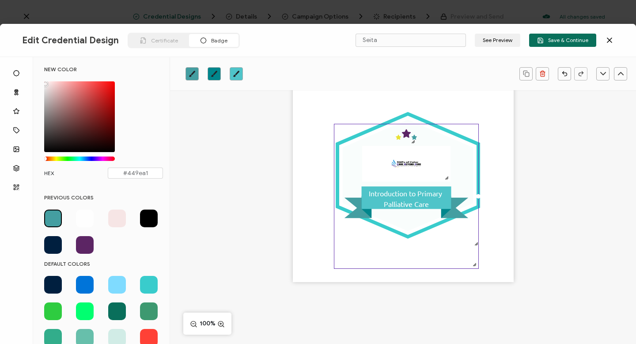
click at [84, 243] on span at bounding box center [85, 245] width 18 height 18
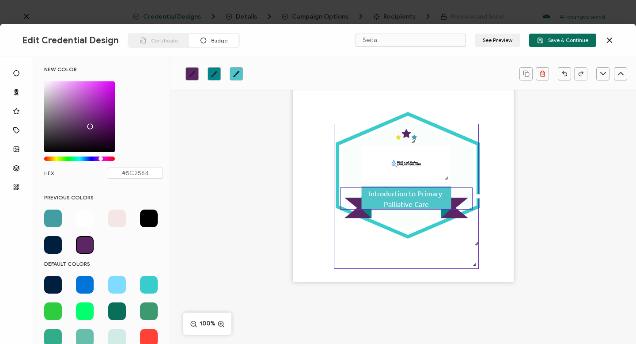
click at [298, 202] on div "Introduction to Primary Palliative Care" at bounding box center [406, 198] width 133 height 22
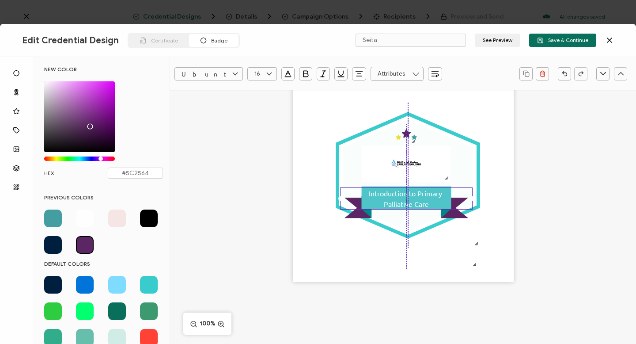
click at [298, 203] on div "Introduction to Primary Palliative Care" at bounding box center [406, 198] width 133 height 22
click at [54, 218] on span at bounding box center [53, 218] width 18 height 18
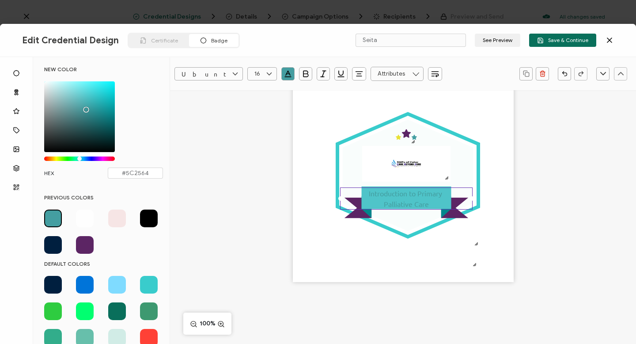
type input "#449ea1"
click at [298, 71] on icon "button" at bounding box center [564, 73] width 7 height 7
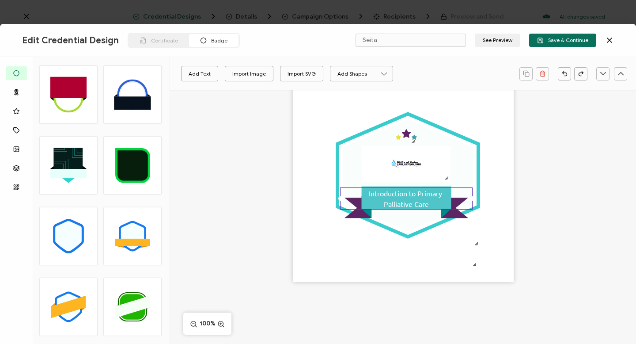
click at [298, 201] on div "Introduction to Primary Palliative Care" at bounding box center [406, 198] width 133 height 22
click at [298, 213] on icon at bounding box center [407, 207] width 124 height 20
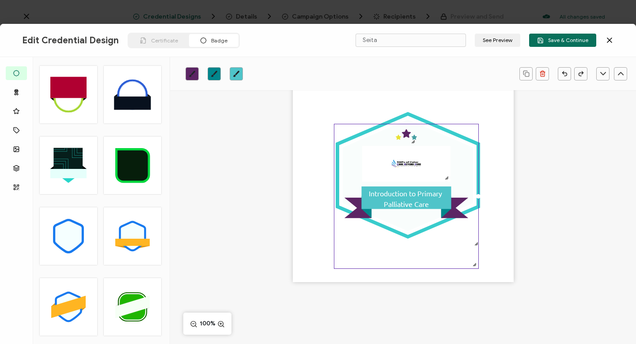
click at [236, 72] on icon "brush" at bounding box center [236, 73] width 7 height 7
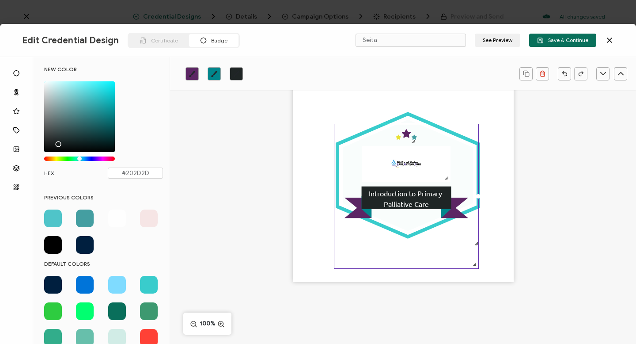
drag, startPoint x: 87, startPoint y: 95, endPoint x: 64, endPoint y: 140, distance: 49.8
click at [64, 140] on div "Chrome color picker" at bounding box center [79, 116] width 71 height 71
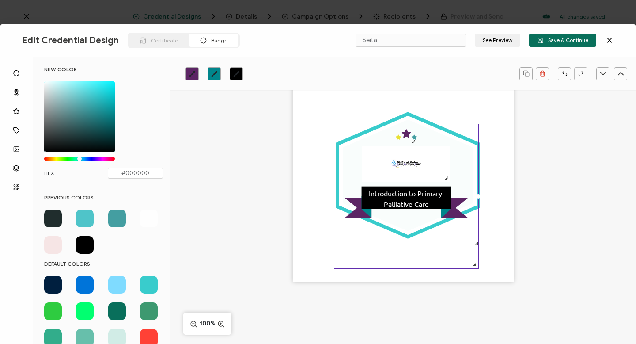
drag, startPoint x: 64, startPoint y: 140, endPoint x: 51, endPoint y: 160, distance: 24.1
click at [51, 160] on div "#000000 hex 0 r 0 g 0 b 1 a 182 h 0% s 0% l 1 a" at bounding box center [79, 122] width 71 height 82
click at [82, 241] on span at bounding box center [85, 245] width 18 height 18
drag, startPoint x: 50, startPoint y: 144, endPoint x: 53, endPoint y: 126, distance: 17.9
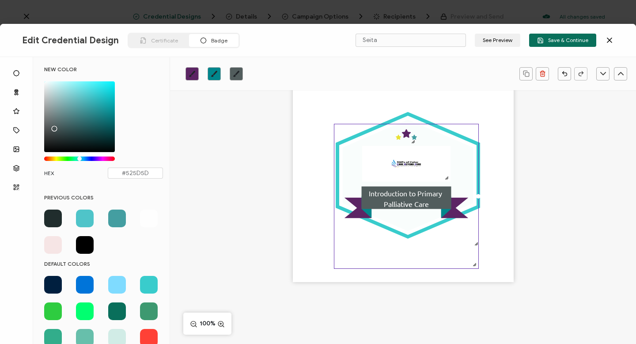
click at [53, 126] on div "Chrome color picker" at bounding box center [79, 116] width 71 height 71
click at [191, 74] on icon "brush" at bounding box center [192, 74] width 6 height 6
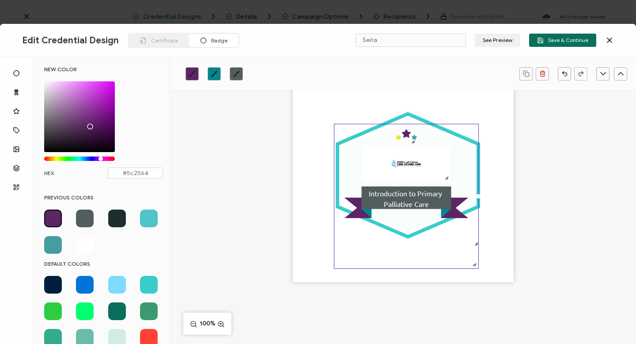
click at [235, 72] on icon "brush" at bounding box center [236, 73] width 7 height 7
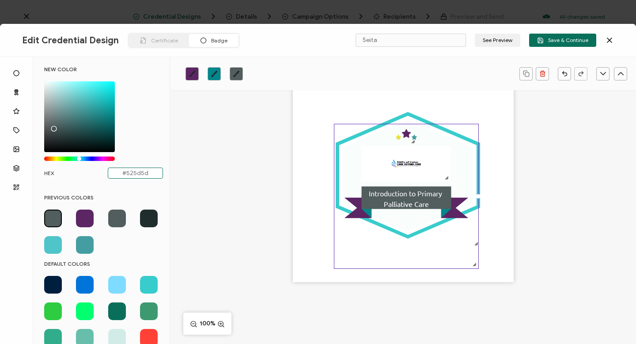
drag, startPoint x: 147, startPoint y: 173, endPoint x: 125, endPoint y: 173, distance: 22.5
click at [125, 173] on input "#525d5d" at bounding box center [135, 172] width 55 height 11
type input "#5c256"
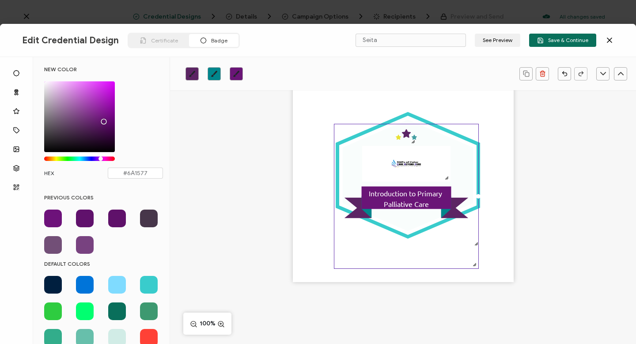
type input "#6A1677"
drag, startPoint x: 89, startPoint y: 124, endPoint x: 102, endPoint y: 119, distance: 13.3
click at [102, 119] on div "Chrome color picker" at bounding box center [103, 121] width 4 height 4
click at [298, 213] on icon at bounding box center [407, 207] width 90 height 22
click at [298, 169] on icon ".eb3d4f13-6c53-4b88-82d0-1eb54875a895{}.ac2cfd11-26b2-4077-9cd1-2fd463eb6ca3{}.…" at bounding box center [406, 196] width 144 height 144
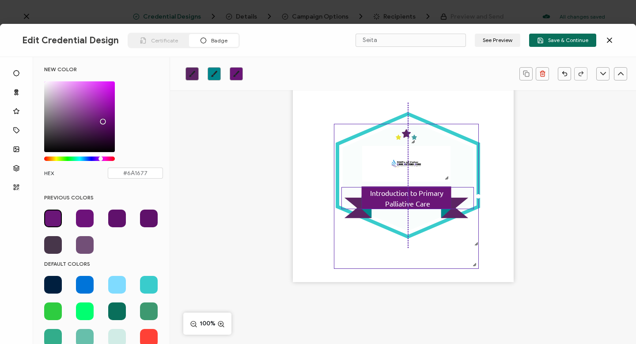
click at [298, 187] on div "Introduction to Primary Palliative Care" at bounding box center [407, 198] width 133 height 22
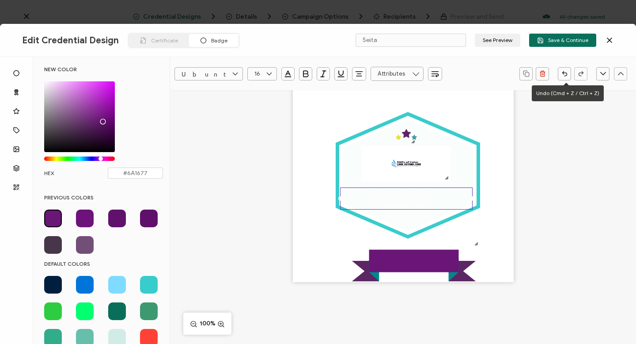
click at [298, 75] on icon "button" at bounding box center [564, 73] width 7 height 7
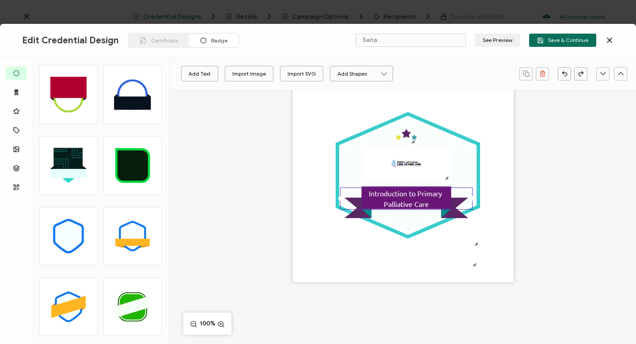
click at [298, 254] on div ".uuid-dfa4a8b0-75b3-457d-8659-10f68ec50406{}.uuid-1a4602e0-54c3-4f6a-988b-a909d…" at bounding box center [403, 171] width 221 height 221
click at [298, 160] on icon ".eb3d4f13-6c53-4b88-82d0-1eb54875a895{}.ac2cfd11-26b2-4077-9cd1-2fd463eb6ca3{}.…" at bounding box center [406, 196] width 144 height 144
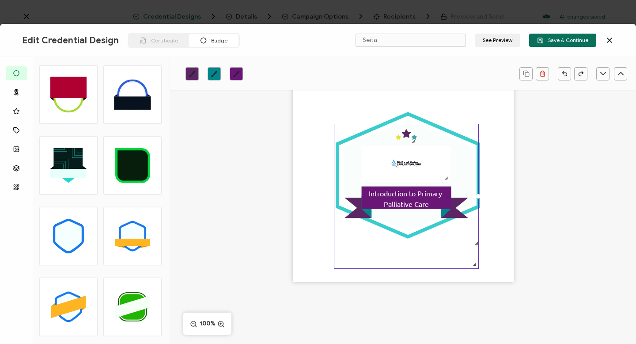
click at [298, 164] on icon ".eb3d4f13-6c53-4b88-82d0-1eb54875a895{}.ac2cfd11-26b2-4077-9cd1-2fd463eb6ca3{}.…" at bounding box center [406, 196] width 144 height 144
click at [298, 248] on icon ".eb3d4f13-6c53-4b88-82d0-1eb54875a895{}.ac2cfd11-26b2-4077-9cd1-2fd463eb6ca3{}.…" at bounding box center [406, 196] width 144 height 144
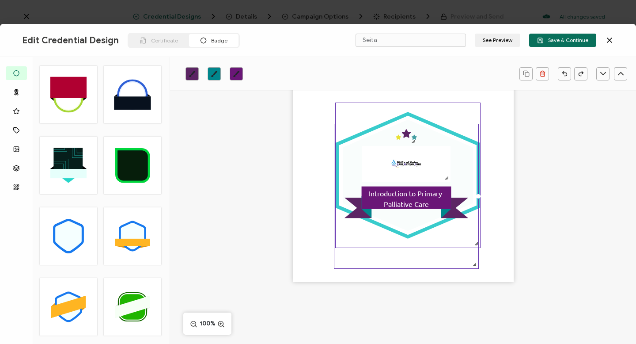
drag, startPoint x: 474, startPoint y: 242, endPoint x: 480, endPoint y: 243, distance: 5.3
click at [298, 243] on div ".uuid-dfa4a8b0-75b3-457d-8659-10f68ec50406{}.uuid-1a4602e0-54c3-4f6a-988b-a909d…" at bounding box center [403, 171] width 221 height 221
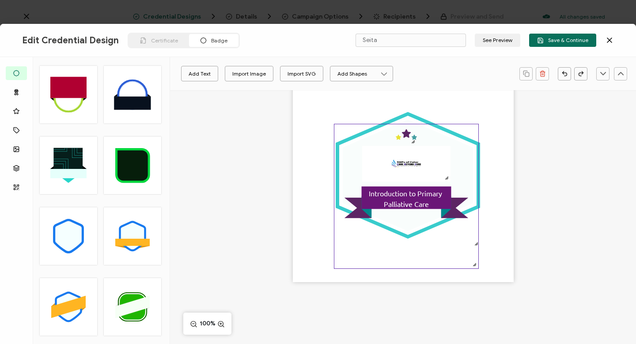
click at [298, 265] on div at bounding box center [474, 264] width 7 height 7
click at [298, 186] on div ".uuid-dfa4a8b0-75b3-457d-8659-10f68ec50406{}.uuid-1a4602e0-54c3-4f6a-988b-a909d…" at bounding box center [403, 171] width 221 height 221
click at [298, 168] on icon ".eb3d4f13-6c53-4b88-82d0-1eb54875a895{}.ac2cfd11-26b2-4077-9cd1-2fd463eb6ca3{}.…" at bounding box center [406, 196] width 144 height 144
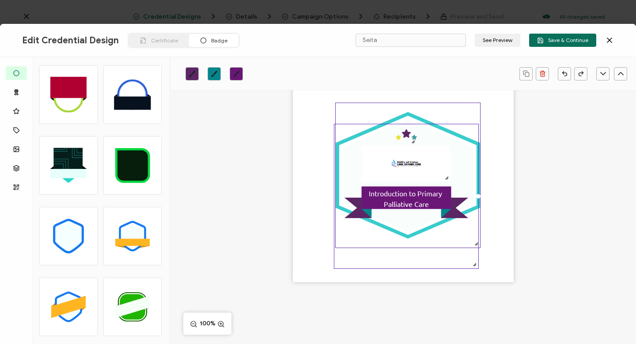
click at [298, 118] on icon at bounding box center [408, 175] width 144 height 127
click at [298, 142] on icon ".eb3d4f13-6c53-4b88-82d0-1eb54875a895{}.ac2cfd11-26b2-4077-9cd1-2fd463eb6ca3{}.…" at bounding box center [406, 196] width 144 height 144
click at [298, 119] on icon ".uuid-dfa4a8b0-75b3-457d-8659-10f68ec50406{}.uuid-1a4602e0-54c3-4f6a-988b-a909d…" at bounding box center [408, 175] width 144 height 144
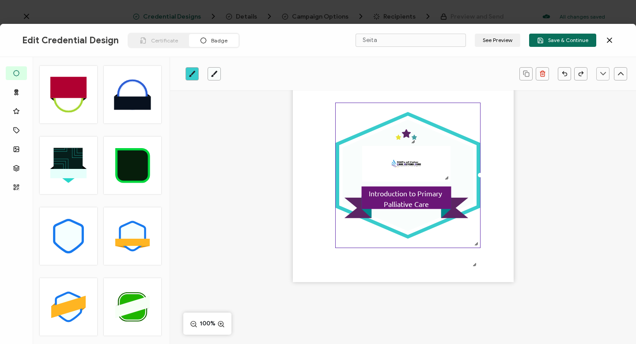
click at [216, 74] on icon "brush" at bounding box center [214, 73] width 7 height 7
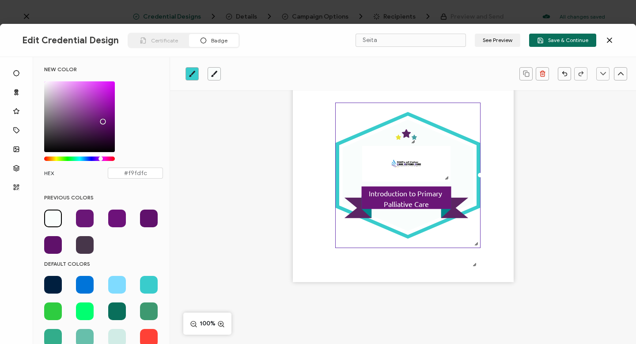
click at [51, 215] on span at bounding box center [53, 218] width 18 height 18
click at [298, 195] on pre "Introduction to Primary Palliative Care" at bounding box center [406, 198] width 75 height 19
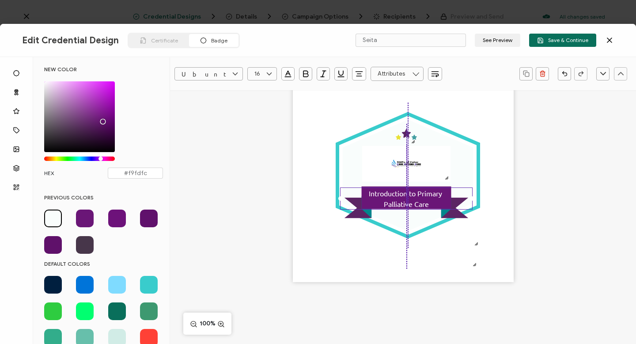
click at [298, 195] on pre "Introduction to Primary Palliative Care" at bounding box center [406, 198] width 75 height 19
click at [298, 73] on icon "button" at bounding box center [305, 73] width 9 height 9
click at [270, 73] on icon at bounding box center [269, 73] width 11 height 13
click at [261, 178] on span "15" at bounding box center [259, 179] width 5 height 7
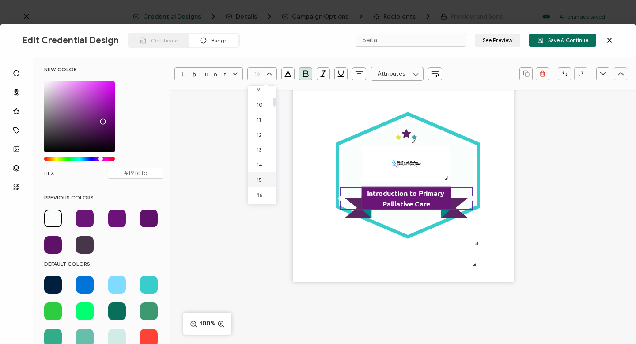
type input "15"
click at [298, 247] on icon ".eb3d4f13-6c53-4b88-82d0-1eb54875a895{}.ac2cfd11-26b2-4077-9cd1-2fd463eb6ca3{}.…" at bounding box center [406, 196] width 144 height 144
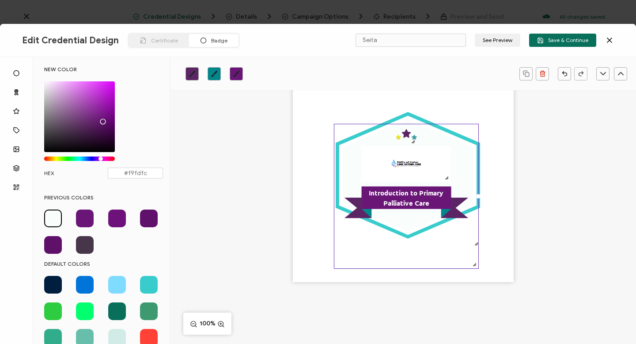
click at [298, 180] on div ".uuid-dfa4a8b0-75b3-457d-8659-10f68ec50406{}.uuid-1a4602e0-54c3-4f6a-988b-a909d…" at bounding box center [403, 171] width 221 height 221
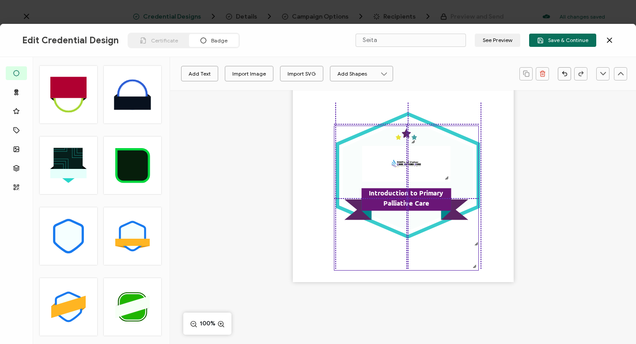
click at [298, 164] on icon ".eb3d4f13-6c53-4b88-82d0-1eb54875a895{}.ac2cfd11-26b2-4077-9cd1-2fd463eb6ca3{}.…" at bounding box center [406, 198] width 144 height 144
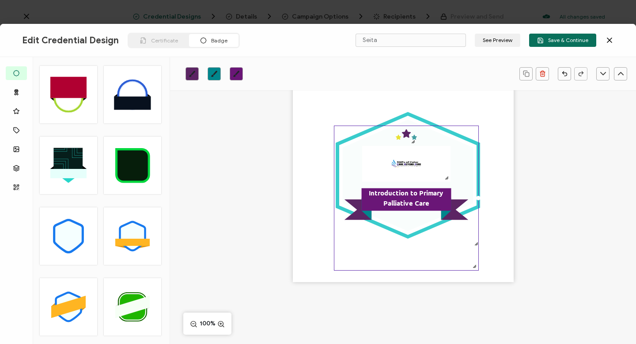
click at [298, 164] on icon ".eb3d4f13-6c53-4b88-82d0-1eb54875a895{}.ac2cfd11-26b2-4077-9cd1-2fd463eb6ca3{}.…" at bounding box center [406, 198] width 144 height 144
click at [298, 152] on icon ".eb3d4f13-6c53-4b88-82d0-1eb54875a895{}.ac2cfd11-26b2-4077-9cd1-2fd463eb6ca3{}.…" at bounding box center [406, 198] width 144 height 144
click at [298, 223] on icon ".eb3d4f13-6c53-4b88-82d0-1eb54875a895{}.ac2cfd11-26b2-4077-9cd1-2fd463eb6ca3{}.…" at bounding box center [406, 198] width 144 height 144
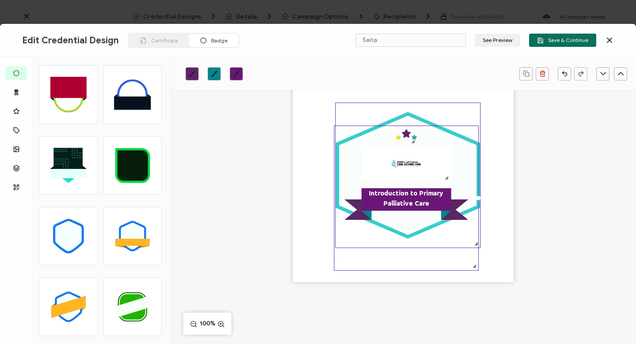
click at [298, 121] on polygon at bounding box center [407, 174] width 130 height 111
click at [214, 75] on icon "brush" at bounding box center [214, 73] width 7 height 7
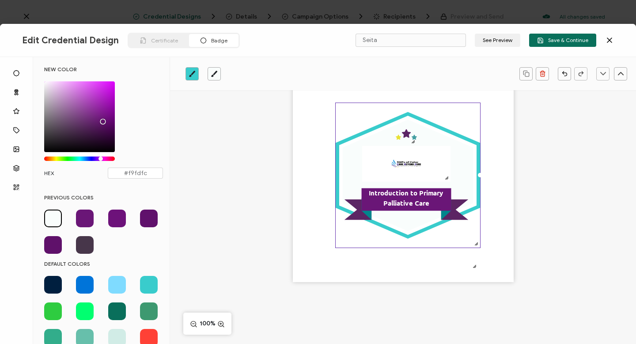
click at [192, 72] on icon "brush" at bounding box center [192, 74] width 6 height 6
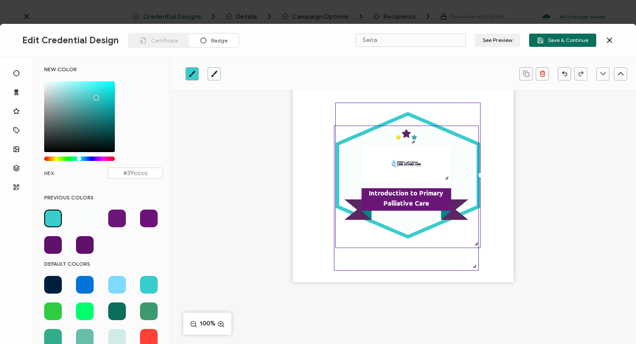
click at [298, 162] on icon ".eb3d4f13-6c53-4b88-82d0-1eb54875a895{}.ac2cfd11-26b2-4077-9cd1-2fd463eb6ca3{}.…" at bounding box center [406, 198] width 144 height 144
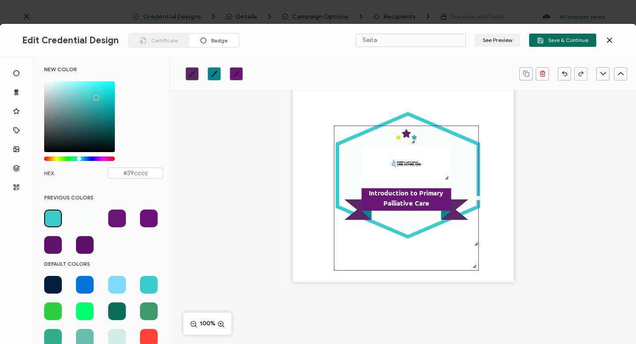
click at [298, 162] on icon ".eb3d4f13-6c53-4b88-82d0-1eb54875a895{}.ac2cfd11-26b2-4077-9cd1-2fd463eb6ca3{}.…" at bounding box center [406, 198] width 144 height 144
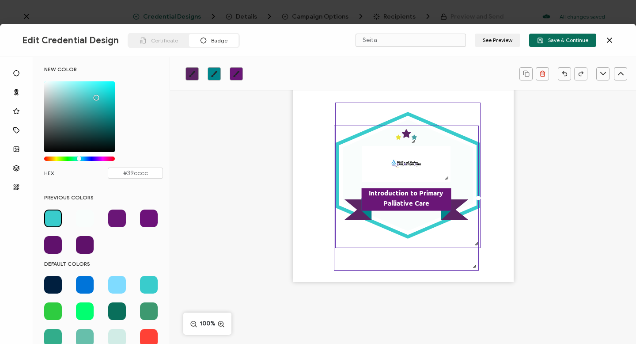
click at [298, 119] on icon ".uuid-dfa4a8b0-75b3-457d-8659-10f68ec50406{}.uuid-1a4602e0-54c3-4f6a-988b-a909d…" at bounding box center [408, 175] width 144 height 144
click at [216, 72] on icon "brush" at bounding box center [214, 74] width 6 height 6
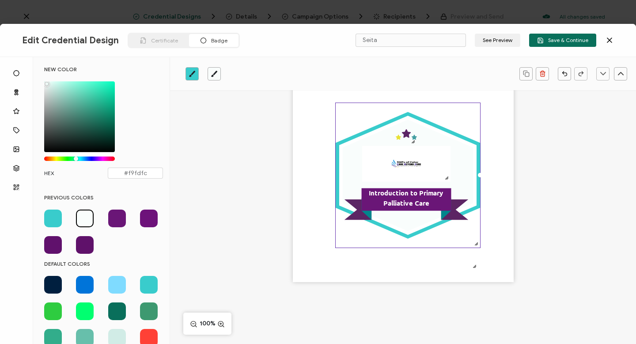
click at [55, 219] on span at bounding box center [53, 218] width 18 height 18
type input "#39cccc"
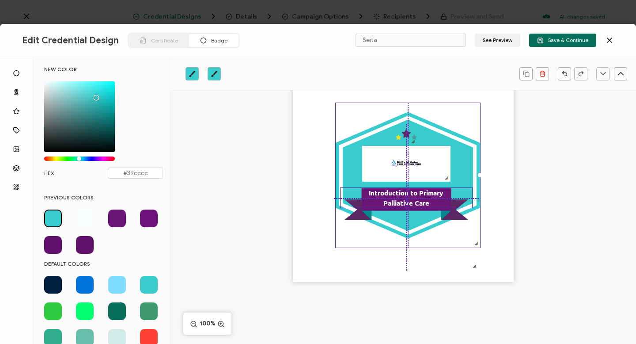
click at [298, 201] on pre "Introduction to Primary Palliative Care" at bounding box center [407, 197] width 76 height 19
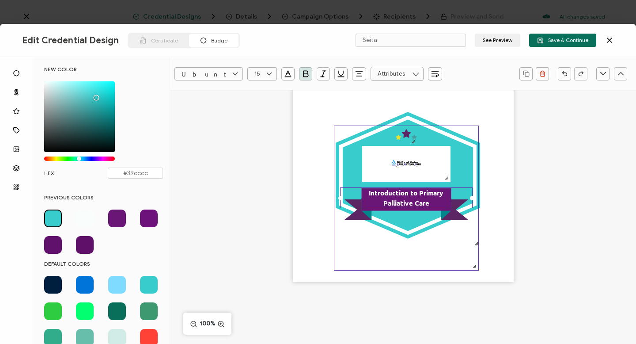
click at [298, 251] on icon ".eb3d4f13-6c53-4b88-82d0-1eb54875a895{}.ac2cfd11-26b2-4077-9cd1-2fd463eb6ca3{}.…" at bounding box center [406, 198] width 144 height 144
click at [298, 208] on div "Introduction to Primary Palliative Care" at bounding box center [406, 197] width 133 height 21
click at [298, 218] on icon at bounding box center [407, 209] width 124 height 20
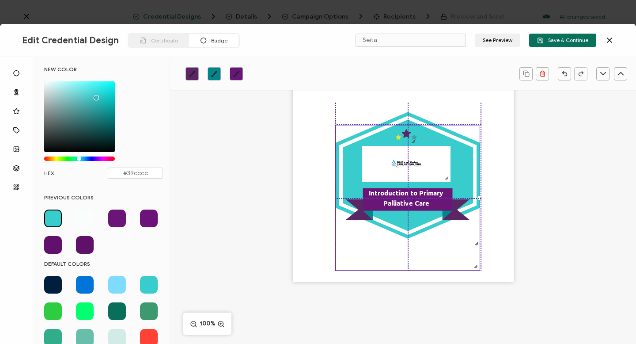
click at [298, 219] on icon at bounding box center [408, 209] width 124 height 20
click at [298, 155] on icon ".eb3d4f13-6c53-4b88-82d0-1eb54875a895{}.ac2cfd11-26b2-4077-9cd1-2fd463eb6ca3{}.…" at bounding box center [408, 198] width 144 height 144
click at [298, 166] on icon ".eb3d4f13-6c53-4b88-82d0-1eb54875a895{}.ac2cfd11-26b2-4077-9cd1-2fd463eb6ca3{}.…" at bounding box center [408, 198] width 144 height 144
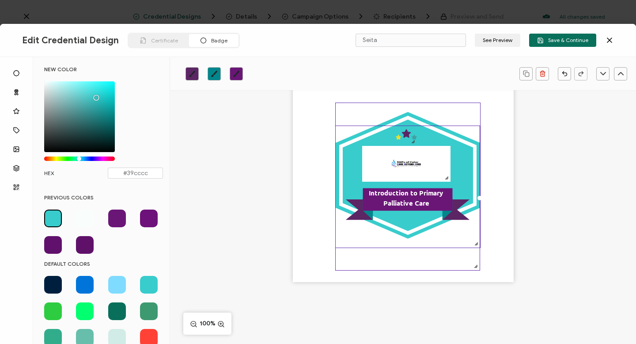
click at [298, 113] on icon ".uuid-dfa4a8b0-75b3-457d-8659-10f68ec50406{}.uuid-1a4602e0-54c3-4f6a-988b-a909d…" at bounding box center [408, 175] width 144 height 144
click at [298, 159] on icon ".eb3d4f13-6c53-4b88-82d0-1eb54875a895{}.ac2cfd11-26b2-4077-9cd1-2fd463eb6ca3{}.…" at bounding box center [408, 198] width 144 height 144
click at [298, 169] on icon ".eb3d4f13-6c53-4b88-82d0-1eb54875a895{}.ac2cfd11-26b2-4077-9cd1-2fd463eb6ca3{}.…" at bounding box center [408, 198] width 144 height 144
click at [298, 165] on icon ".eb3d4f13-6c53-4b88-82d0-1eb54875a895{}.ac2cfd11-26b2-4077-9cd1-2fd463eb6ca3{}.…" at bounding box center [408, 198] width 144 height 144
click at [298, 200] on div ".uuid-dfa4a8b0-75b3-457d-8659-10f68ec50406{}.uuid-1a4602e0-54c3-4f6a-988b-a909d…" at bounding box center [403, 171] width 221 height 221
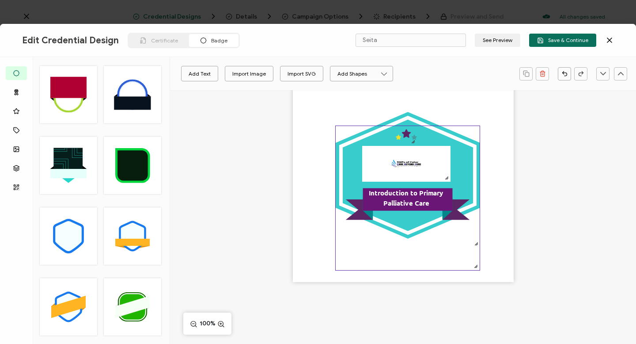
click at [298, 163] on icon ".eb3d4f13-6c53-4b88-82d0-1eb54875a895{}.ac2cfd11-26b2-4077-9cd1-2fd463eb6ca3{}.…" at bounding box center [408, 198] width 144 height 144
click at [298, 162] on icon ".eb3d4f13-6c53-4b88-82d0-1eb54875a895{}.ac2cfd11-26b2-4077-9cd1-2fd463eb6ca3{}.…" at bounding box center [408, 198] width 144 height 144
click at [298, 168] on icon ".eb3d4f13-6c53-4b88-82d0-1eb54875a895{}.ac2cfd11-26b2-4077-9cd1-2fd463eb6ca3{}.…" at bounding box center [408, 198] width 144 height 144
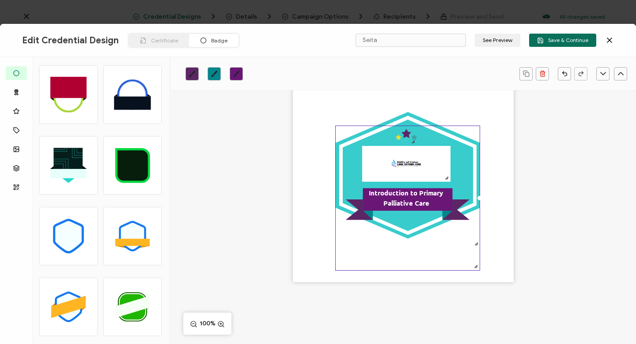
drag, startPoint x: 418, startPoint y: 160, endPoint x: 425, endPoint y: 160, distance: 7.1
click at [298, 160] on icon ".eb3d4f13-6c53-4b88-82d0-1eb54875a895{}.ac2cfd11-26b2-4077-9cd1-2fd463eb6ca3{}.…" at bounding box center [408, 198] width 144 height 144
click at [298, 166] on div ".uuid-dfa4a8b0-75b3-457d-8659-10f68ec50406{}.uuid-1a4602e0-54c3-4f6a-988b-a909d…" at bounding box center [403, 171] width 221 height 221
click at [298, 266] on div at bounding box center [475, 265] width 7 height 7
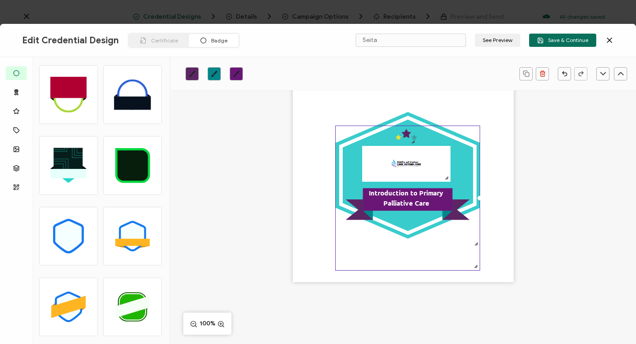
click at [298, 242] on div ".uuid-dfa4a8b0-75b3-457d-8659-10f68ec50406{}.uuid-1a4602e0-54c3-4f6a-988b-a909d…" at bounding box center [403, 171] width 221 height 221
click at [298, 245] on icon ".eb3d4f13-6c53-4b88-82d0-1eb54875a895{}.ac2cfd11-26b2-4077-9cd1-2fd463eb6ca3{}.…" at bounding box center [408, 198] width 144 height 144
click at [298, 195] on div at bounding box center [478, 197] width 4 height 4
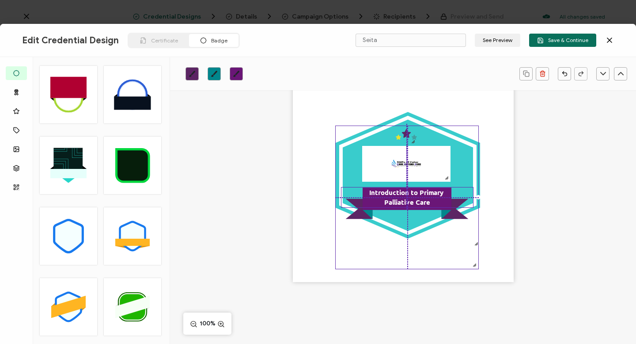
click at [298, 201] on div "Introduction to Primary Palliative Care" at bounding box center [407, 197] width 133 height 21
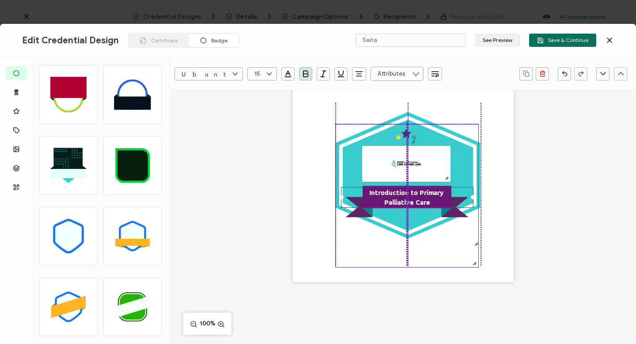
click at [298, 212] on icon at bounding box center [407, 207] width 123 height 20
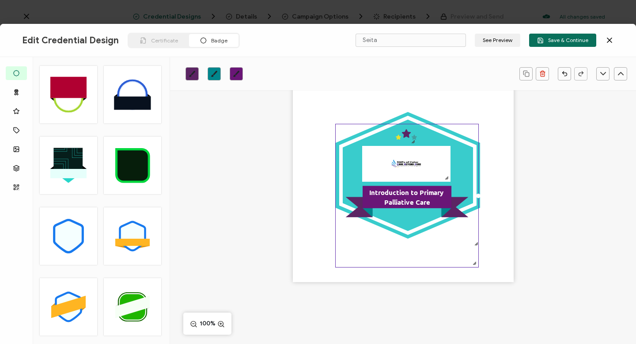
click at [298, 195] on div ".uuid-dfa4a8b0-75b3-457d-8659-10f68ec50406{}.uuid-1a4602e0-54c3-4f6a-988b-a909d…" at bounding box center [403, 171] width 221 height 221
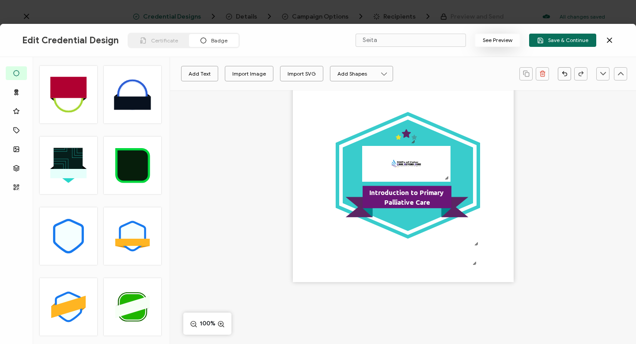
click at [298, 42] on button "See Preview" at bounding box center [497, 40] width 45 height 13
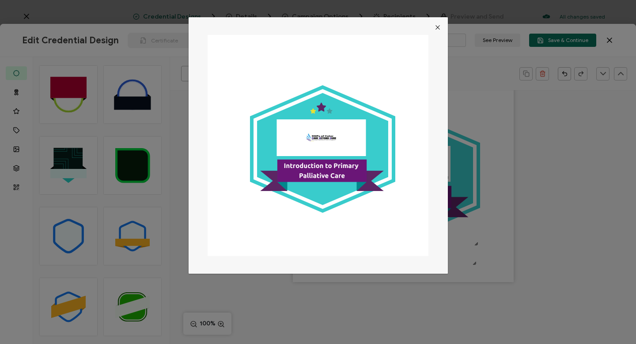
click at [298, 25] on icon "Close" at bounding box center [437, 27] width 7 height 7
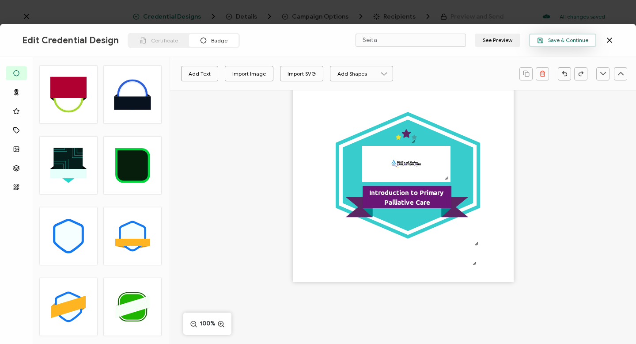
click at [298, 40] on span "Save & Continue" at bounding box center [562, 40] width 51 height 7
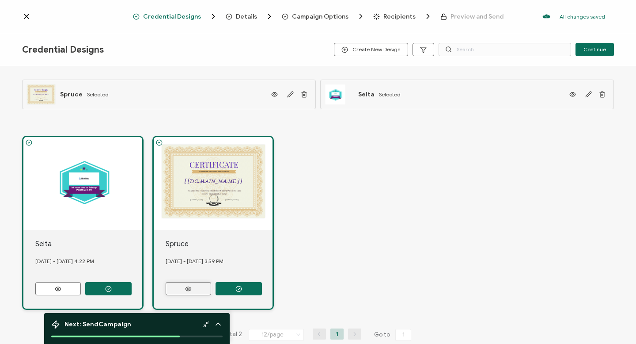
click at [190, 286] on icon at bounding box center [188, 288] width 11 height 7
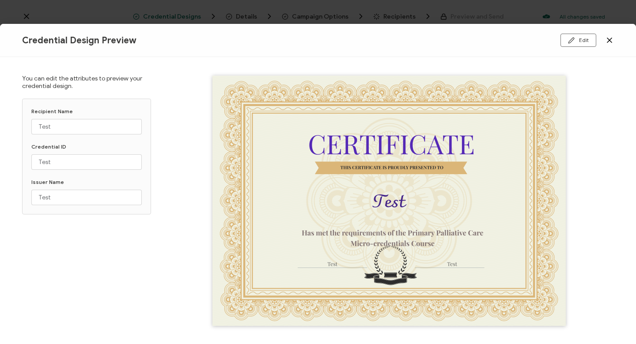
click at [298, 200] on img at bounding box center [388, 201] width 353 height 250
click at [298, 234] on img at bounding box center [388, 201] width 353 height 250
click at [298, 233] on img at bounding box center [388, 201] width 353 height 250
click at [298, 40] on button "Edit" at bounding box center [579, 40] width 36 height 13
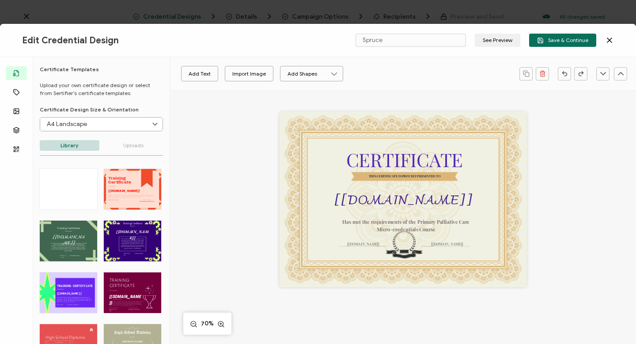
click at [298, 125] on div "CERTIFICATE THIS CERTIFICATE IS PROUDLY PRESENTED TO The recipient’s full name,…" at bounding box center [403, 199] width 247 height 175
click at [298, 223] on pre "Has met the requirements of the Primary Palliative Care Micro-credentials Course" at bounding box center [406, 226] width 129 height 14
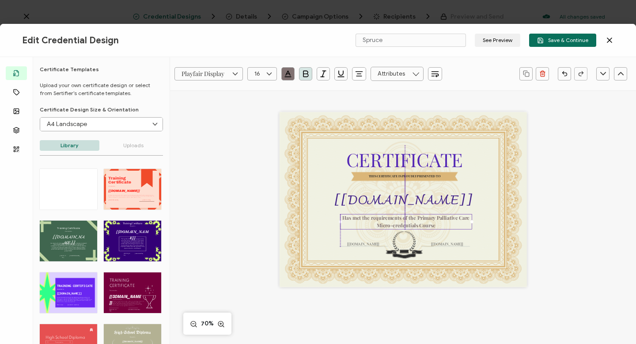
click at [298, 214] on div "Has met the requirements of the Primary Palliative Care Micro-credentials Course" at bounding box center [406, 221] width 132 height 15
drag, startPoint x: 341, startPoint y: 219, endPoint x: 439, endPoint y: 226, distance: 98.3
click at [298, 226] on div "Has met the requirements of the Primary Palliative Care Micro-credentials Course" at bounding box center [406, 221] width 132 height 15
click at [298, 73] on icon "button" at bounding box center [305, 74] width 5 height 6
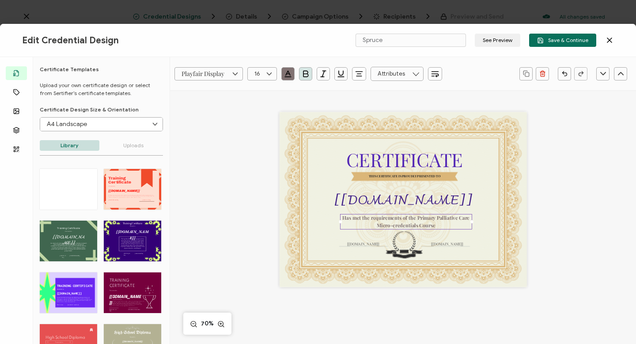
click at [298, 219] on pre "Has met the requirements of the Primary Palliative Care Micro-credentials Course" at bounding box center [406, 222] width 129 height 14
click at [63, 181] on div at bounding box center [68, 189] width 57 height 41
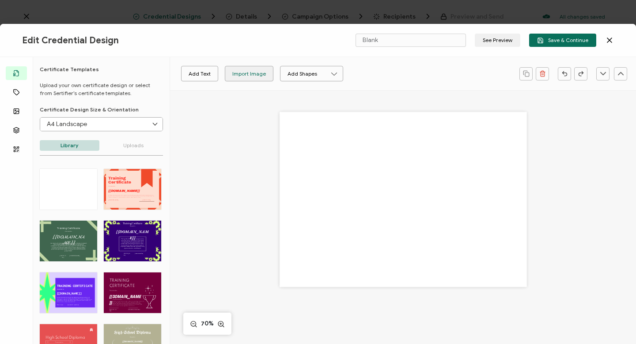
click at [242, 72] on div "Import Image" at bounding box center [249, 73] width 34 height 15
click at [131, 144] on p "Uploads" at bounding box center [134, 145] width 60 height 11
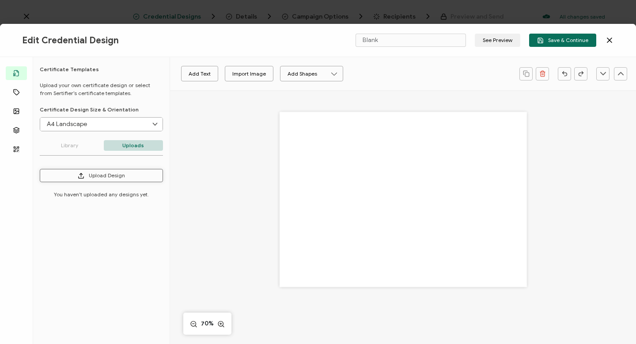
click at [90, 174] on button "Upload Design" at bounding box center [101, 175] width 123 height 13
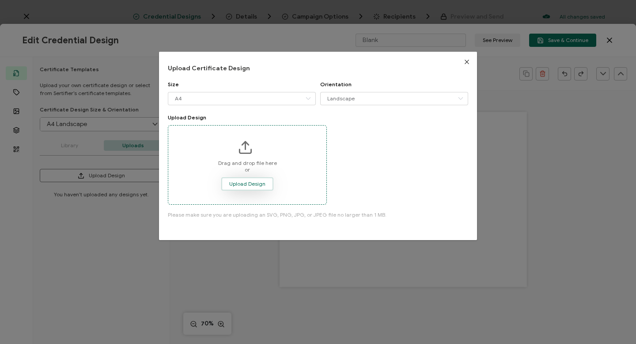
click at [246, 184] on span "Upload Design" at bounding box center [247, 183] width 36 height 5
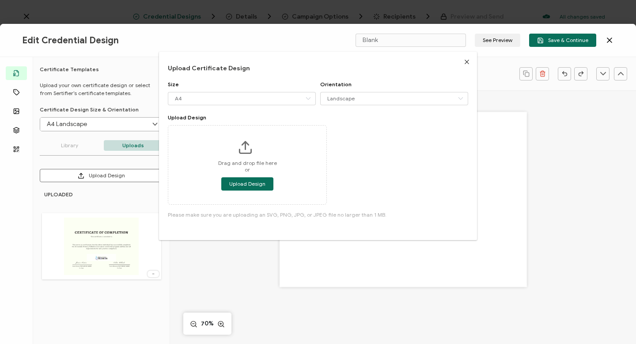
type input "Vibrant"
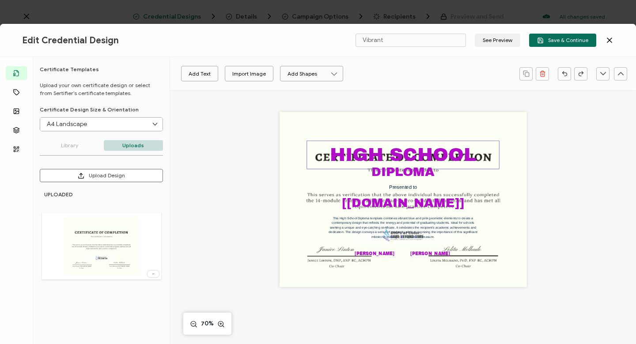
click at [298, 156] on pre "HIGH SCHOOL" at bounding box center [403, 155] width 146 height 20
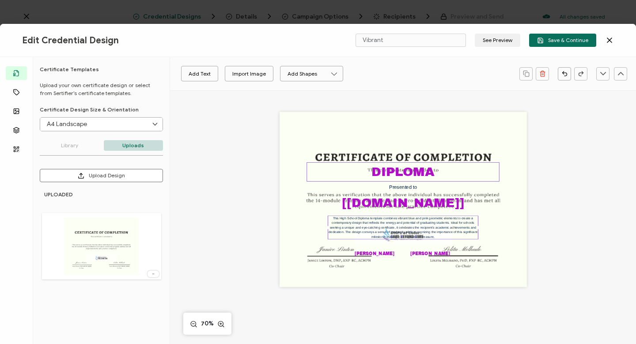
click at [298, 171] on pre "DIPLOMA" at bounding box center [402, 171] width 63 height 13
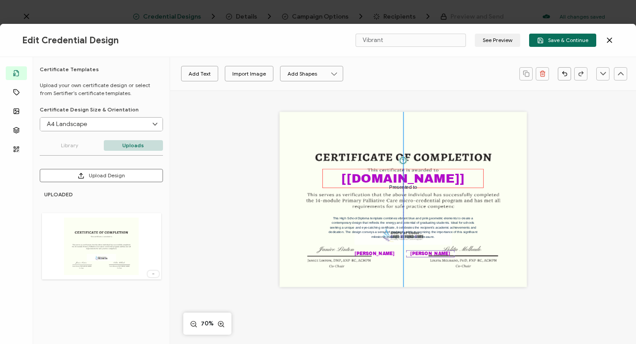
drag, startPoint x: 390, startPoint y: 202, endPoint x: 390, endPoint y: 178, distance: 24.3
click at [298, 178] on pre "[[DOMAIN_NAME]]" at bounding box center [402, 178] width 123 height 13
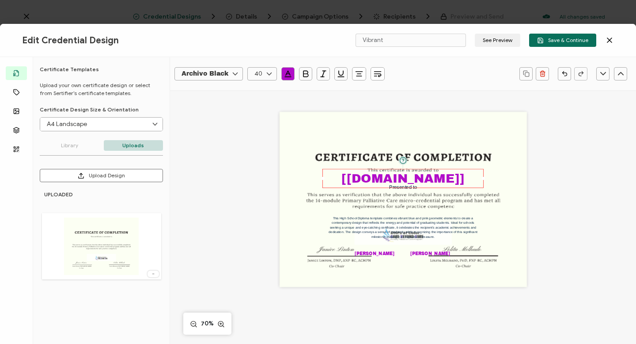
click at [298, 151] on div "This High School Diploma template combines vibrant blue and pink geometric elem…" at bounding box center [403, 199] width 247 height 175
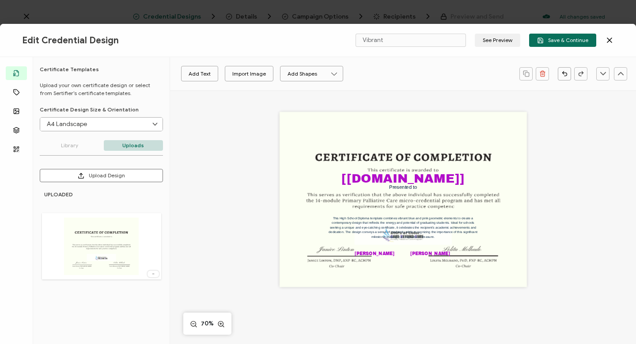
click at [298, 156] on div "This High School Diploma template combines vibrant blue and pink geometric elem…" at bounding box center [403, 199] width 247 height 175
click at [298, 188] on pre "Presented to" at bounding box center [403, 187] width 28 height 5
click at [298, 178] on pre "[[DOMAIN_NAME]]" at bounding box center [405, 180] width 123 height 13
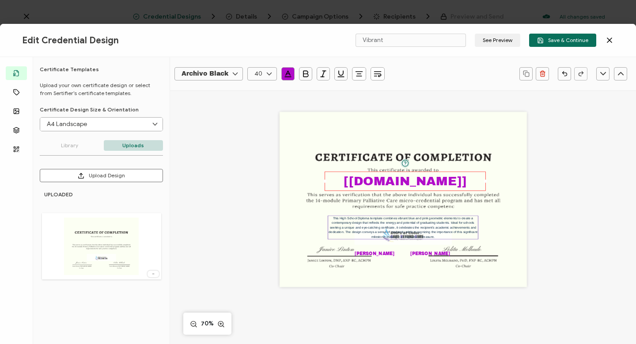
click at [298, 217] on pre "This High School Diploma template combines vibrant blue and pink geometric elem…" at bounding box center [404, 227] width 150 height 22
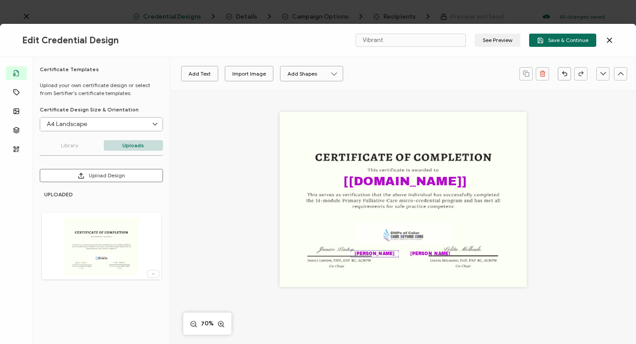
click at [298, 251] on pre "[PERSON_NAME]" at bounding box center [375, 253] width 40 height 5
click at [298, 254] on pre "[PERSON_NAME]" at bounding box center [375, 253] width 40 height 5
click at [298, 254] on div "[PERSON_NAME]" at bounding box center [375, 253] width 48 height 7
click at [298, 253] on div "[PERSON_NAME]" at bounding box center [375, 253] width 48 height 7
click at [298, 254] on div "[PERSON_NAME] The recipient’s full name, which will be automatically filled bas…" at bounding box center [403, 199] width 247 height 175
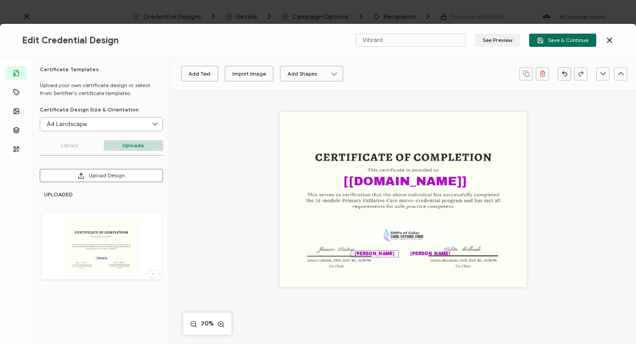
click at [298, 253] on pre "[PERSON_NAME]" at bounding box center [375, 253] width 40 height 5
click at [298, 252] on pre "[PERSON_NAME]" at bounding box center [430, 253] width 40 height 5
click at [114, 174] on button "Upload Design" at bounding box center [101, 175] width 123 height 13
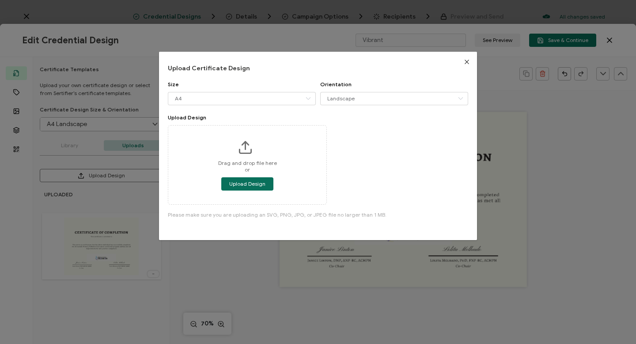
click at [298, 61] on icon "Close" at bounding box center [466, 61] width 7 height 7
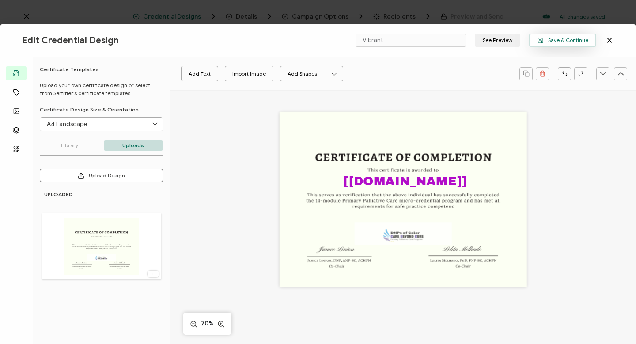
click at [298, 40] on span "Save & Continue" at bounding box center [562, 40] width 51 height 7
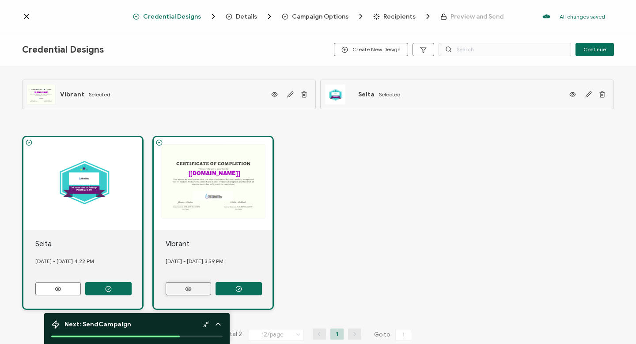
click at [195, 285] on button at bounding box center [188, 288] width 45 height 13
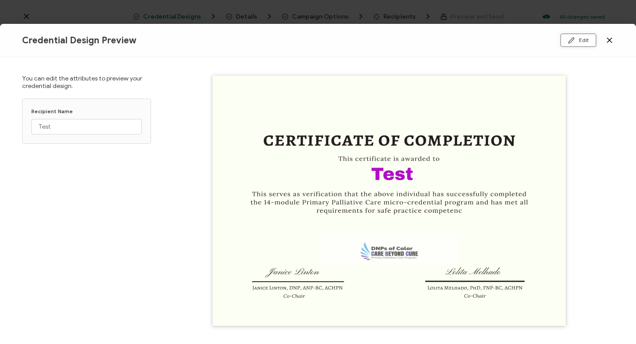
click at [298, 39] on button "Edit" at bounding box center [579, 40] width 36 height 13
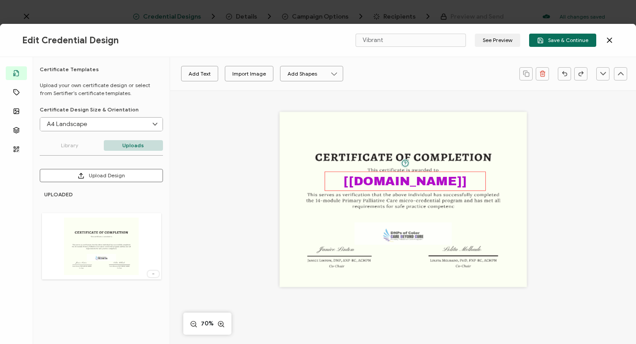
click at [298, 182] on pre "[[DOMAIN_NAME]]" at bounding box center [405, 180] width 123 height 13
click at [288, 75] on icon "button" at bounding box center [288, 73] width 9 height 9
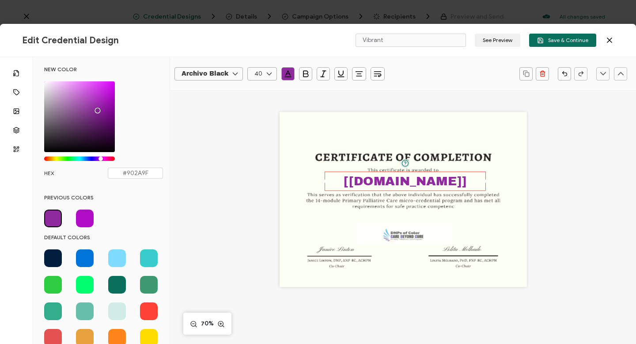
drag, startPoint x: 110, startPoint y: 96, endPoint x: 96, endPoint y: 109, distance: 19.1
click at [96, 109] on div "Chrome color picker" at bounding box center [79, 116] width 71 height 71
type input "#8E299D"
click at [298, 41] on span "Save & Continue" at bounding box center [562, 40] width 51 height 7
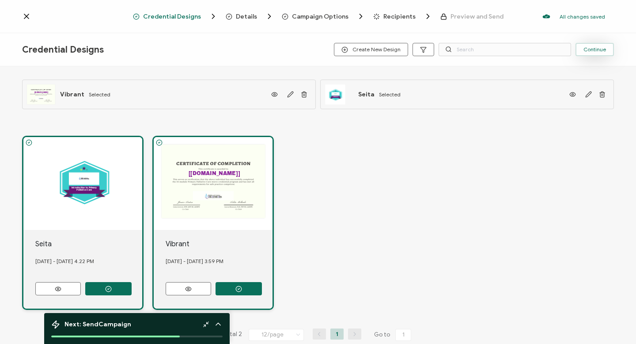
click at [298, 47] on span "Continue" at bounding box center [594, 49] width 23 height 5
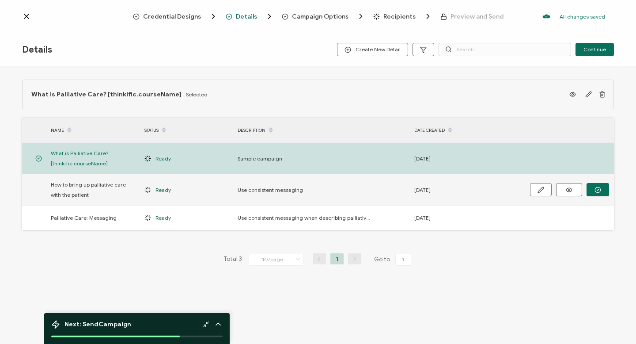
click at [108, 189] on span "How to bring up palliative care with the patient" at bounding box center [93, 189] width 85 height 20
click at [89, 186] on span "How to bring up palliative care with the patient" at bounding box center [93, 189] width 85 height 20
click at [298, 49] on span "Continue" at bounding box center [594, 49] width 23 height 5
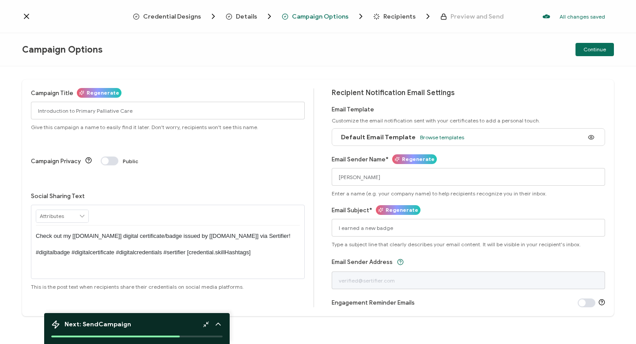
click at [298, 49] on span "Continue" at bounding box center [594, 49] width 23 height 5
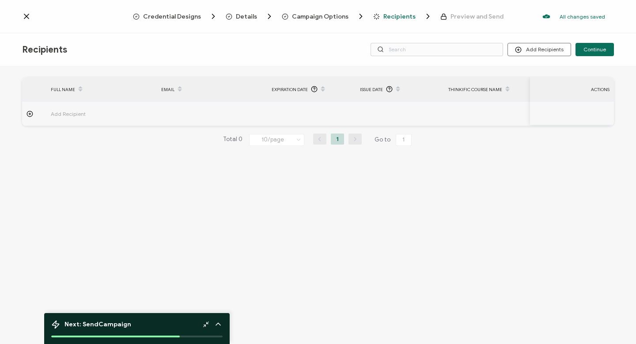
click at [298, 49] on span "Continue" at bounding box center [594, 49] width 23 height 5
click at [275, 26] on icon at bounding box center [273, 25] width 9 height 9
click at [273, 26] on icon at bounding box center [274, 25] width 3 height 3
click at [298, 24] on icon at bounding box center [417, 24] width 4 height 4
click at [182, 17] on span "Credential Designs" at bounding box center [172, 16] width 58 height 7
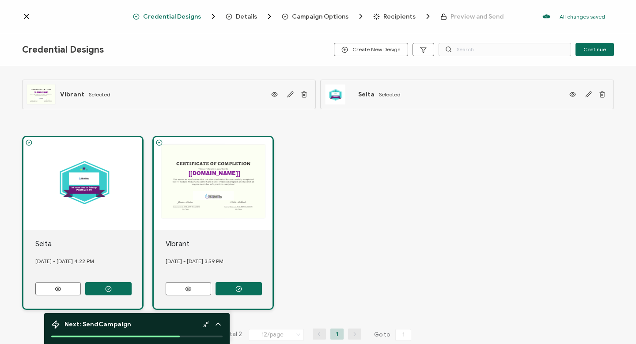
click at [27, 18] on icon at bounding box center [26, 16] width 4 height 4
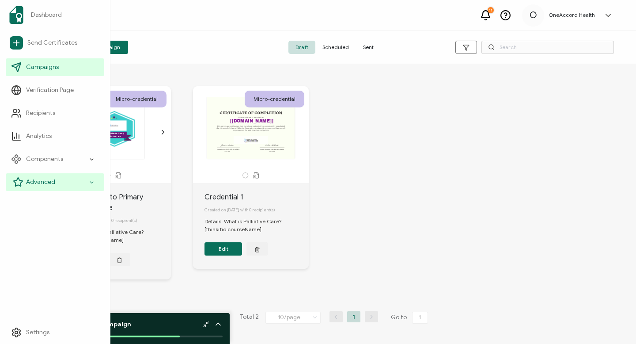
click at [38, 180] on span "Advanced" at bounding box center [40, 182] width 29 height 9
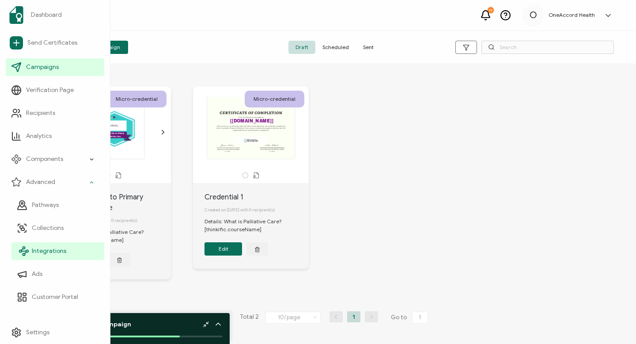
click at [53, 251] on span "Integrations" at bounding box center [49, 250] width 34 height 9
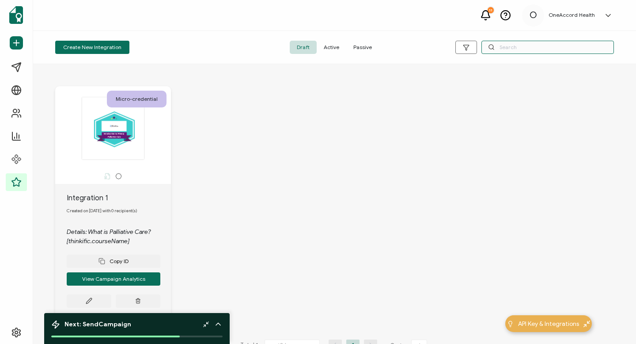
click at [298, 48] on input "text" at bounding box center [547, 47] width 133 height 13
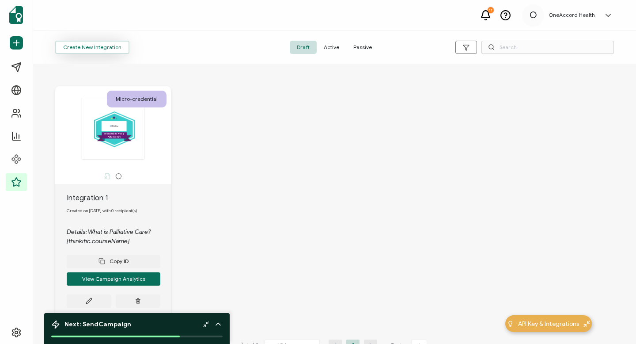
click at [106, 44] on button "Create New Integration" at bounding box center [92, 47] width 74 height 13
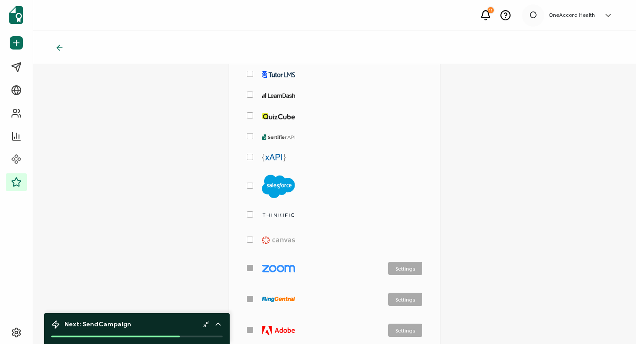
scroll to position [233, 0]
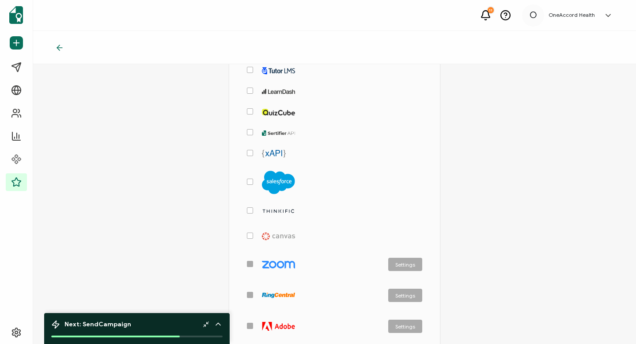
click at [279, 208] on img "checkbox-group" at bounding box center [278, 211] width 33 height 6
click at [253, 207] on input "checkbox-group" at bounding box center [253, 207] width 0 height 0
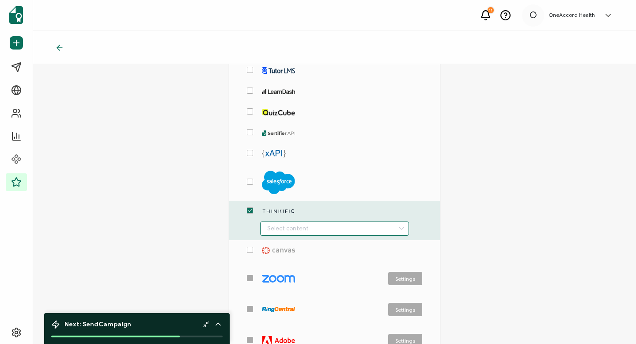
click at [298, 229] on input "checkbox-group" at bounding box center [334, 228] width 149 height 14
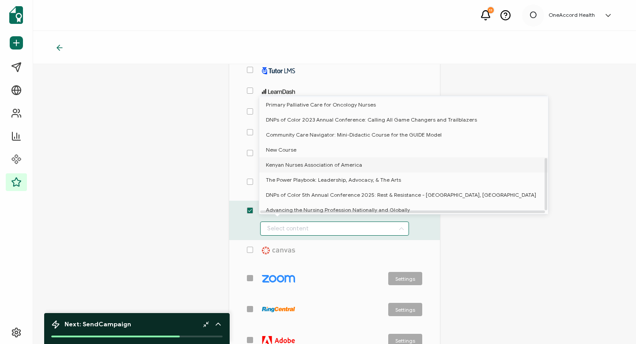
scroll to position [144, 0]
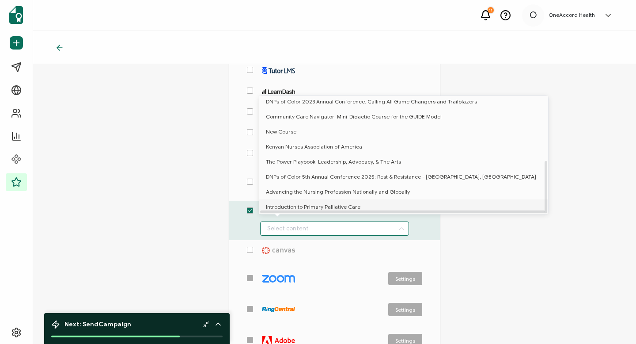
click at [298, 200] on span "Introduction to Primary Palliative Care" at bounding box center [313, 206] width 95 height 15
type input "Introduction to Primary Palliative Care"
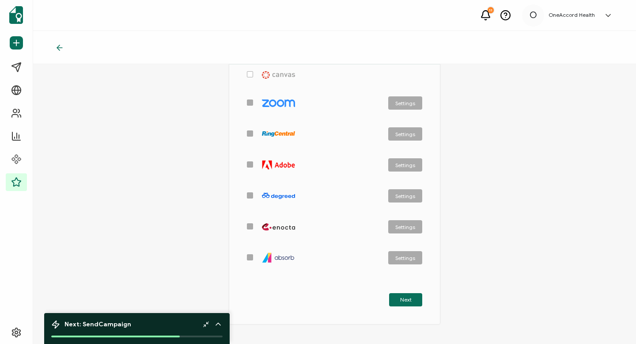
scroll to position [447, 0]
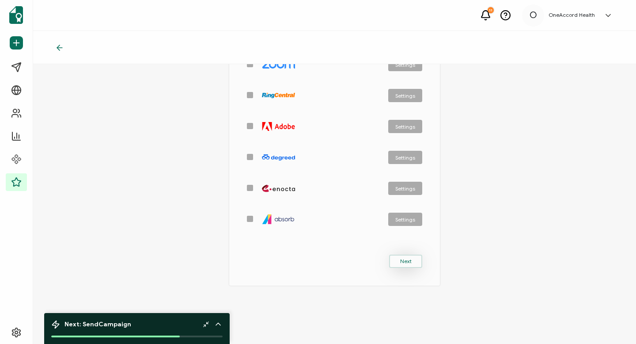
click at [298, 258] on span "Next" at bounding box center [405, 260] width 11 height 5
click at [298, 260] on span "Next" at bounding box center [405, 260] width 11 height 5
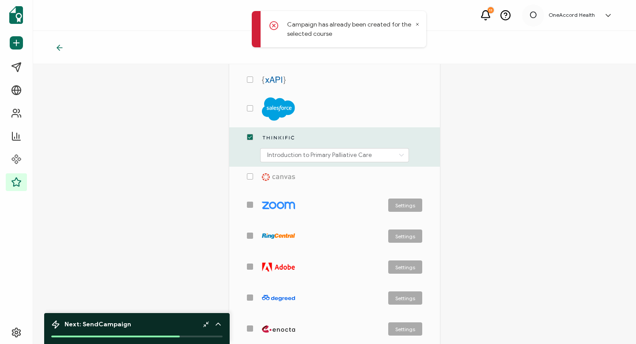
scroll to position [269, 0]
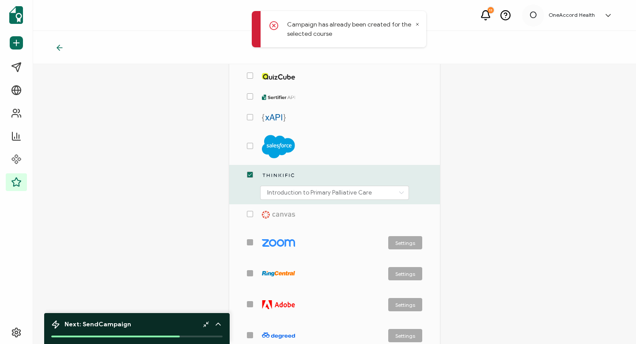
click at [298, 25] on icon at bounding box center [417, 24] width 4 height 4
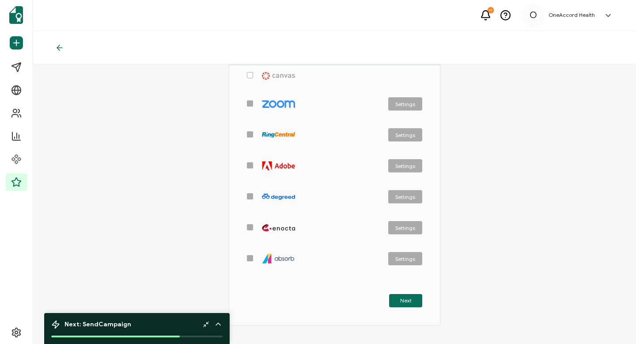
scroll to position [447, 0]
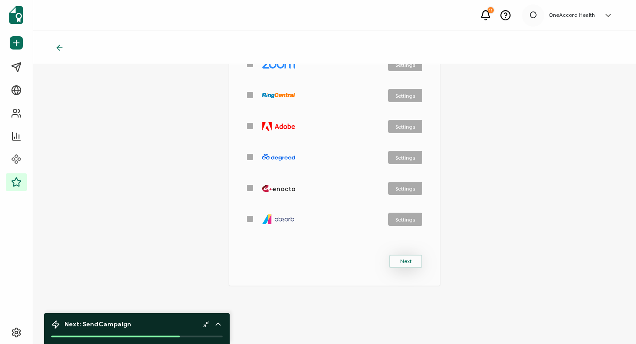
click at [298, 258] on span "Next" at bounding box center [405, 260] width 11 height 5
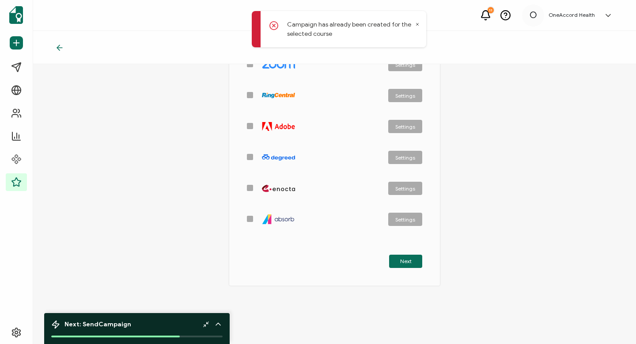
click at [298, 23] on div "Campaign has already been created for the selected course" at bounding box center [339, 29] width 174 height 36
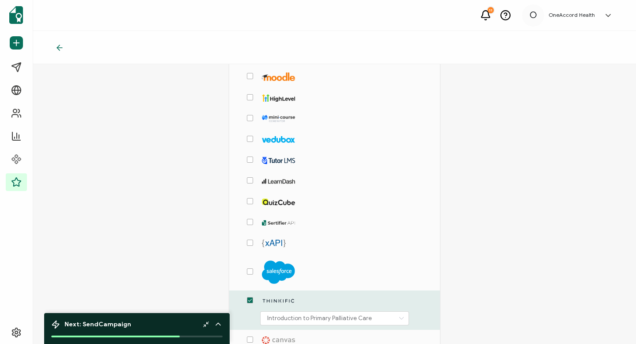
scroll to position [0, 0]
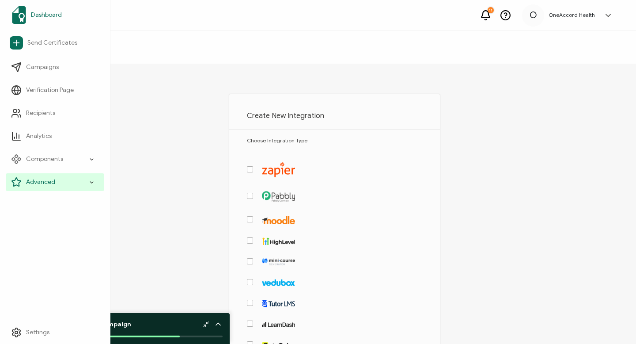
click at [41, 13] on span "Dashboard" at bounding box center [46, 15] width 31 height 9
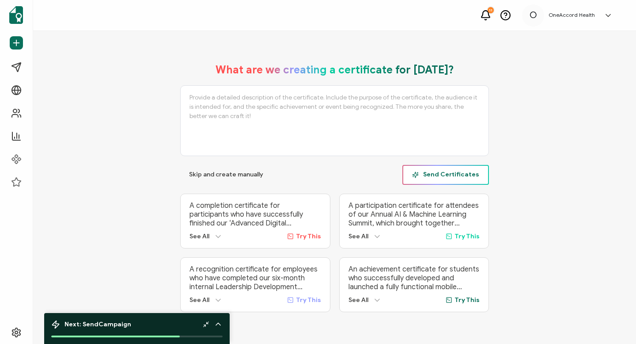
click at [298, 174] on span "Send Certificates" at bounding box center [445, 174] width 67 height 7
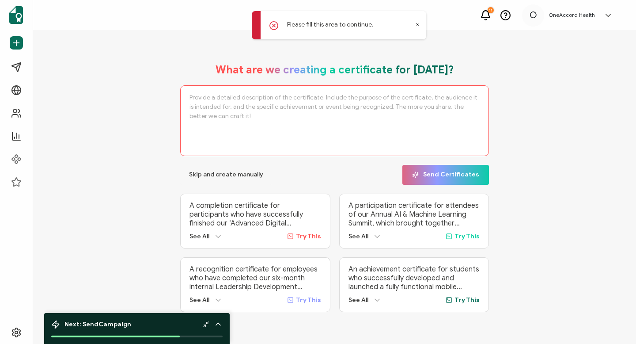
click at [298, 23] on div "Please fill this area to continue." at bounding box center [339, 25] width 174 height 28
click at [298, 23] on icon at bounding box center [417, 24] width 4 height 4
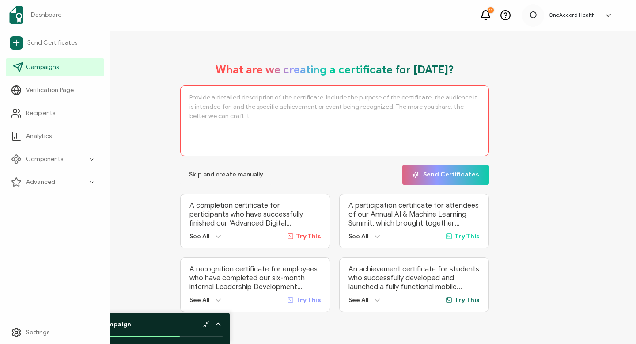
click at [36, 64] on span "Campaigns" at bounding box center [42, 67] width 33 height 9
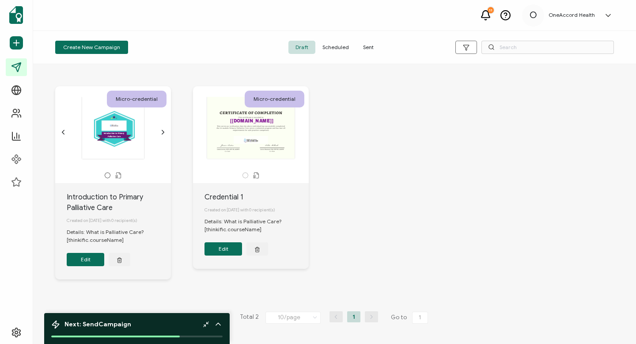
click at [298, 13] on icon at bounding box center [485, 14] width 8 height 7
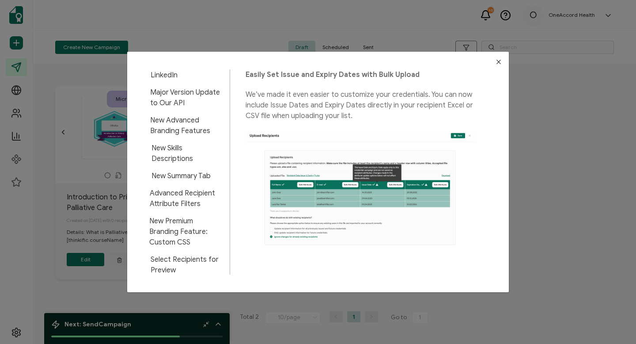
scroll to position [882, 0]
click at [298, 61] on icon "Close" at bounding box center [498, 61] width 7 height 7
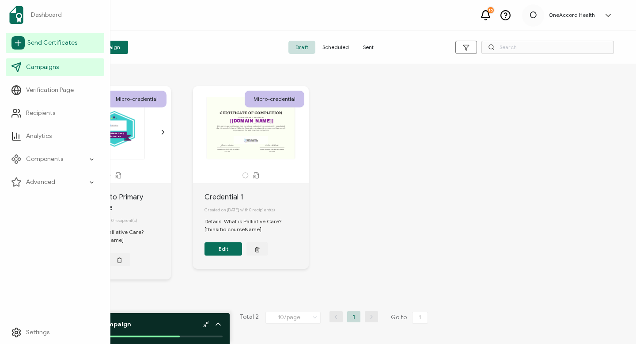
click at [40, 41] on span "Send Certificates" at bounding box center [52, 42] width 50 height 9
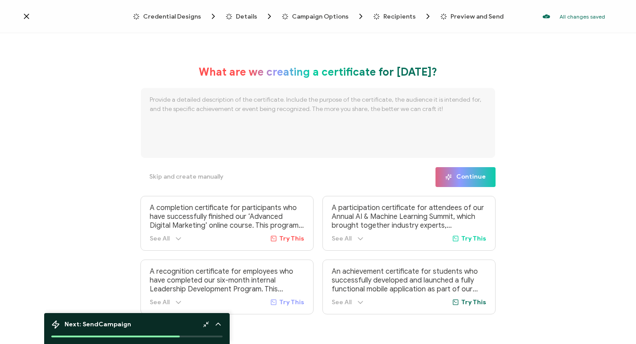
click at [298, 14] on span "Recipients" at bounding box center [399, 16] width 32 height 7
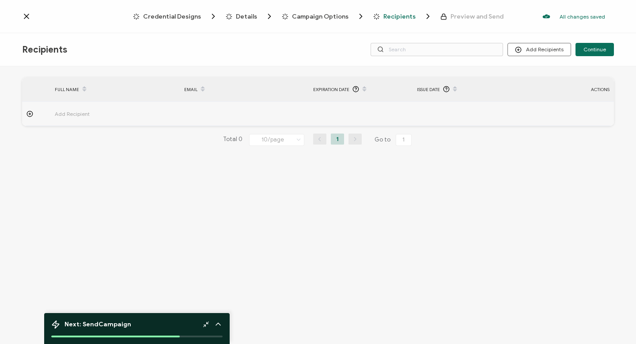
click at [83, 113] on span "Add Recipient" at bounding box center [97, 114] width 84 height 10
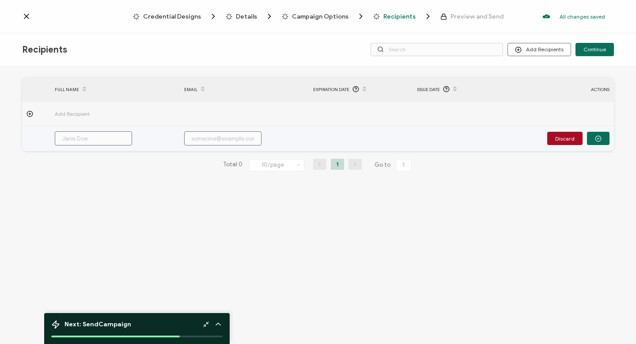
click at [63, 136] on input "text" at bounding box center [93, 138] width 77 height 14
type input "L"
type input "Lo"
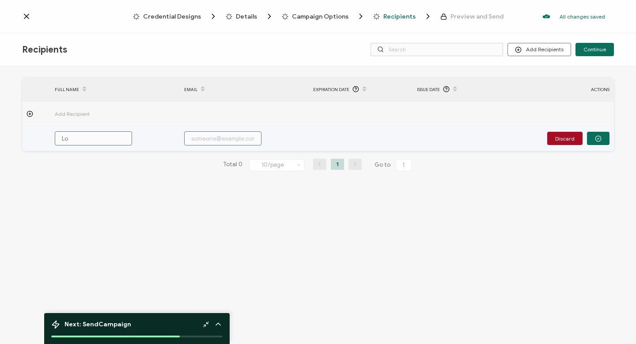
type input "Lol"
type input "Loli"
type input "Lolit"
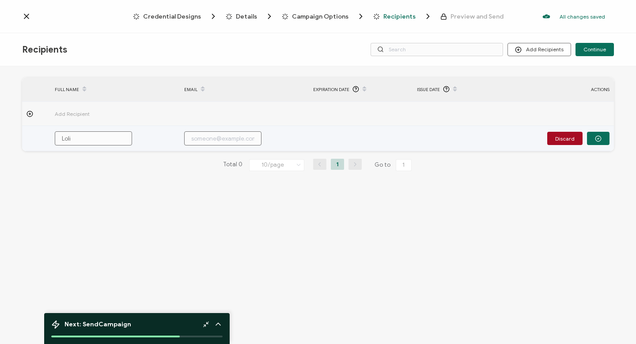
type input "Lolit"
type input "Lolita"
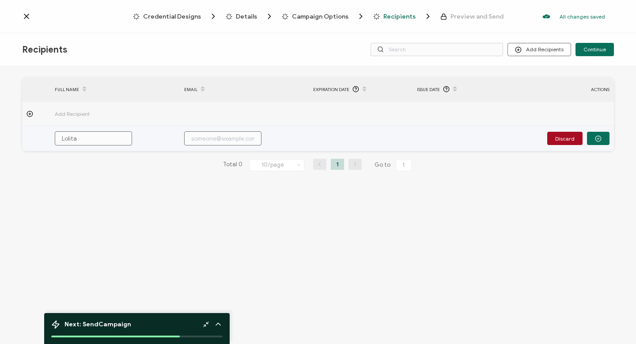
type input "[PERSON_NAME]"
type input "Lolita Me"
type input "[PERSON_NAME]"
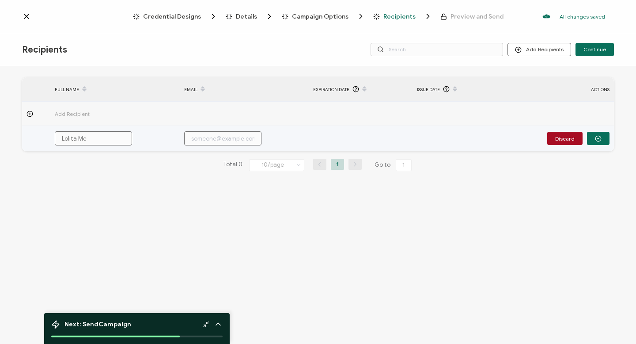
type input "[PERSON_NAME]"
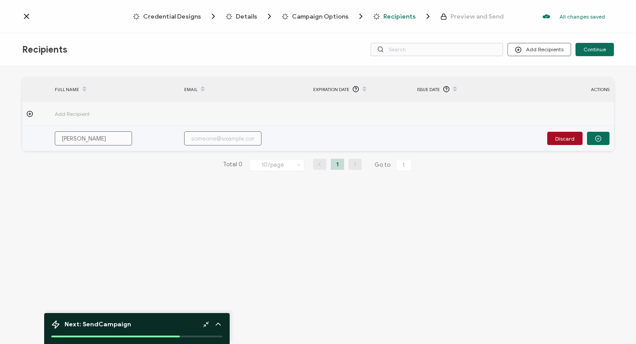
type input "[PERSON_NAME]"
click at [196, 136] on input "text" at bounding box center [222, 138] width 77 height 14
type input "l"
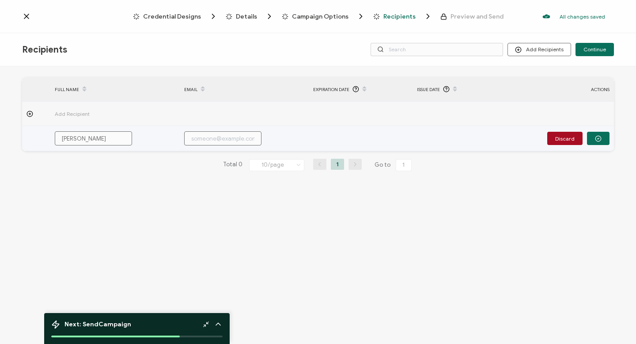
type input "l"
type input "lm"
type input "lme"
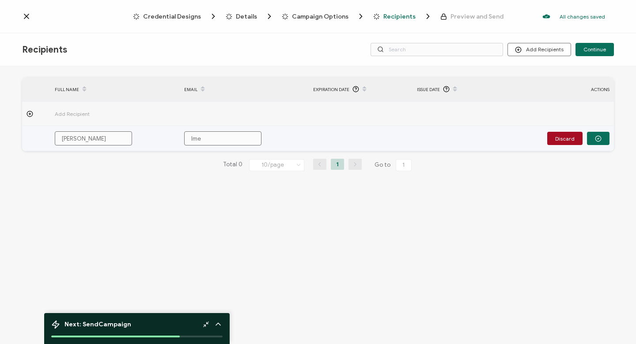
type input "lmel"
type input "lmelh"
type input "lmelha"
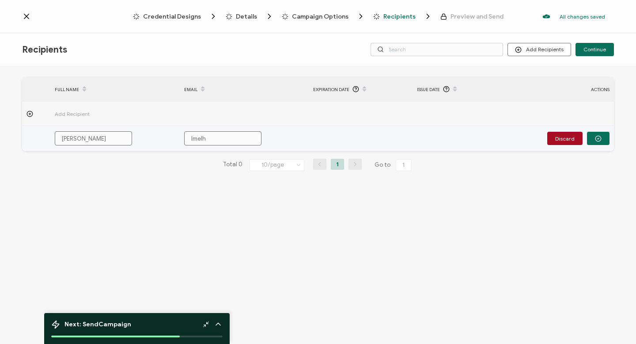
type input "lmelha"
type input "lmelhad"
type input "lmelhado"
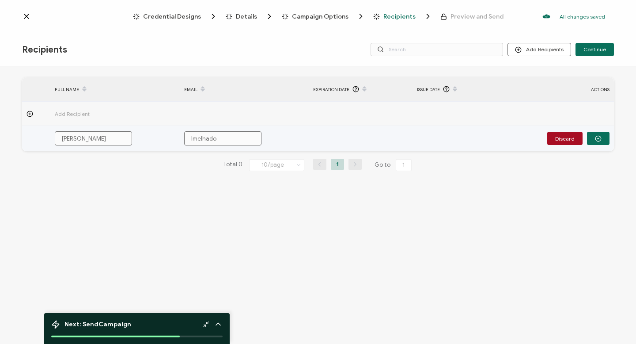
type input "lmelhado@"
type input "lmelhado@o"
type input "lmelhado@on"
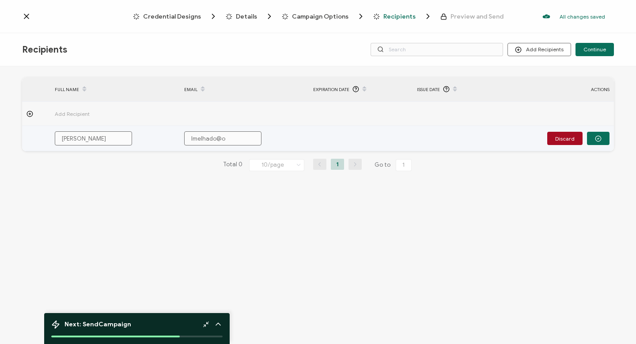
type input "lmelhado@on"
type input "lmelhado@one"
type input "lmelhado@onea"
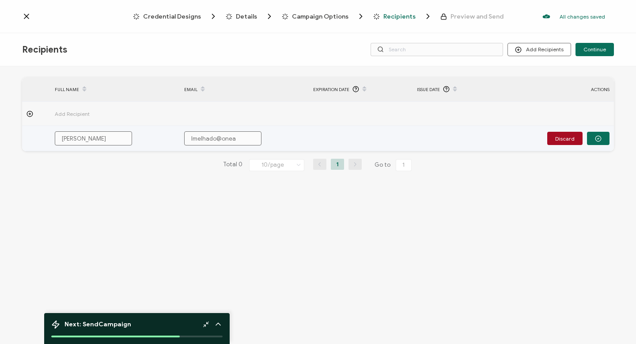
type input "lmelhado@oneac"
type input "lmelhado@oneacc"
type input "lmelhado@oneacco"
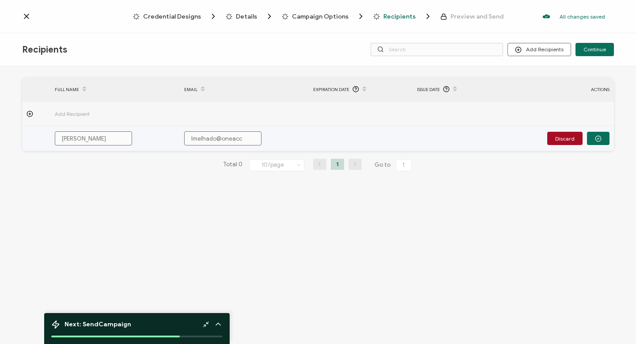
type input "lmelhado@oneacco"
type input "lmelhado@oneaccor"
type input "lmelhado@oneaccord"
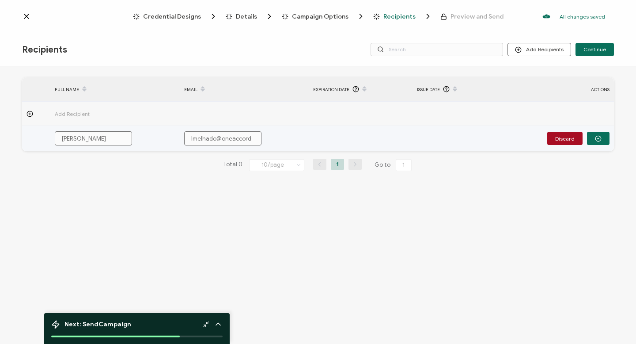
type input "lmelhado@oneaccordh"
type input "lmelhado@oneaccordhe"
type input "lmelhado@oneaccordhea"
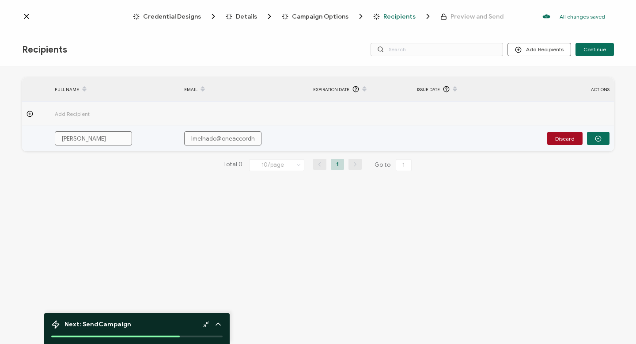
type input "lmelhado@oneaccordhea"
type input "lmelhado@oneaccordheal"
type input "lmelhado@oneaccordhealt"
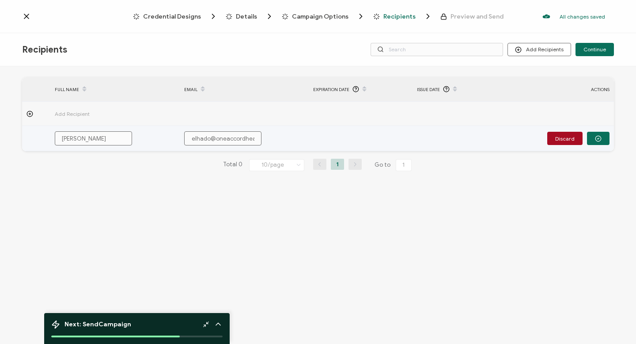
type input "lmelhado@oneaccordhealth"
type input "lmelhado@oneaccordhealth."
type input "lmelhado@oneaccordhealth.c"
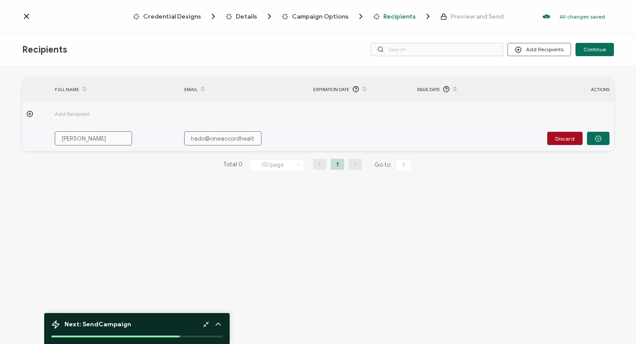
type input "lmelhado@oneaccordhealth.c"
type input "[EMAIL_ADDRESS][DOMAIN_NAME]"
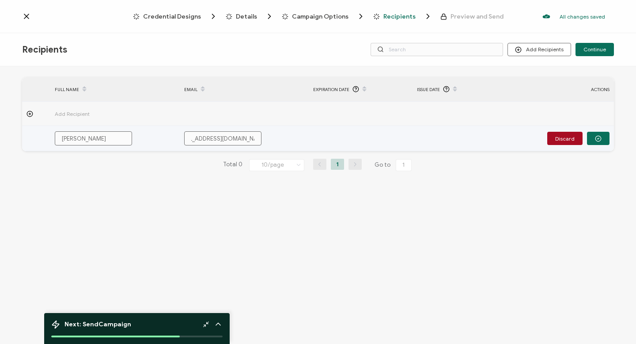
scroll to position [0, 22]
type input "[EMAIL_ADDRESS][DOMAIN_NAME]"
click at [298, 139] on icon "button" at bounding box center [598, 138] width 7 height 7
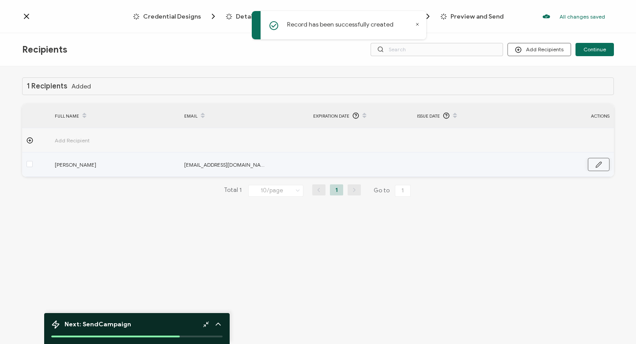
click at [298, 163] on icon "button" at bounding box center [598, 164] width 7 height 7
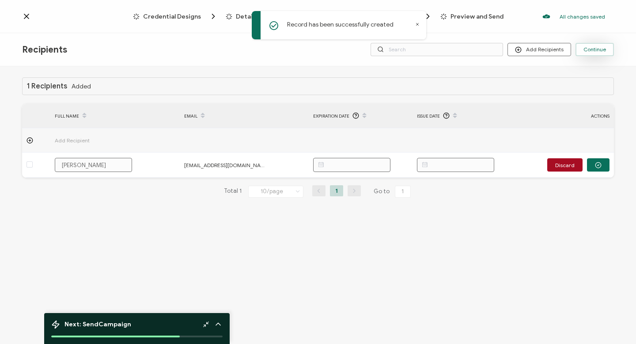
click at [298, 50] on span "Continue" at bounding box center [594, 49] width 23 height 5
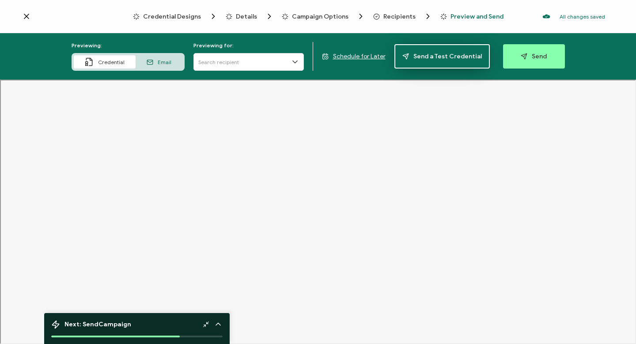
click at [298, 56] on span "Send a Test Credential" at bounding box center [442, 56] width 80 height 7
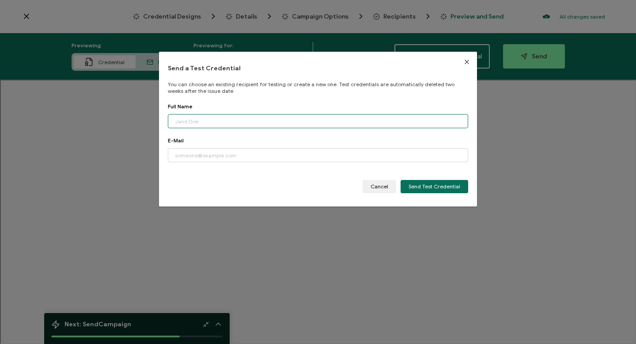
click at [213, 121] on input "dialog" at bounding box center [318, 121] width 300 height 14
type input "[PERSON_NAME]"
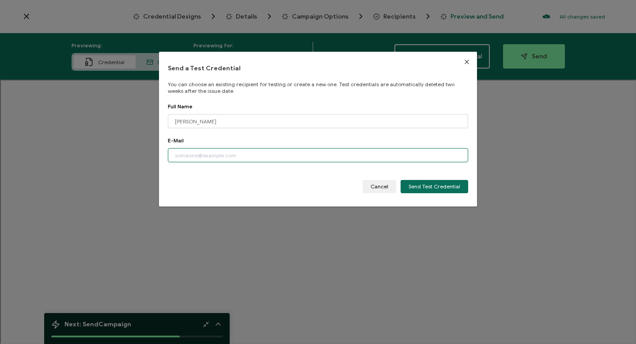
click at [189, 156] on input "dialog" at bounding box center [318, 155] width 300 height 14
type input "[EMAIL_ADDRESS][DOMAIN_NAME]"
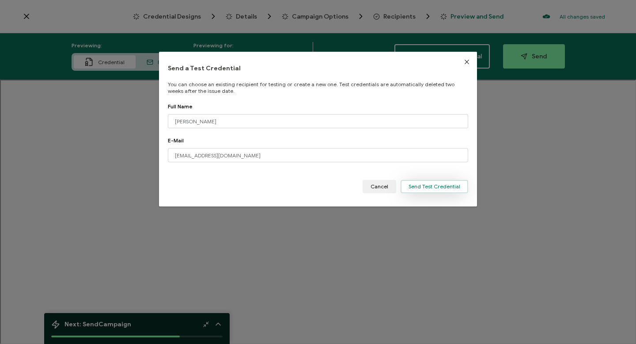
click at [298, 187] on span "Send Test Credential" at bounding box center [435, 186] width 52 height 5
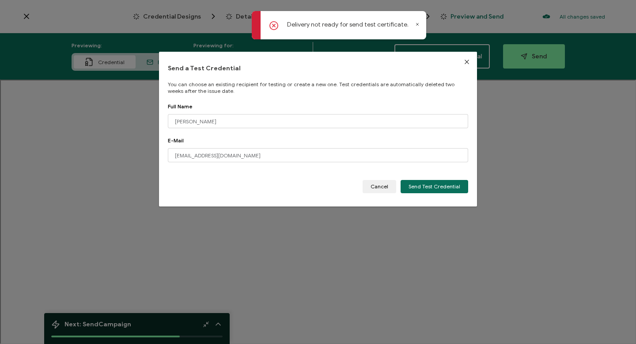
click at [298, 60] on icon "Close" at bounding box center [466, 61] width 7 height 7
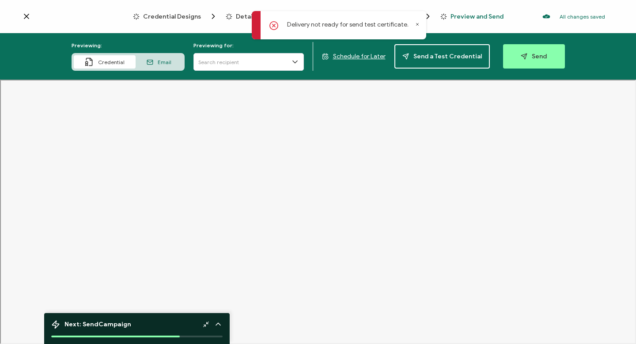
click at [298, 14] on span "Preview and Send" at bounding box center [477, 16] width 53 height 7
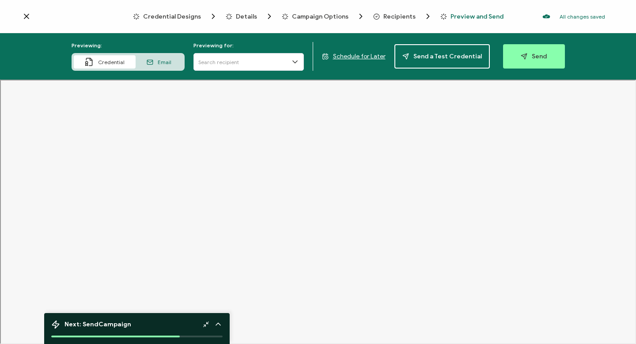
click at [298, 16] on span "Preview and Send" at bounding box center [477, 16] width 53 height 7
click at [119, 64] on span "Credential" at bounding box center [111, 62] width 27 height 7
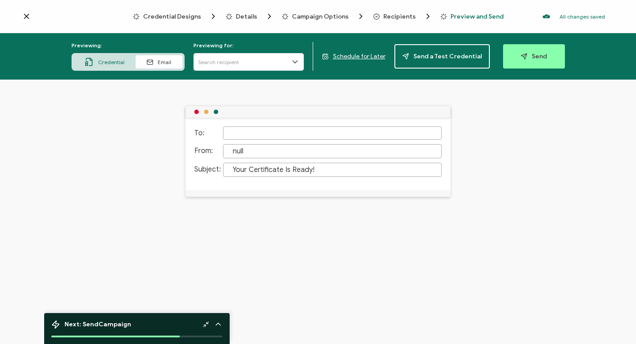
click at [297, 61] on icon at bounding box center [295, 61] width 9 height 9
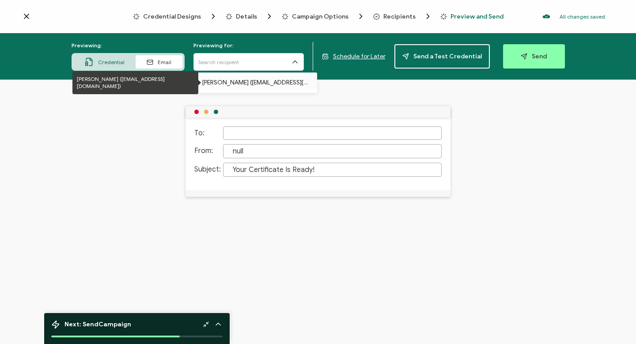
click at [276, 82] on p "[PERSON_NAME] ([EMAIL_ADDRESS][DOMAIN_NAME])" at bounding box center [255, 82] width 106 height 15
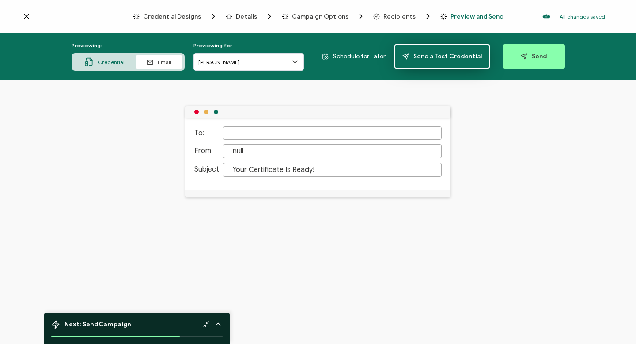
click at [298, 57] on span "Send a Test Credential" at bounding box center [442, 56] width 80 height 7
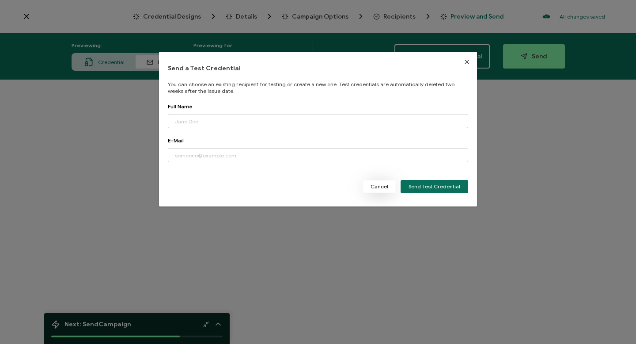
click at [298, 188] on span "Cancel" at bounding box center [380, 186] width 18 height 5
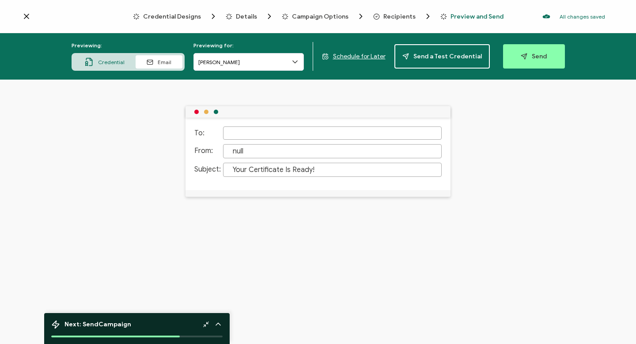
click at [298, 16] on span "Campaign Options" at bounding box center [320, 16] width 57 height 7
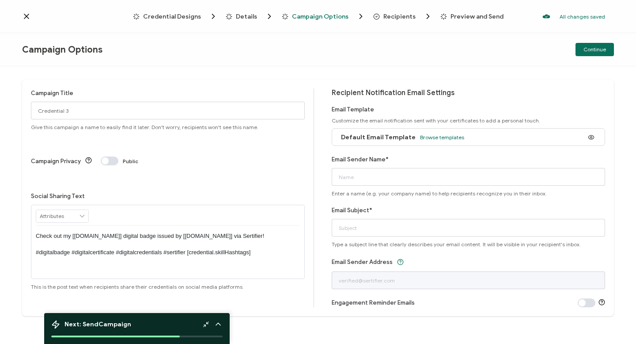
click at [24, 14] on icon at bounding box center [26, 16] width 9 height 9
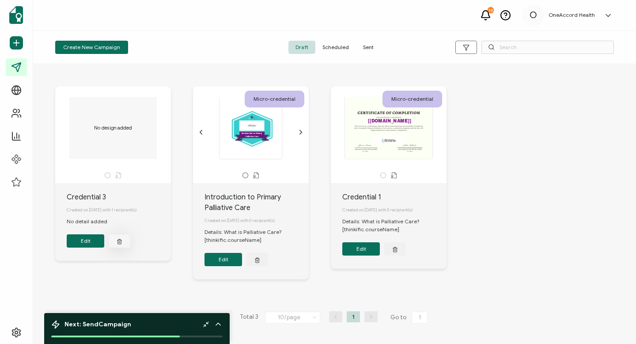
click at [120, 242] on icon "button" at bounding box center [120, 241] width 6 height 7
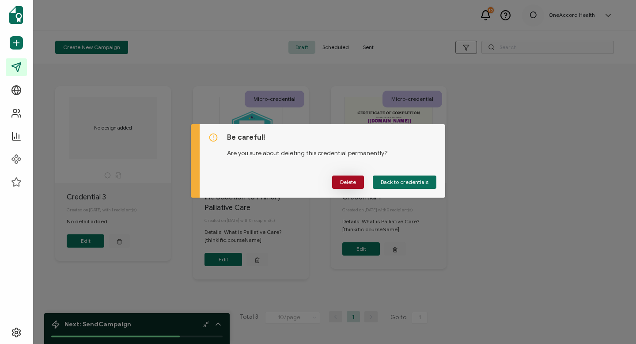
click at [298, 182] on span "Delete" at bounding box center [348, 181] width 16 height 5
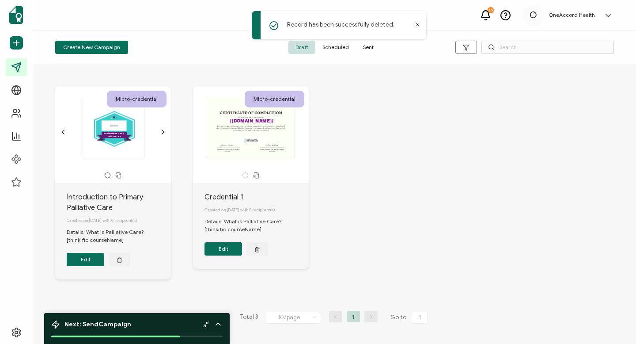
click at [163, 130] on icon "chevron forward outline" at bounding box center [163, 132] width 2 height 4
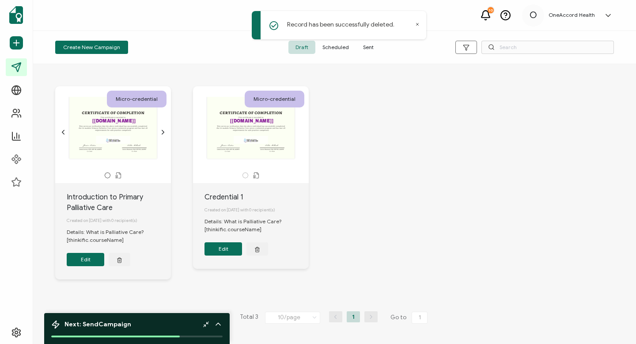
click at [163, 130] on icon "chevron forward outline" at bounding box center [163, 132] width 2 height 4
click at [298, 131] on div "The recipient’s full name, which will be automatically filled based on the info…" at bounding box center [250, 132] width 107 height 71
click at [61, 131] on icon "chevron back outline" at bounding box center [63, 132] width 7 height 7
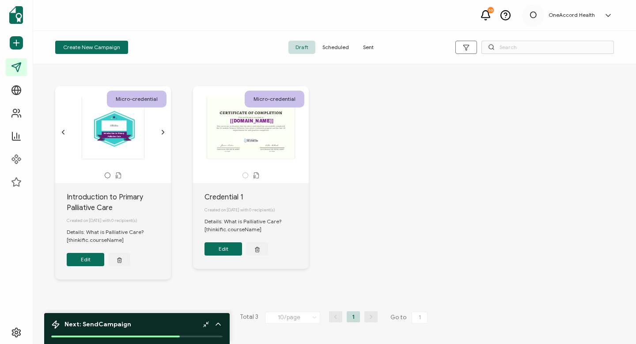
click at [119, 132] on div ".uuid-dfa4a8b0-75b3-457d-8659-10f68ec50406{}.uuid-1a4602e0-54c3-4f6a-988b-a909d…" at bounding box center [113, 127] width 93 height 63
click at [298, 45] on span "Sent" at bounding box center [368, 47] width 25 height 13
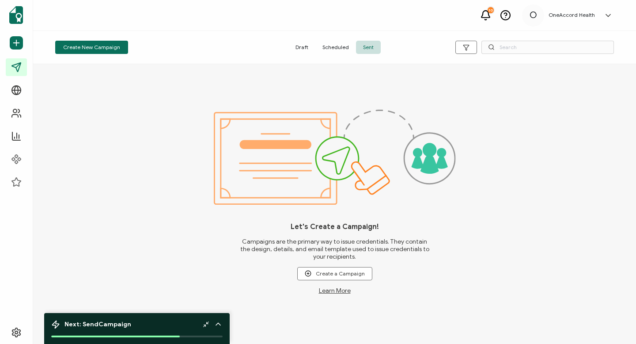
click at [298, 47] on span "Scheduled" at bounding box center [335, 47] width 41 height 13
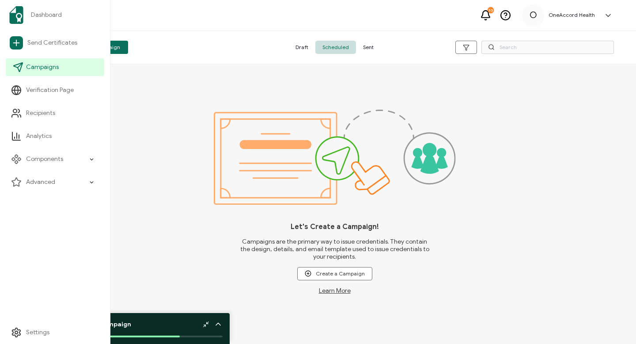
click at [30, 70] on span "Campaigns" at bounding box center [42, 67] width 33 height 9
click at [34, 64] on span "Campaigns" at bounding box center [42, 67] width 33 height 9
click at [36, 15] on span "Dashboard" at bounding box center [46, 15] width 31 height 9
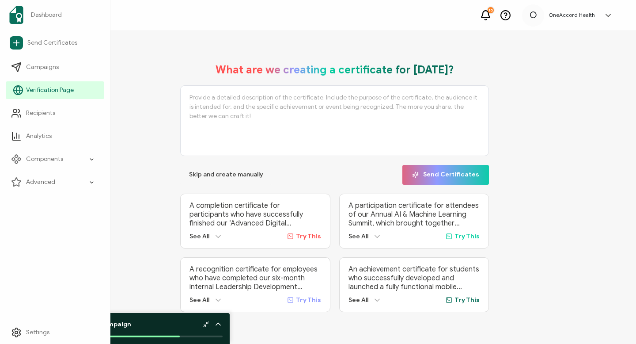
click at [44, 87] on span "Verification Page" at bounding box center [50, 90] width 48 height 9
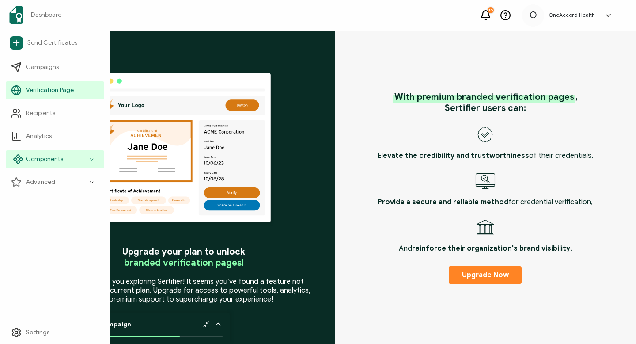
click at [35, 160] on span "Components" at bounding box center [44, 159] width 37 height 9
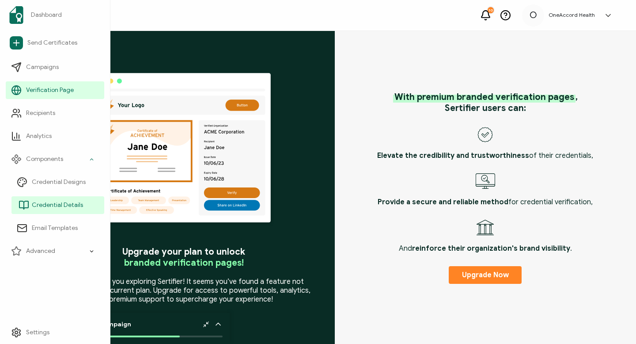
click at [38, 203] on span "Credential Details" at bounding box center [57, 205] width 51 height 9
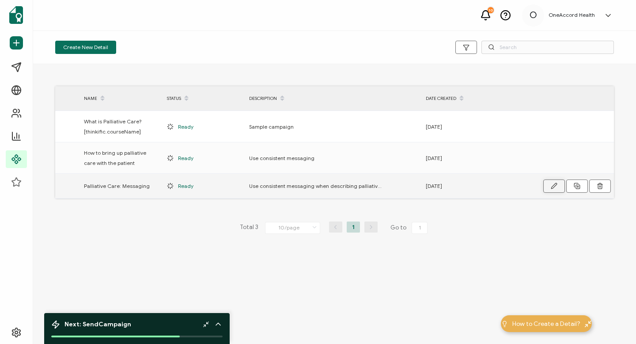
click at [298, 184] on icon "button" at bounding box center [553, 185] width 5 height 5
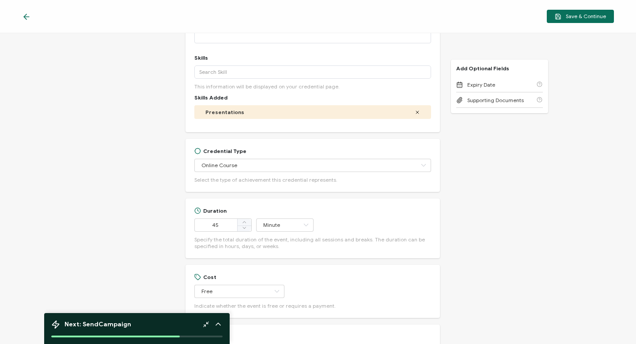
scroll to position [175, 0]
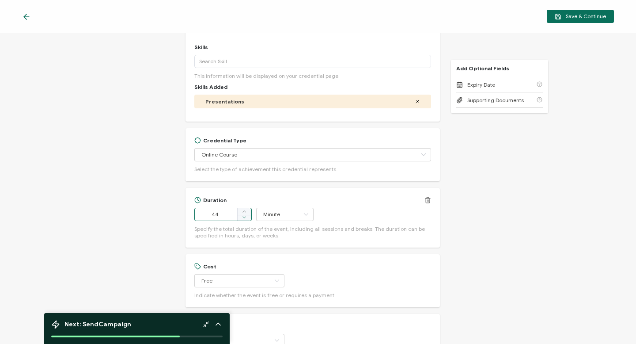
click at [245, 217] on icon at bounding box center [244, 217] width 4 height 4
click at [245, 218] on icon at bounding box center [244, 217] width 4 height 4
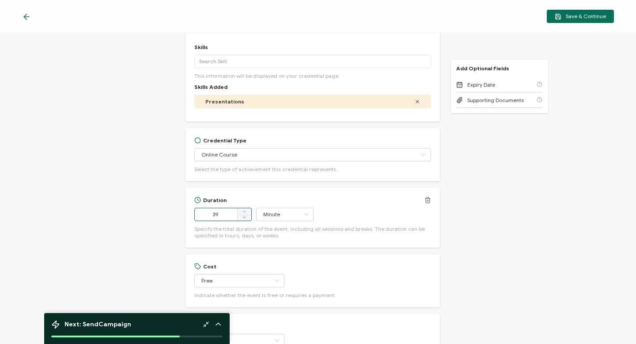
click at [245, 218] on icon at bounding box center [244, 217] width 4 height 4
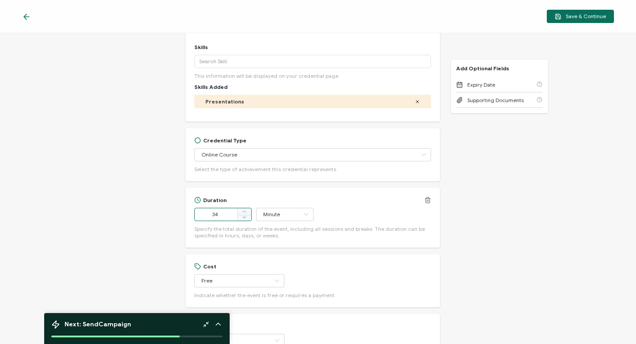
click at [245, 218] on icon at bounding box center [244, 217] width 4 height 4
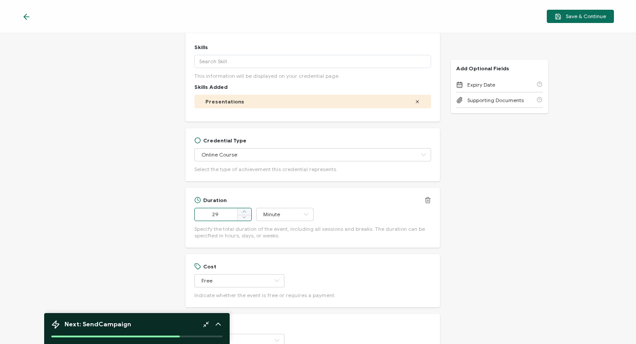
type input "30"
click at [243, 209] on icon at bounding box center [244, 211] width 4 height 4
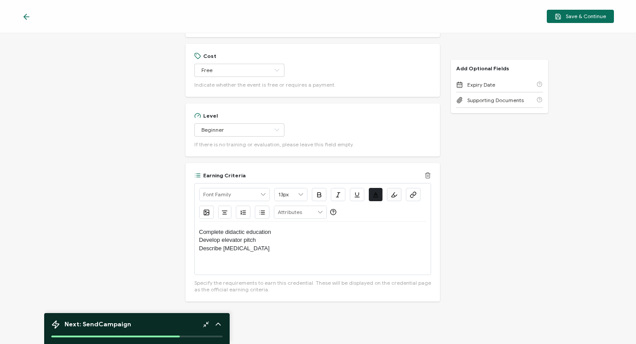
scroll to position [382, 0]
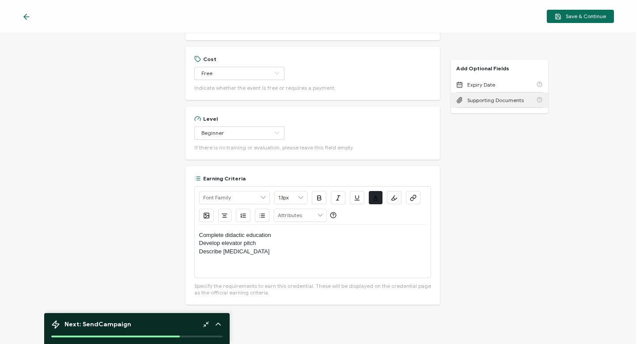
click at [298, 99] on span "Supporting Documents" at bounding box center [495, 100] width 57 height 7
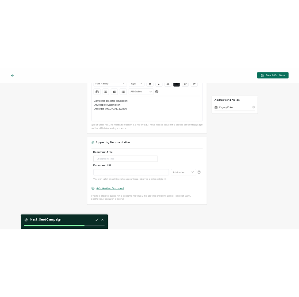
scroll to position [546, 0]
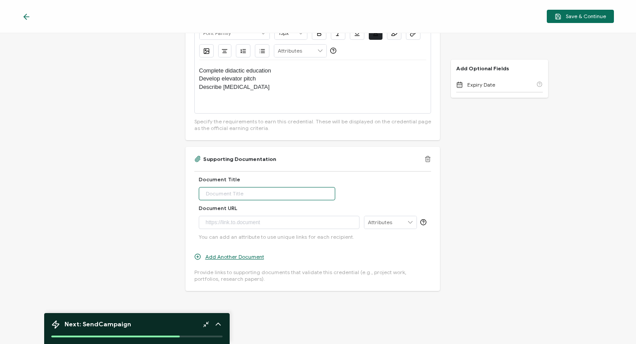
click at [229, 196] on input "text" at bounding box center [267, 193] width 137 height 13
click at [298, 220] on icon at bounding box center [410, 222] width 8 height 12
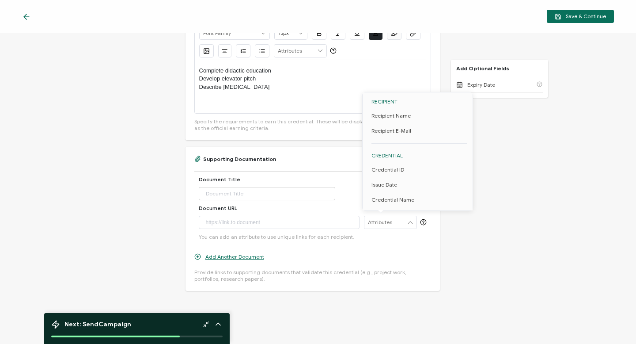
click at [298, 220] on icon at bounding box center [410, 222] width 8 height 12
click at [247, 221] on div at bounding box center [279, 222] width 151 height 12
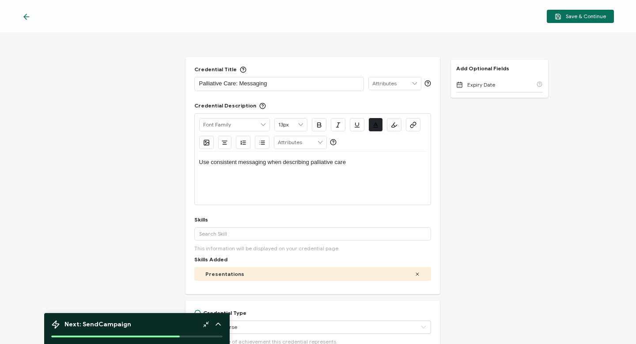
scroll to position [0, 0]
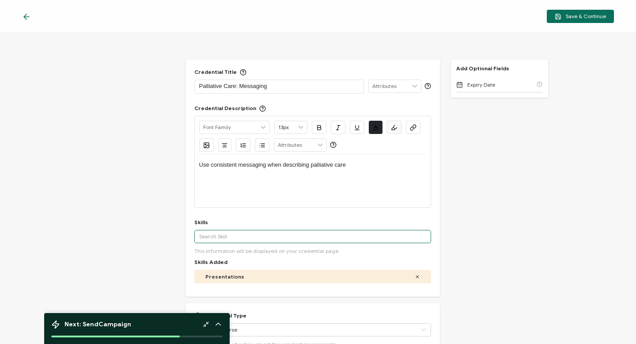
click at [213, 237] on input "text" at bounding box center [312, 236] width 237 height 13
type input "c"
click at [240, 238] on input "Communication" at bounding box center [312, 236] width 237 height 13
type input "Communication"
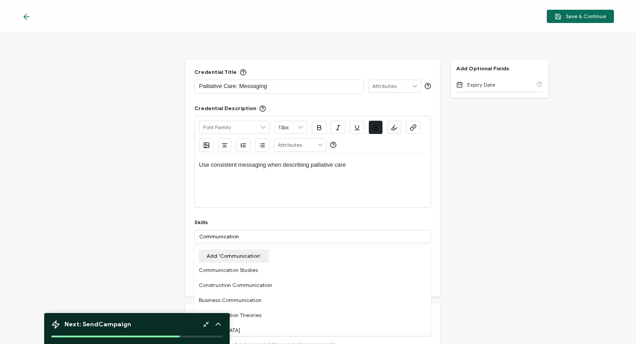
click at [223, 251] on button "Add 'Communication'" at bounding box center [234, 255] width 70 height 13
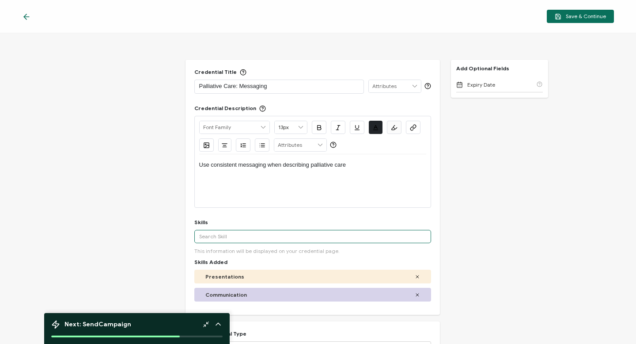
click at [234, 235] on input "text" at bounding box center [312, 236] width 237 height 13
click at [298, 275] on icon at bounding box center [417, 276] width 5 height 5
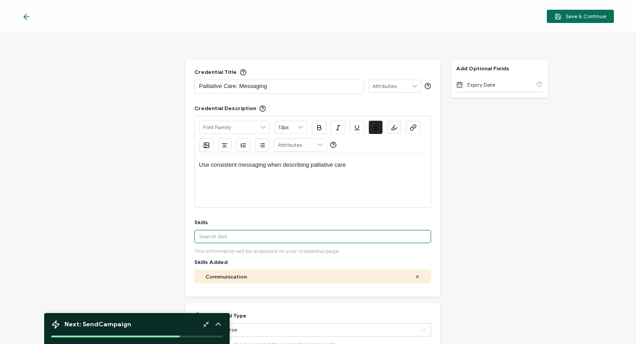
click at [243, 235] on input "text" at bounding box center [312, 236] width 237 height 13
type input "c"
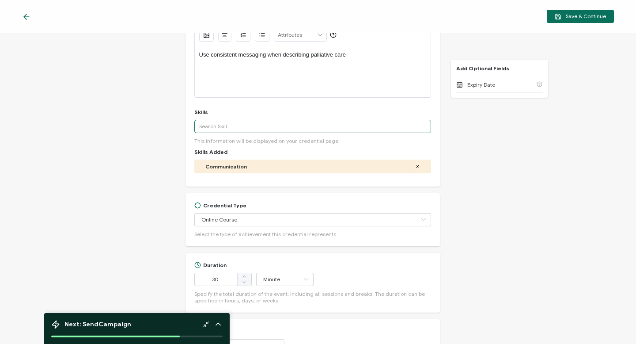
scroll to position [110, 0]
click at [298, 218] on icon at bounding box center [423, 218] width 11 height 13
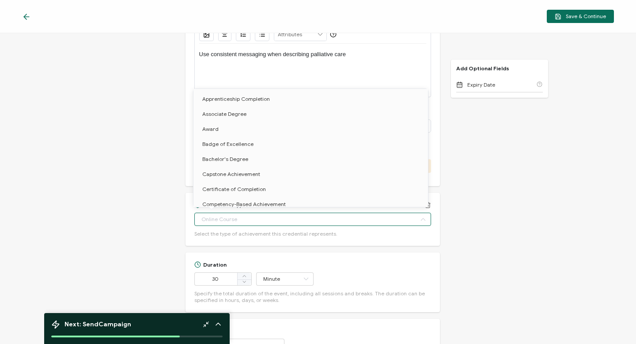
scroll to position [397, 0]
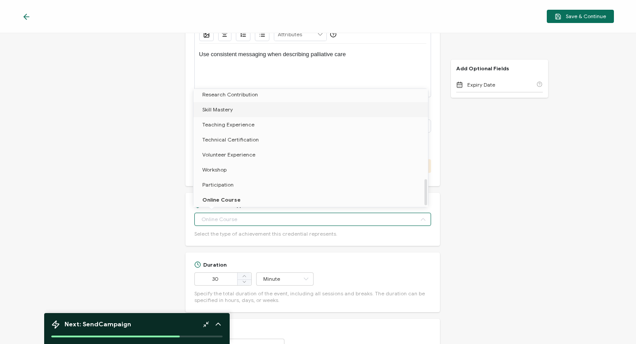
click at [231, 109] on span "Skill Mastery" at bounding box center [217, 109] width 30 height 7
type input "Skill Mastery"
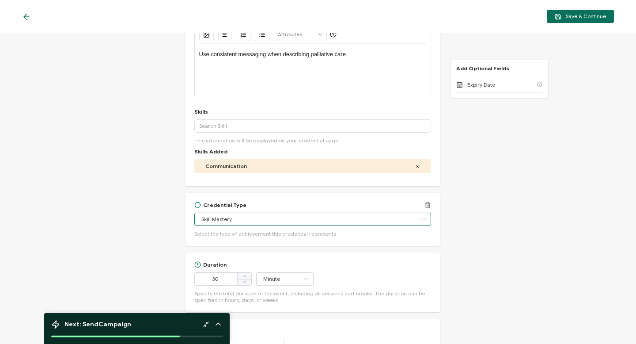
click at [265, 219] on input "Skill Mastery" at bounding box center [312, 218] width 237 height 13
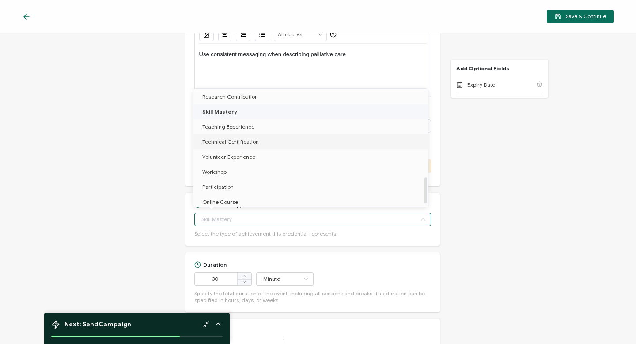
scroll to position [399, 0]
click at [239, 222] on input "text" at bounding box center [312, 218] width 237 height 13
type input "Skill Mastery"
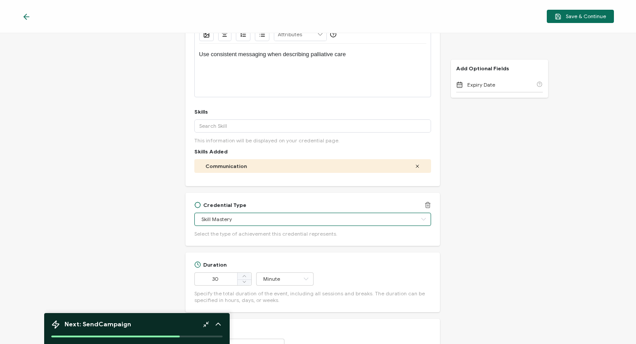
click at [239, 220] on input "Skill Mastery" at bounding box center [312, 218] width 237 height 13
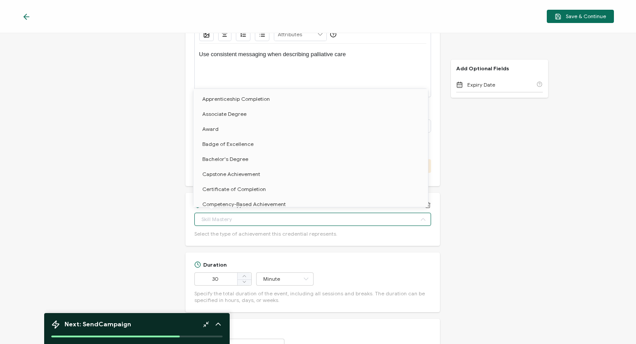
scroll to position [307, 0]
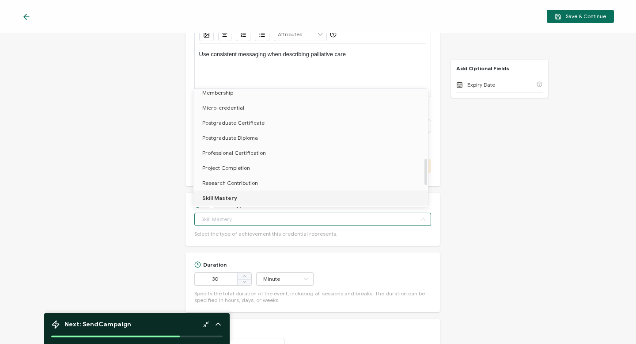
click at [225, 198] on span "Skill Mastery" at bounding box center [219, 197] width 35 height 7
type input "Skill Mastery"
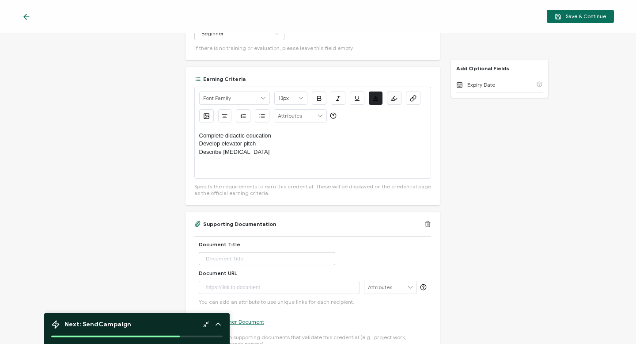
scroll to position [477, 0]
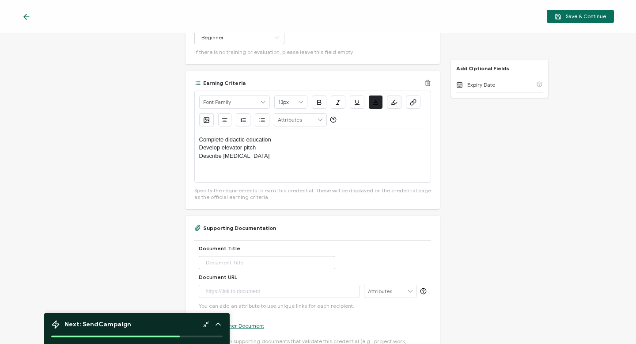
click at [264, 155] on p "Describe [MEDICAL_DATA]" at bounding box center [312, 156] width 227 height 8
click at [260, 155] on p "Describe [MEDICAL_DATA]" at bounding box center [312, 156] width 227 height 8
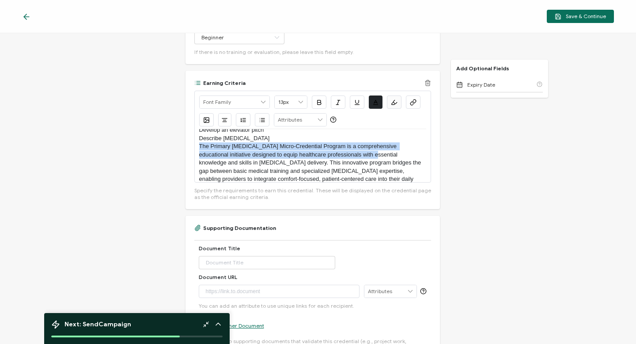
drag, startPoint x: 198, startPoint y: 148, endPoint x: 345, endPoint y: 158, distance: 146.5
click at [298, 158] on p "The Primary [MEDICAL_DATA] Micro-Credential Program is a comprehensive educatio…" at bounding box center [312, 166] width 227 height 49
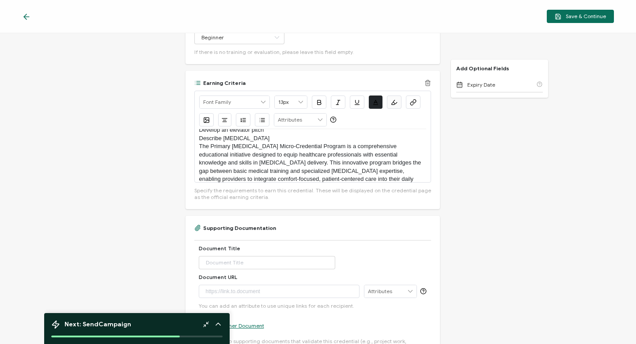
scroll to position [17, 0]
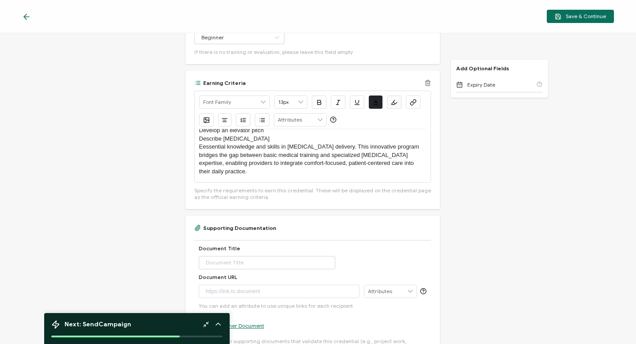
click at [267, 148] on p "Eessential knowledge and skills in [MEDICAL_DATA] delivery. This innovative pro…" at bounding box center [312, 159] width 227 height 33
click at [199, 144] on p "Eessential knowledge and communication skills in [MEDICAL_DATA] delivery. This …" at bounding box center [312, 159] width 227 height 33
click at [242, 147] on p "Demonstrates Eessential knowledge and communication skills in [MEDICAL_DATA] de…" at bounding box center [312, 159] width 227 height 33
drag, startPoint x: 200, startPoint y: 155, endPoint x: 269, endPoint y: 178, distance: 73.8
click at [269, 178] on div "Complete didactic education Develop an elevator pitch Describe [MEDICAL_DATA] D…" at bounding box center [312, 155] width 227 height 53
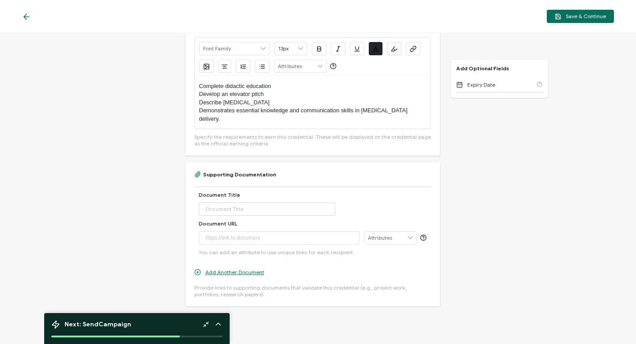
scroll to position [580, 0]
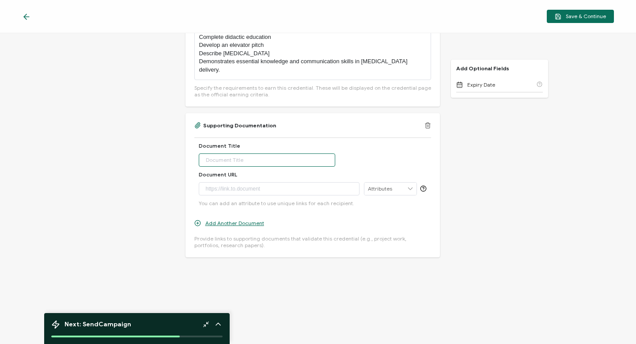
click at [239, 159] on input "text" at bounding box center [267, 159] width 137 height 13
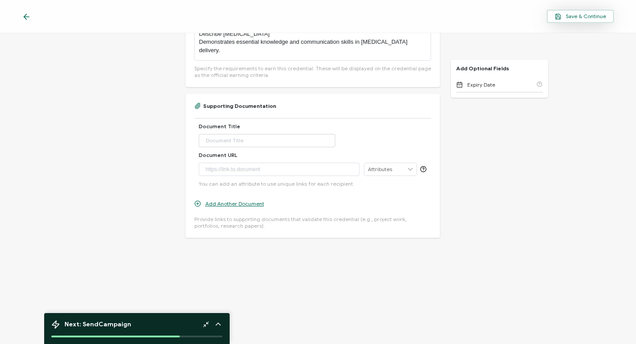
click at [298, 15] on span "Save & Continue" at bounding box center [580, 16] width 51 height 7
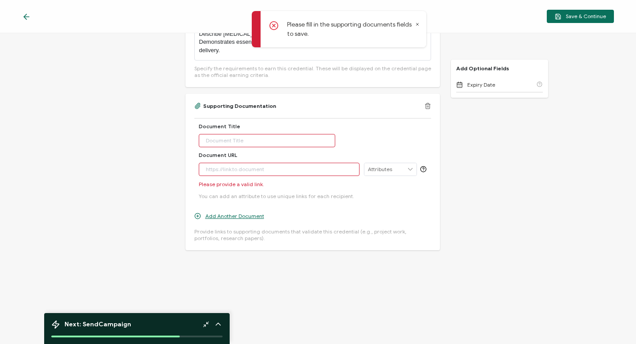
click at [298, 121] on div "Document Title Document URL Please provide a valid link. You can add an attribu…" at bounding box center [312, 161] width 237 height 86
click at [207, 141] on input "text" at bounding box center [267, 140] width 137 height 13
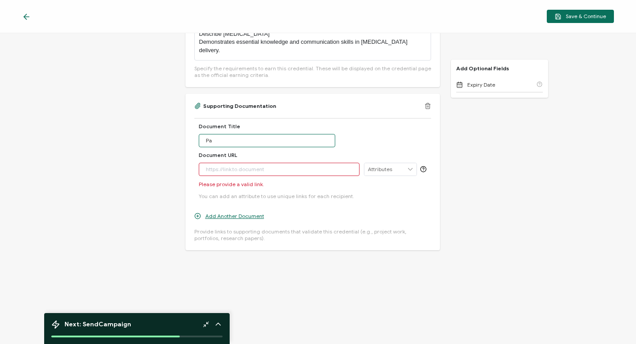
type input "P"
type input "Course Overview"
click at [205, 169] on div at bounding box center [279, 173] width 151 height 21
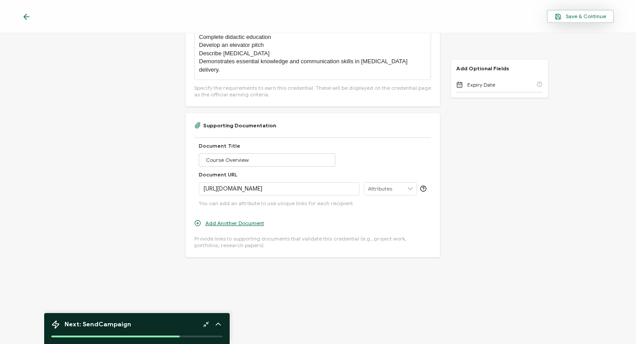
click at [298, 17] on span "Save & Continue" at bounding box center [580, 16] width 51 height 7
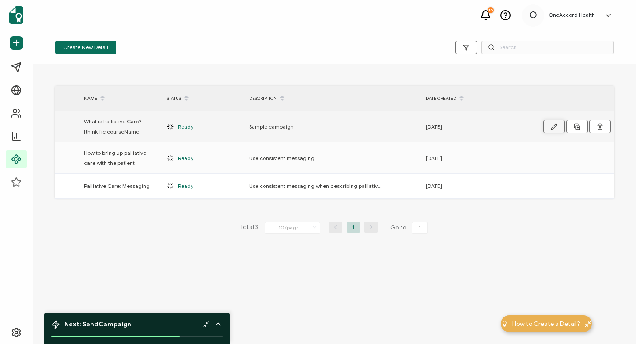
click at [298, 125] on icon "button" at bounding box center [554, 126] width 7 height 7
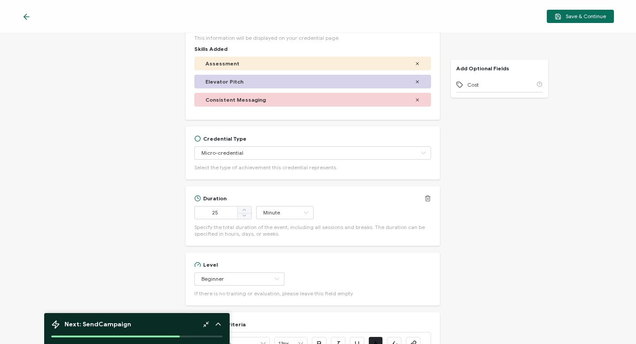
scroll to position [218, 0]
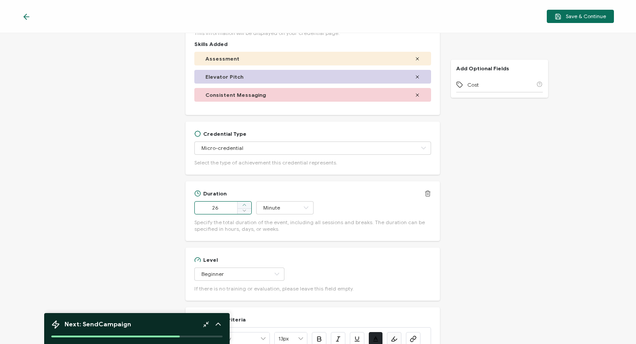
click at [244, 202] on icon at bounding box center [244, 204] width 4 height 4
click at [245, 205] on icon at bounding box center [244, 204] width 4 height 4
type input "30"
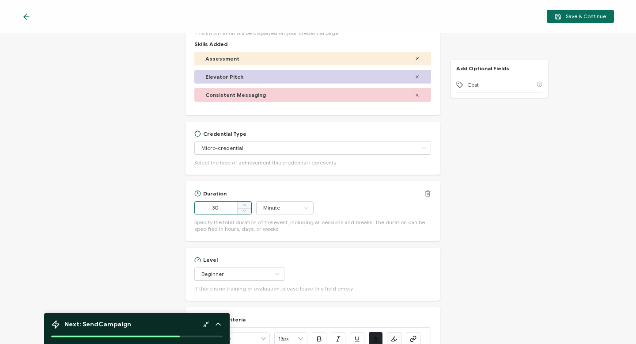
click at [245, 205] on icon at bounding box center [244, 204] width 4 height 4
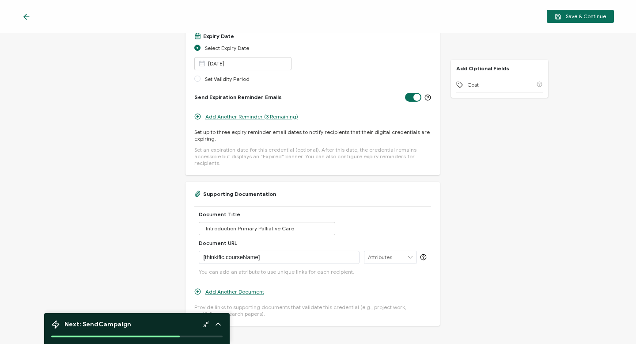
scroll to position [650, 0]
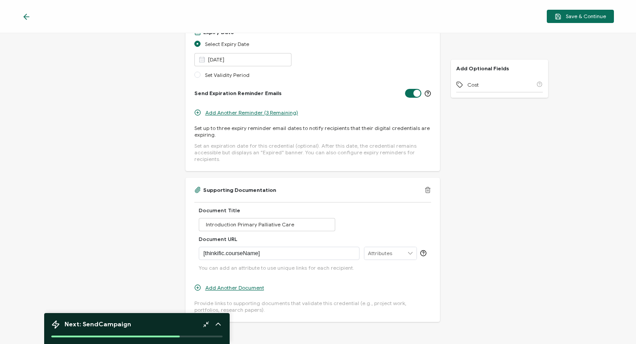
click at [266, 249] on p "[thinkific.courseName]" at bounding box center [279, 253] width 151 height 9
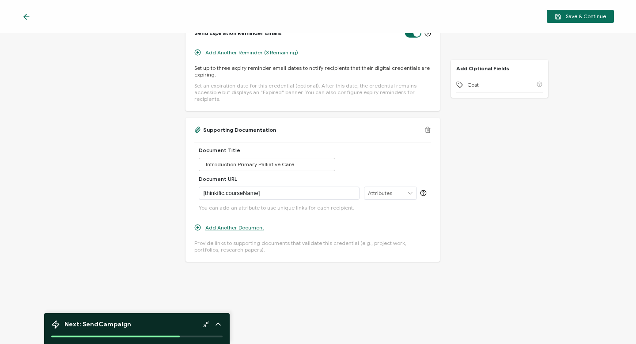
scroll to position [727, 0]
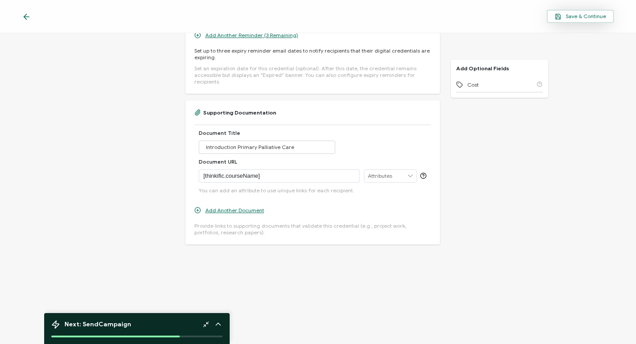
click at [298, 15] on span "Save & Continue" at bounding box center [580, 16] width 51 height 7
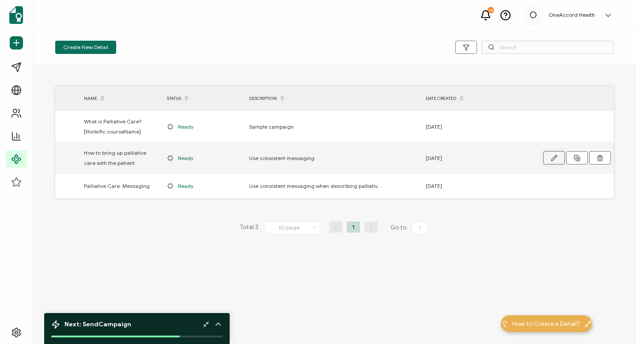
click at [298, 156] on icon "button" at bounding box center [554, 158] width 7 height 7
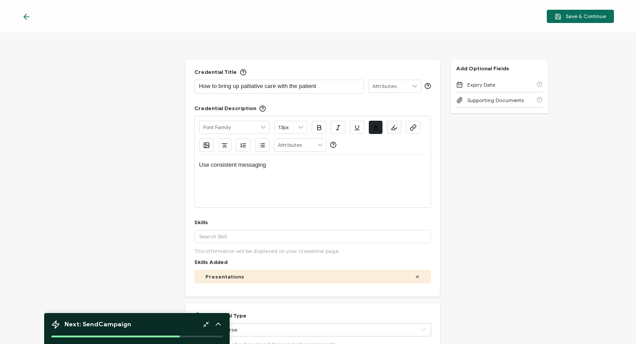
scroll to position [26, 0]
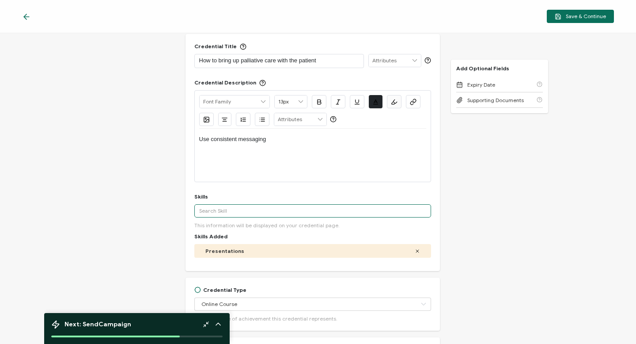
click at [238, 210] on input "text" at bounding box center [312, 210] width 237 height 13
type input "c"
type input "Communication"
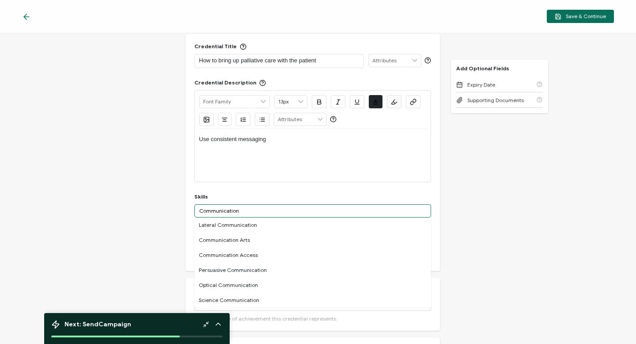
scroll to position [277, 0]
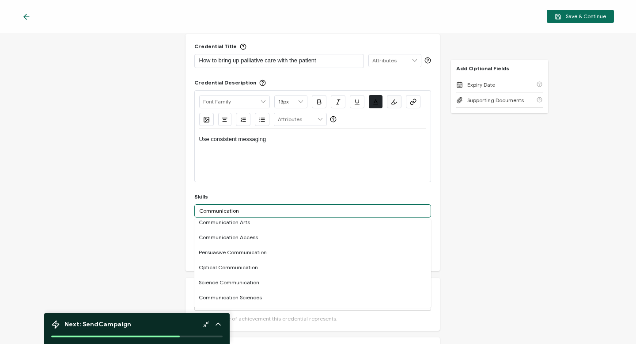
click at [242, 212] on input "Communication" at bounding box center [312, 210] width 237 height 13
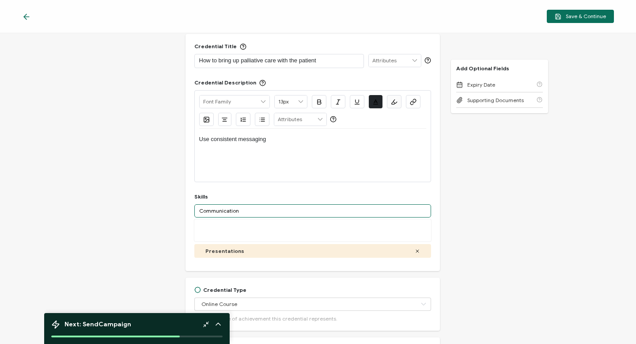
scroll to position [0, 0]
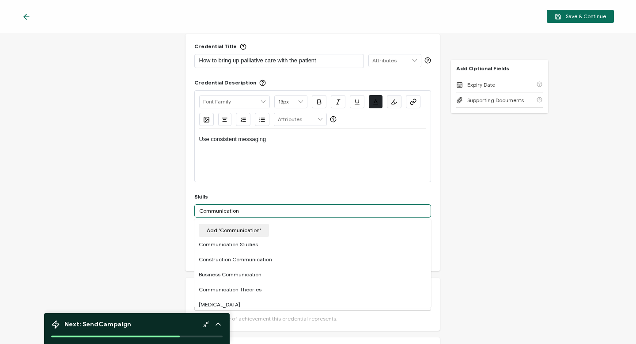
click at [298, 210] on input "Communication" at bounding box center [312, 210] width 237 height 13
click at [244, 229] on button "Add 'Communication'" at bounding box center [234, 230] width 70 height 13
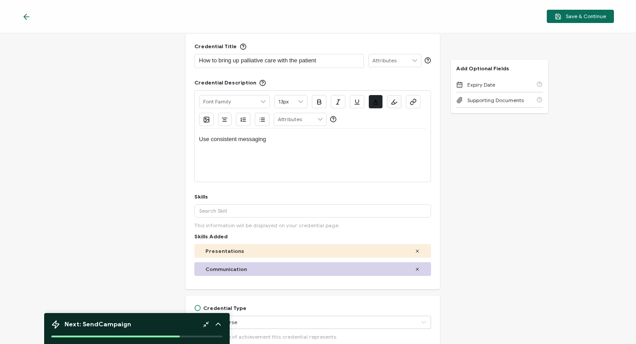
click at [298, 249] on icon at bounding box center [417, 250] width 5 height 5
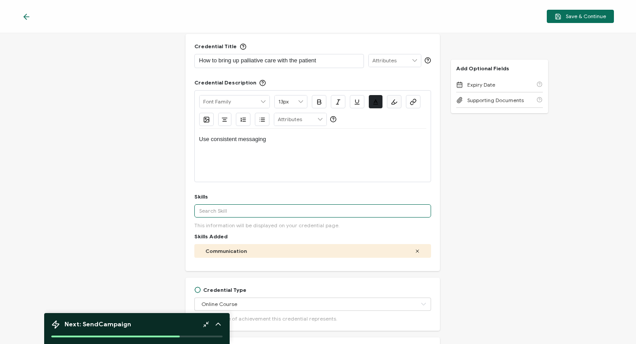
click at [220, 212] on input "text" at bounding box center [312, 210] width 237 height 13
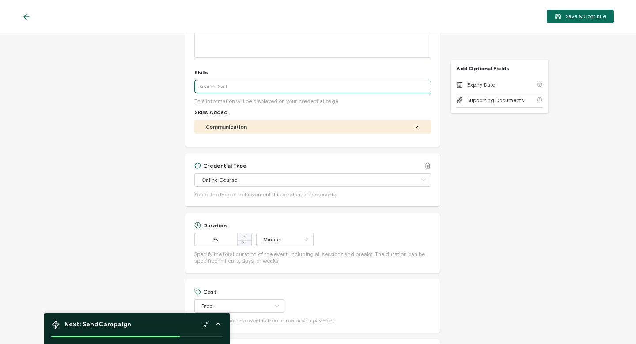
scroll to position [170, 0]
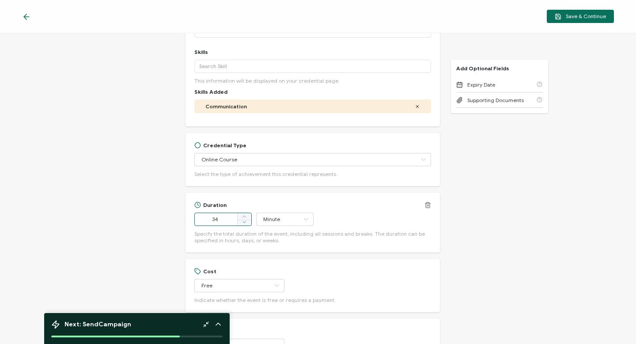
click at [244, 221] on icon at bounding box center [244, 222] width 4 height 4
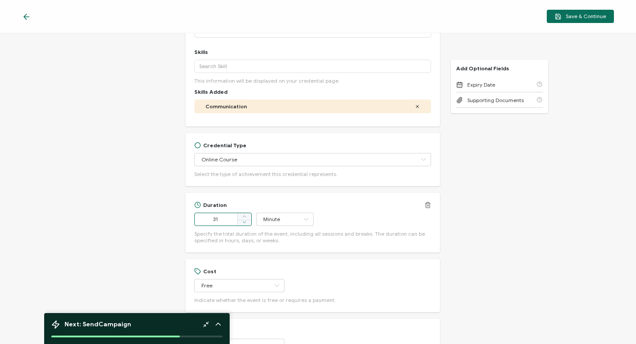
type input "30"
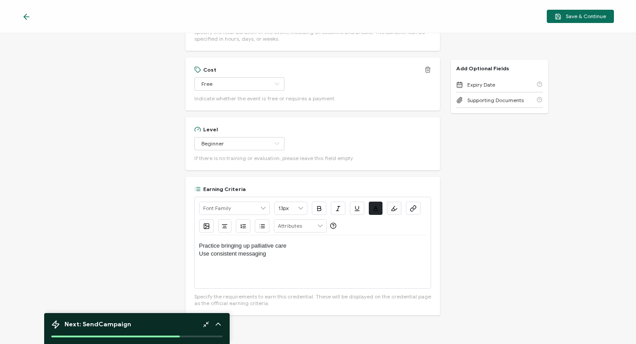
scroll to position [379, 0]
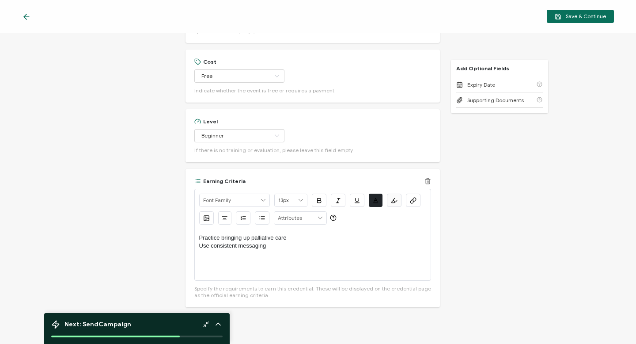
click at [269, 246] on p "Use consistent messaging" at bounding box center [312, 246] width 227 height 8
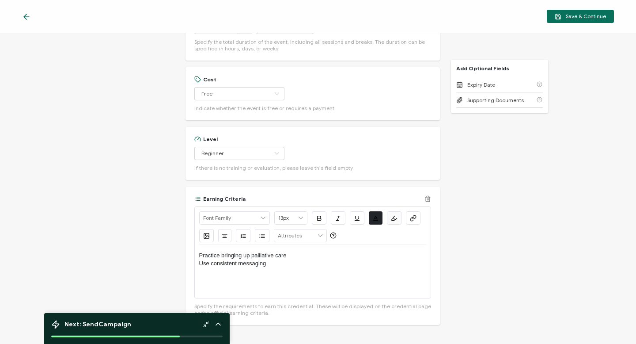
scroll to position [357, 0]
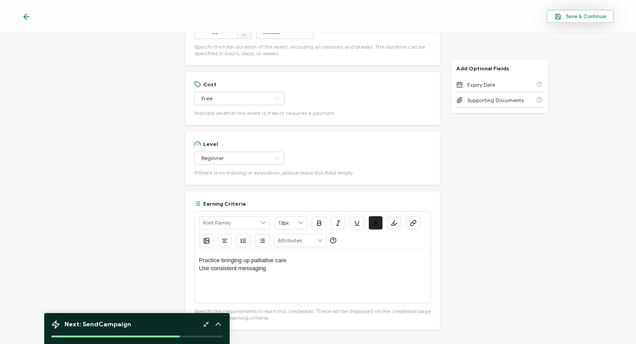
click at [298, 12] on button "Save & Continue" at bounding box center [580, 16] width 67 height 13
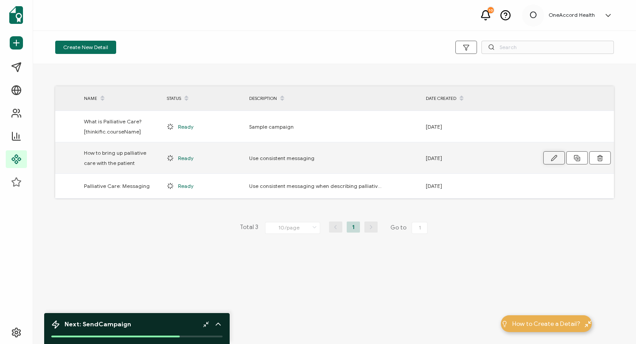
click at [298, 159] on icon "button" at bounding box center [553, 157] width 5 height 5
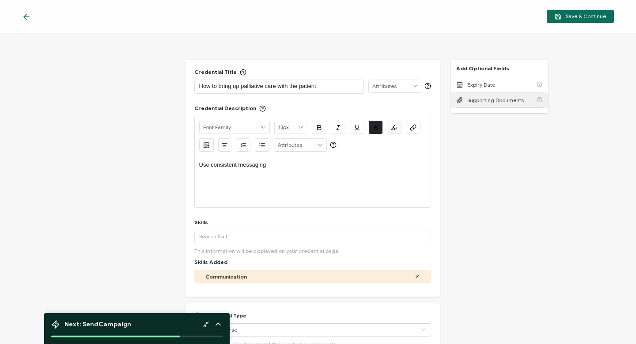
click at [298, 101] on span "Supporting Documents" at bounding box center [495, 100] width 57 height 7
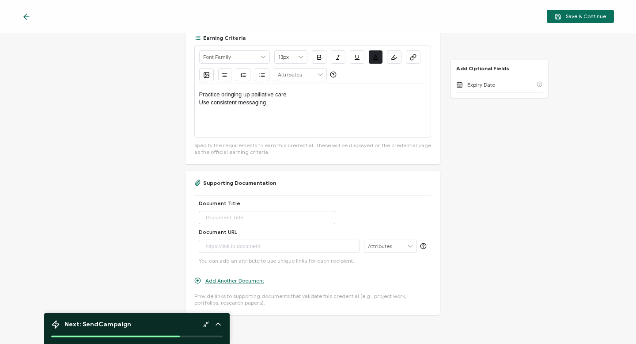
scroll to position [546, 0]
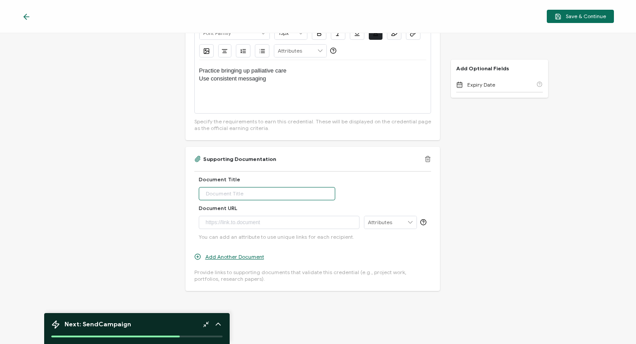
click at [265, 195] on input "text" at bounding box center [267, 193] width 137 height 13
type input "Introduction to Primary Palliative Care"
click at [209, 222] on div at bounding box center [279, 222] width 151 height 12
click at [206, 222] on div at bounding box center [279, 222] width 151 height 12
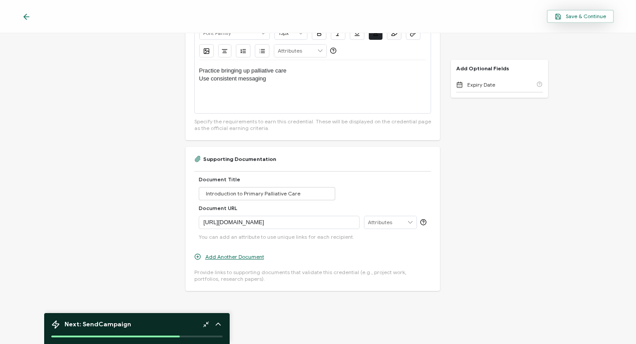
click at [298, 14] on span "Save & Continue" at bounding box center [580, 16] width 51 height 7
